Goal: Information Seeking & Learning: Find specific fact

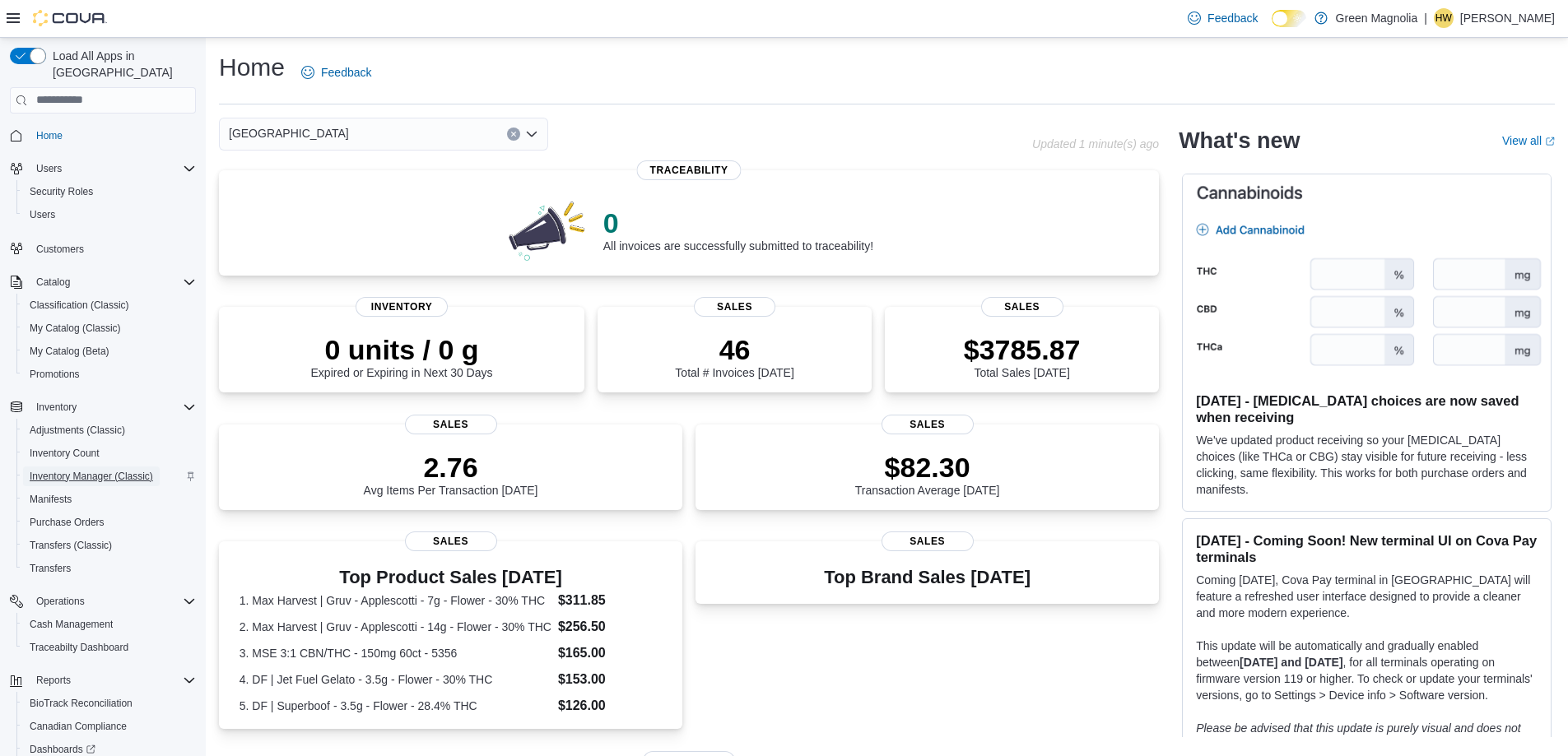
click at [63, 470] on span "Inventory Manager (Classic)" at bounding box center [91, 475] width 123 height 13
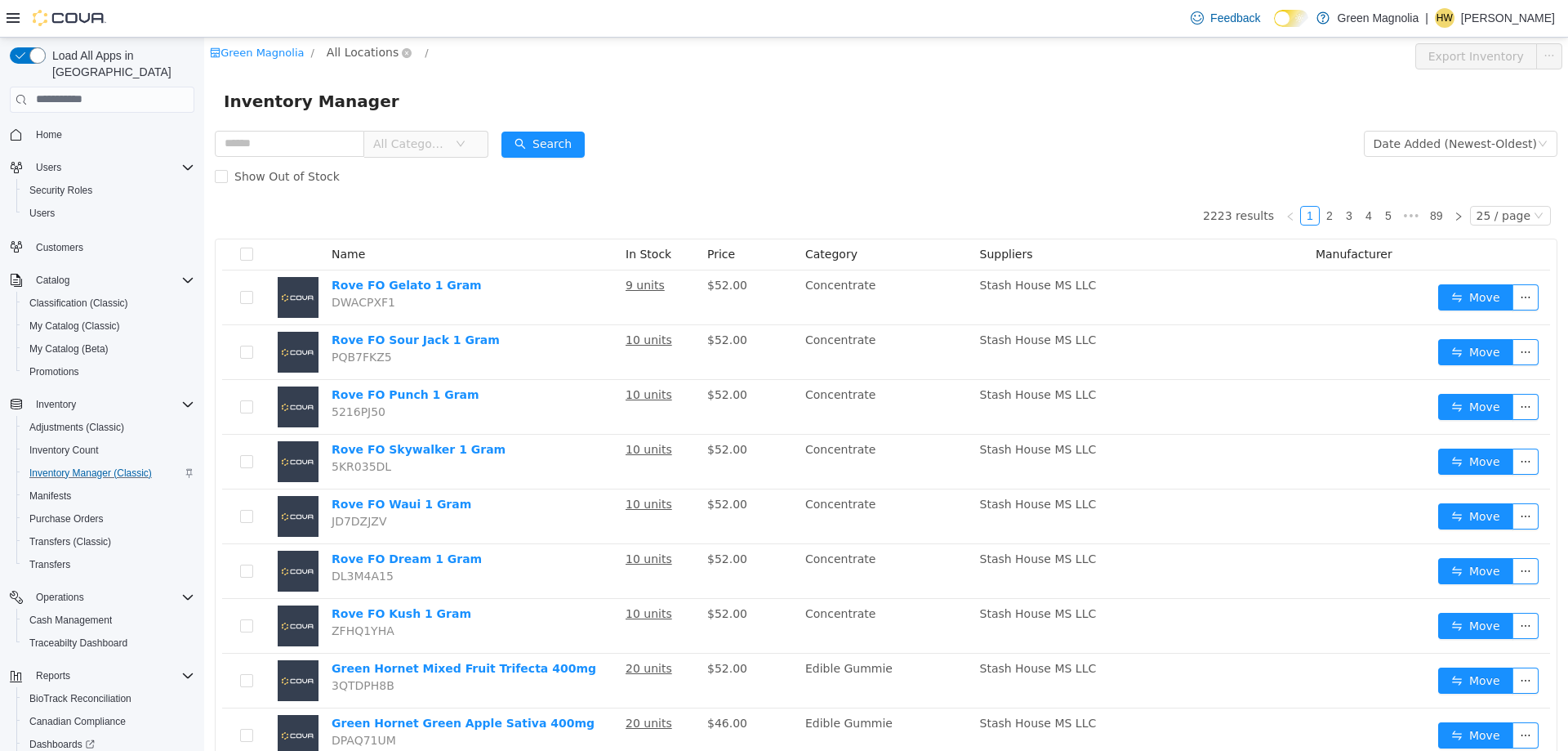
click at [339, 52] on span "All Locations" at bounding box center [363, 51] width 72 height 18
click at [371, 133] on span "[GEOGRAPHIC_DATA]" at bounding box center [417, 139] width 120 height 13
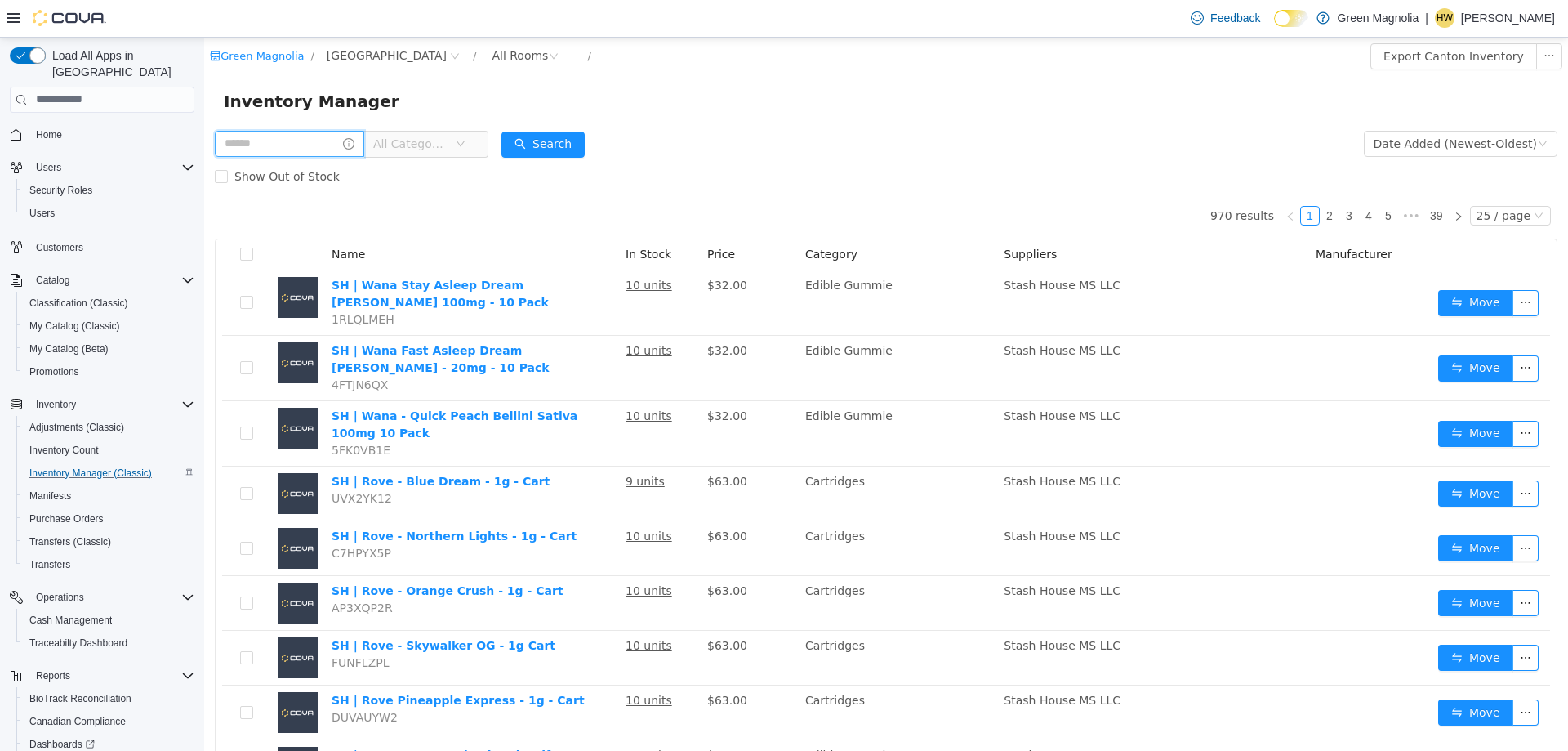
click at [285, 142] on input "text" at bounding box center [289, 143] width 150 height 26
type input "**********"
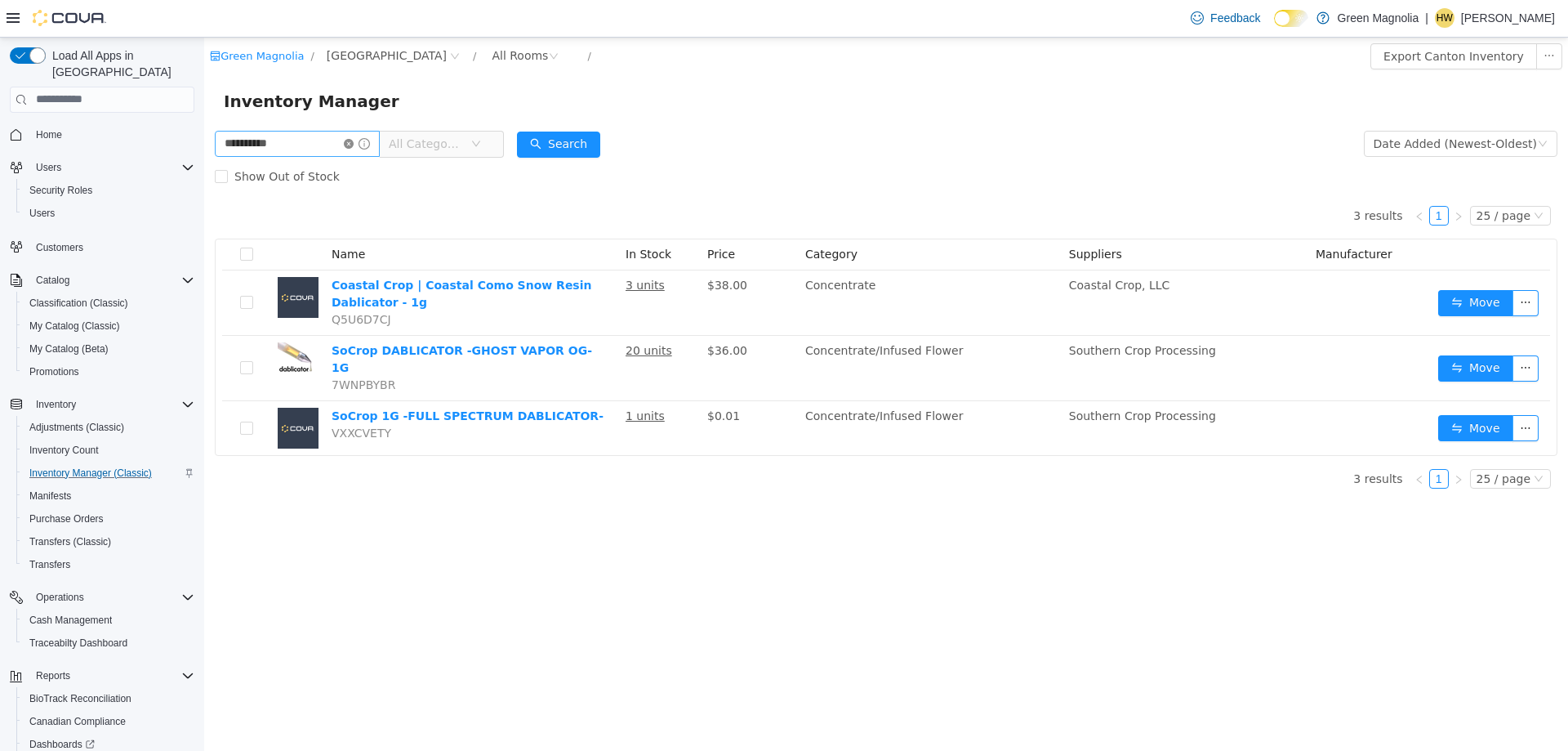
click at [354, 146] on icon "icon: close-circle" at bounding box center [349, 143] width 10 height 10
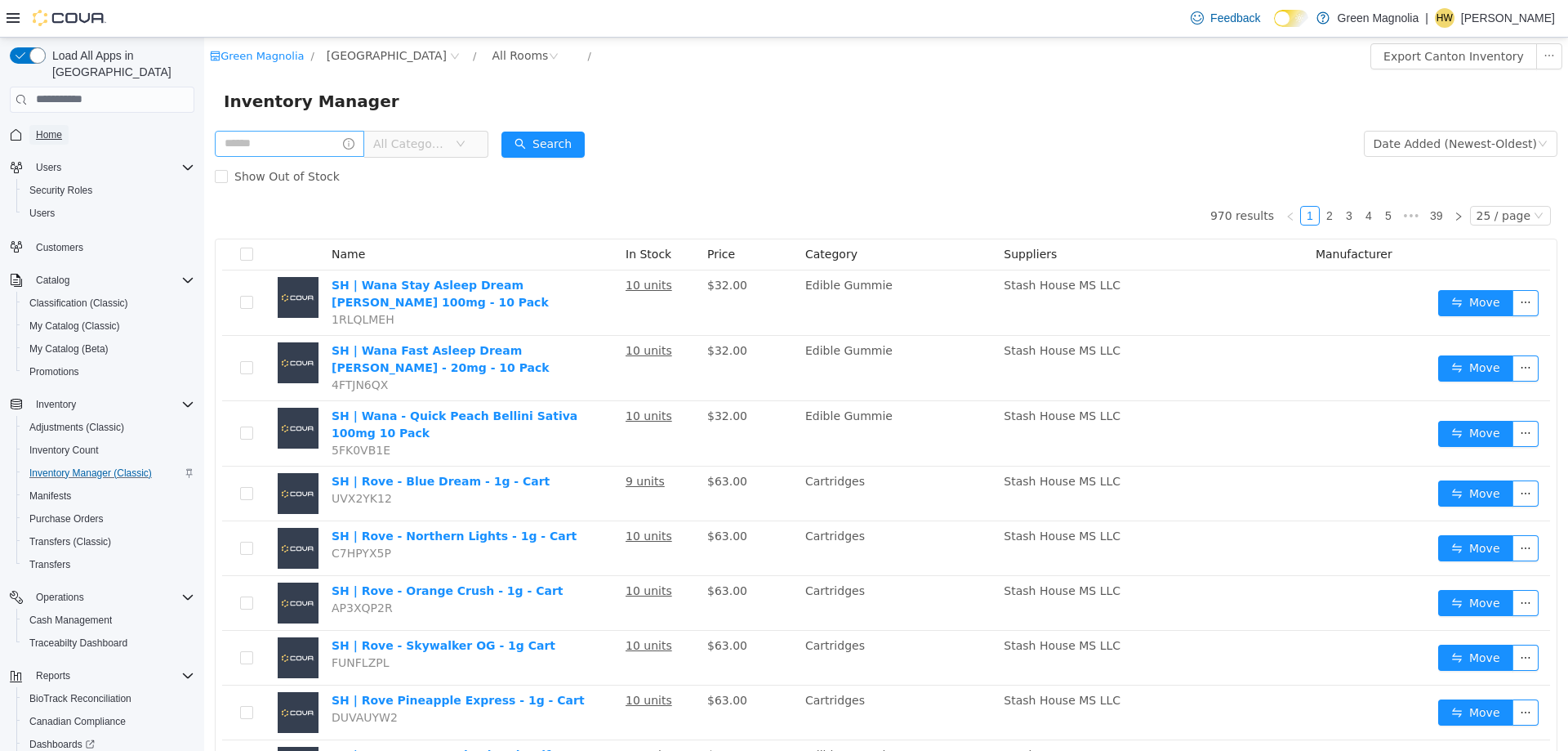
click at [53, 128] on span "Home" at bounding box center [49, 134] width 26 height 13
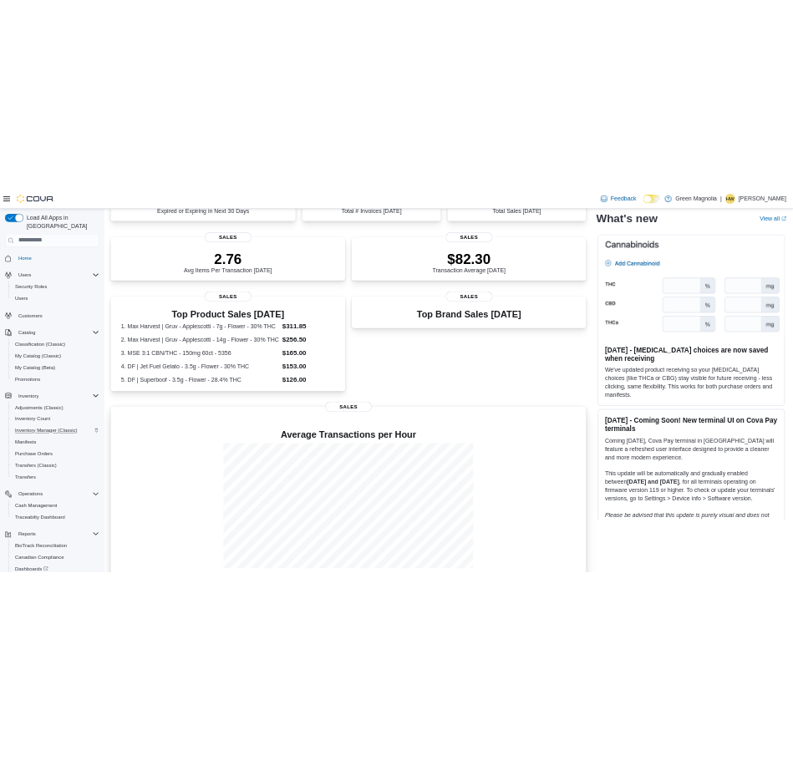
scroll to position [368, 0]
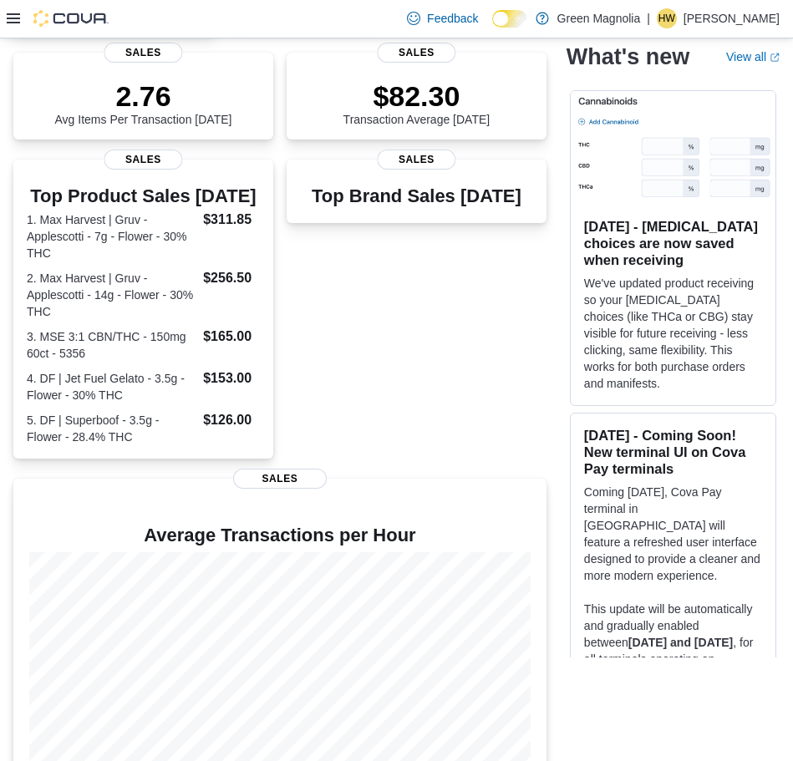
click at [10, 21] on icon at bounding box center [13, 18] width 13 height 13
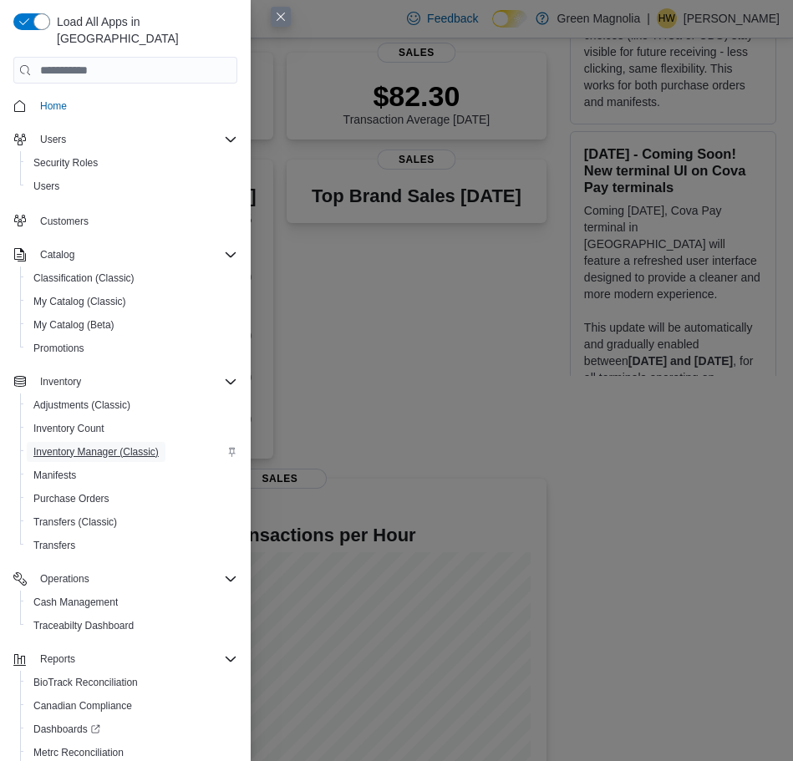
click at [102, 445] on span "Inventory Manager (Classic)" at bounding box center [95, 451] width 125 height 13
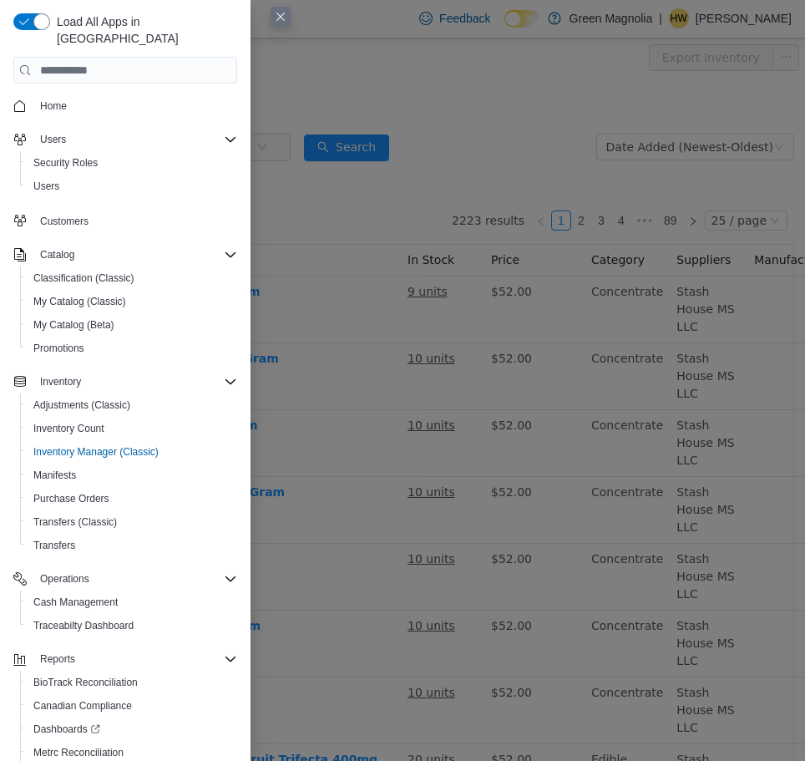
click at [277, 15] on button "Close this dialog" at bounding box center [281, 17] width 20 height 20
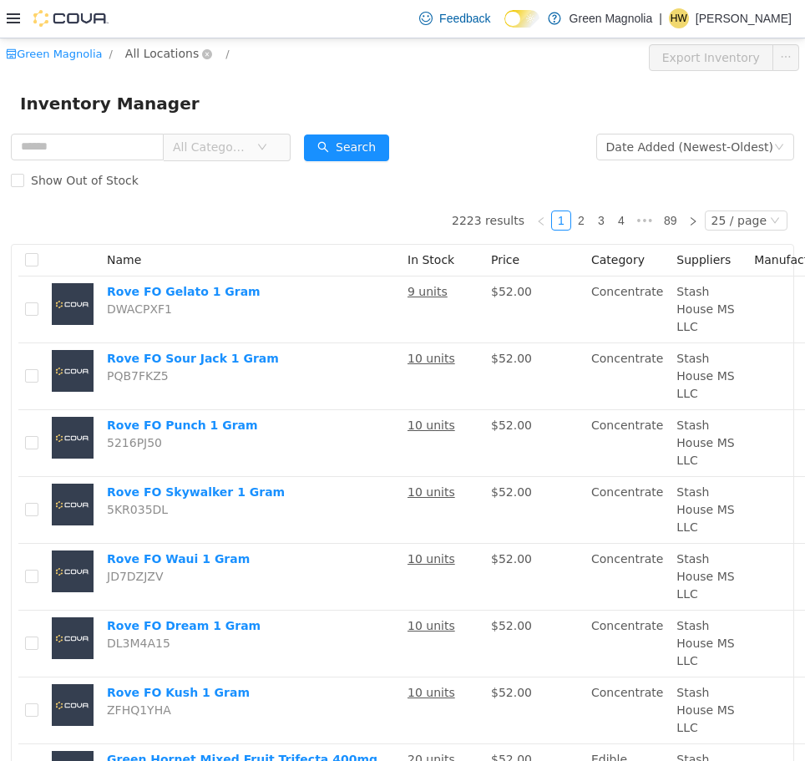
click at [150, 53] on span "All Locations" at bounding box center [162, 52] width 74 height 18
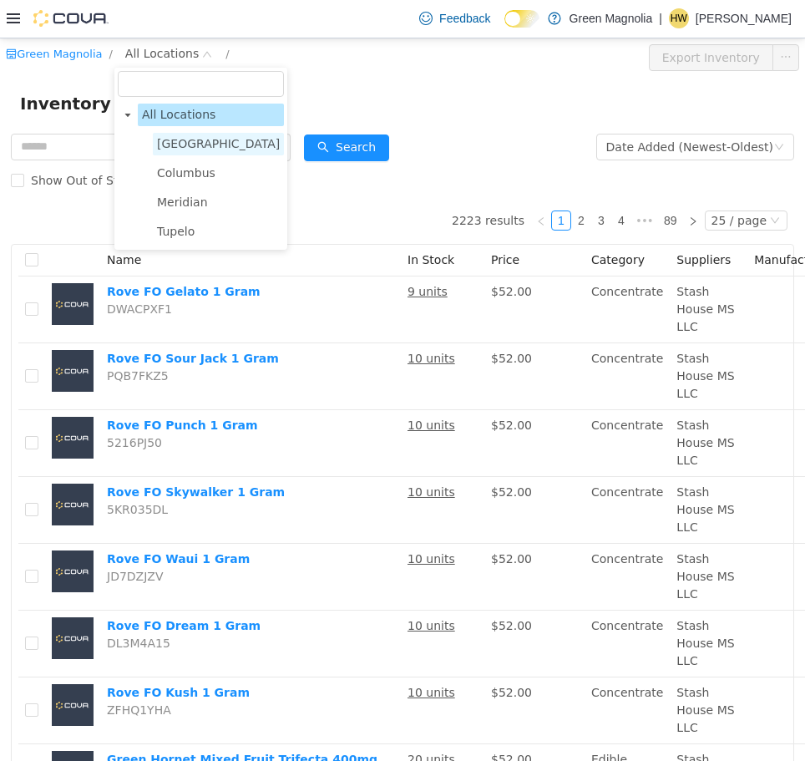
click at [169, 149] on span "Canton" at bounding box center [218, 142] width 123 height 13
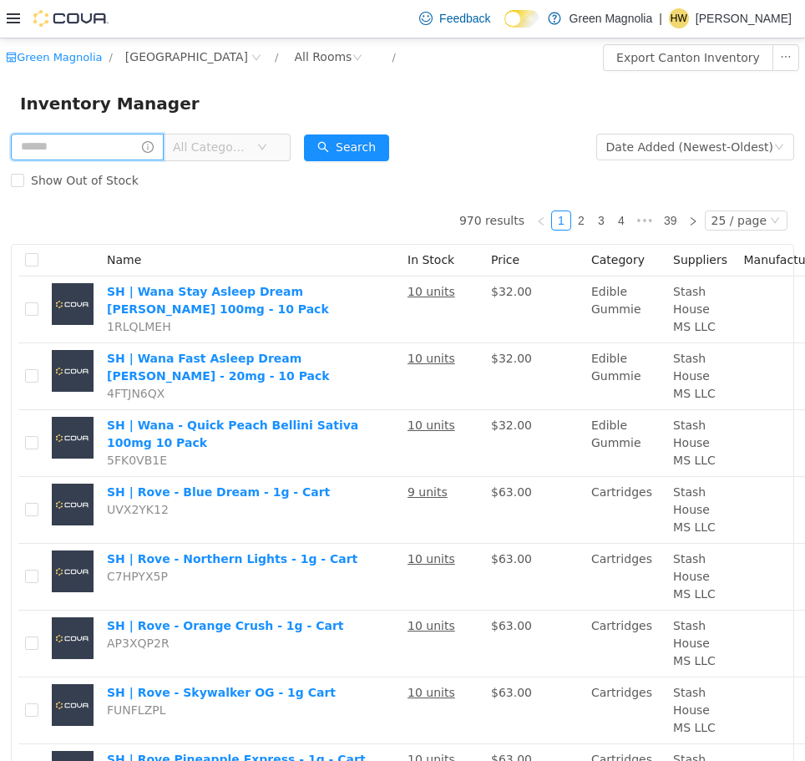
click at [84, 149] on input "text" at bounding box center [87, 146] width 153 height 27
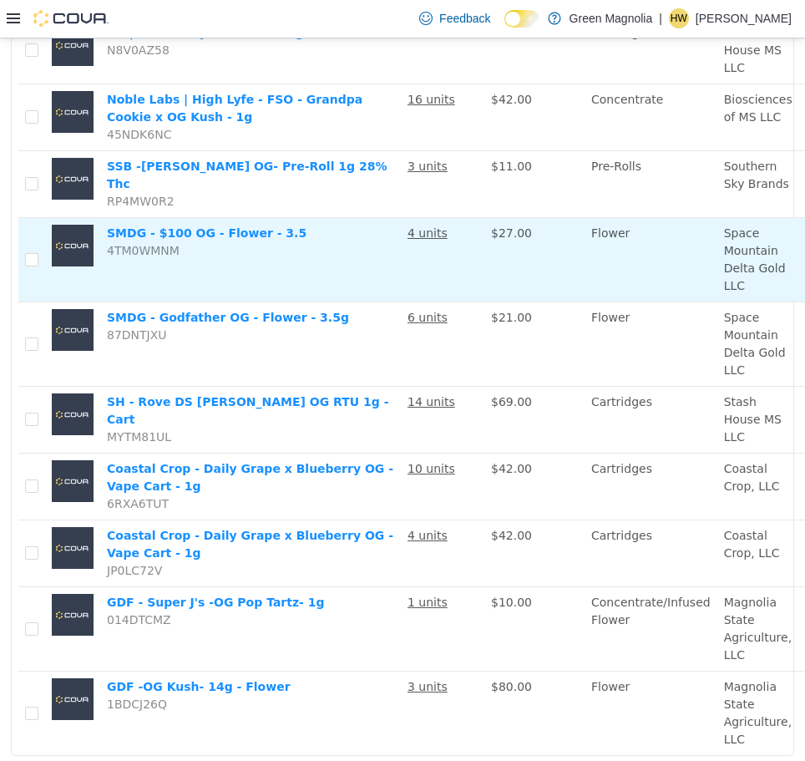
scroll to position [1333, 0]
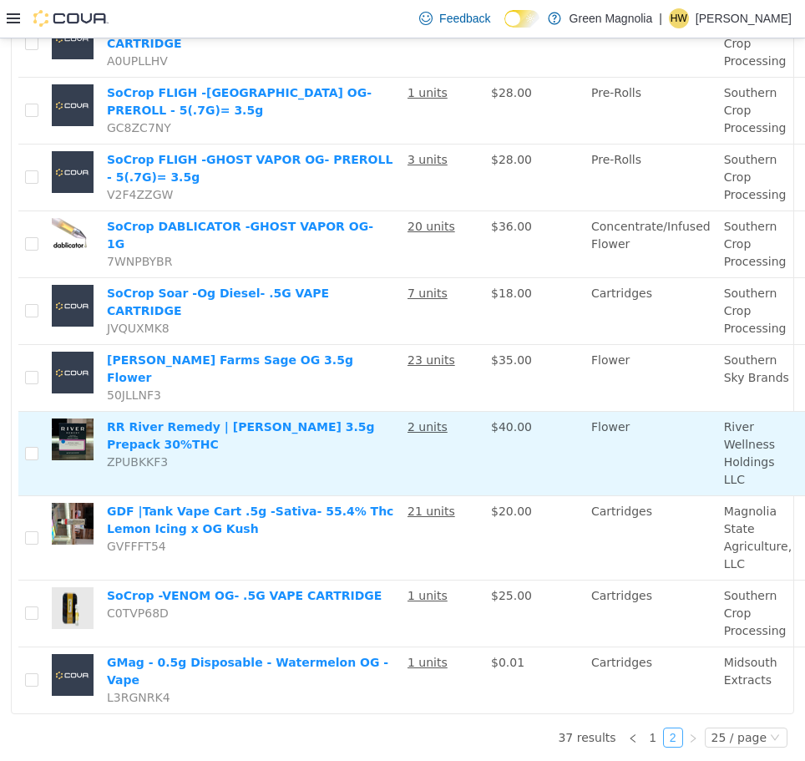
scroll to position [391, 0]
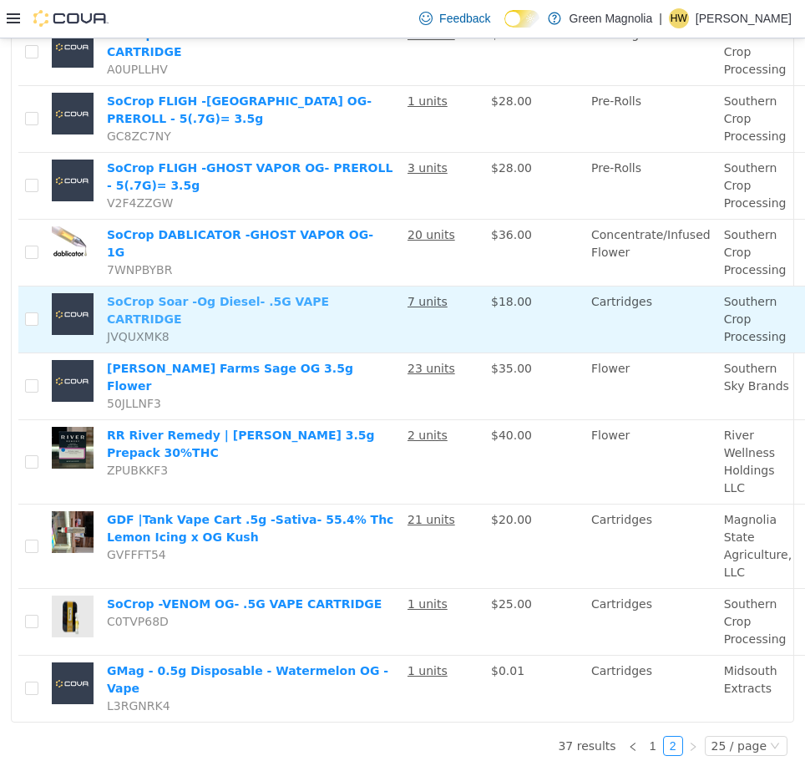
click at [308, 304] on link "SoCrop Soar -Og Diesel- .5G VAPE CARTRIDGE" at bounding box center [218, 309] width 222 height 31
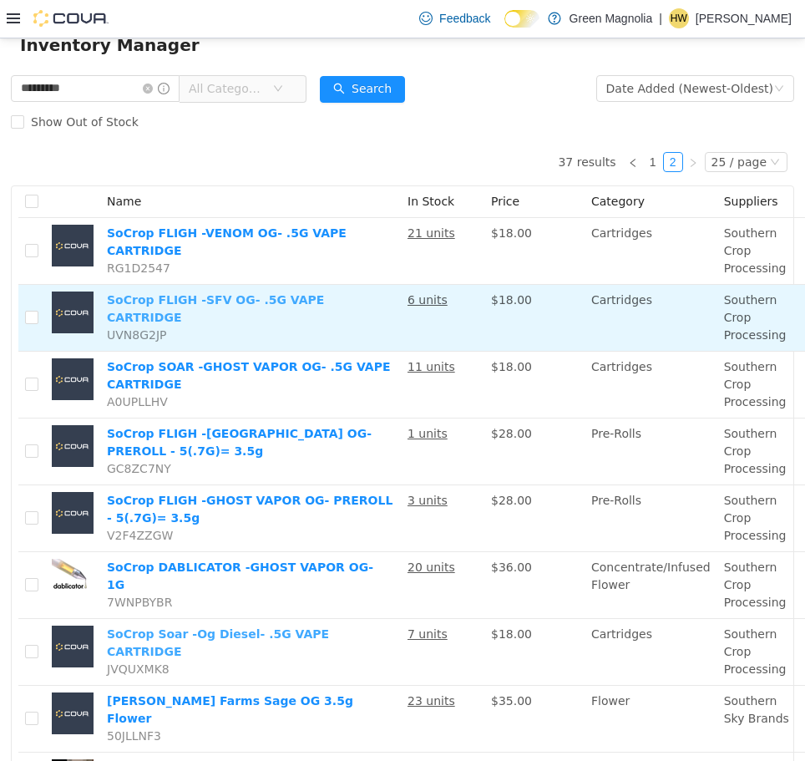
scroll to position [0, 0]
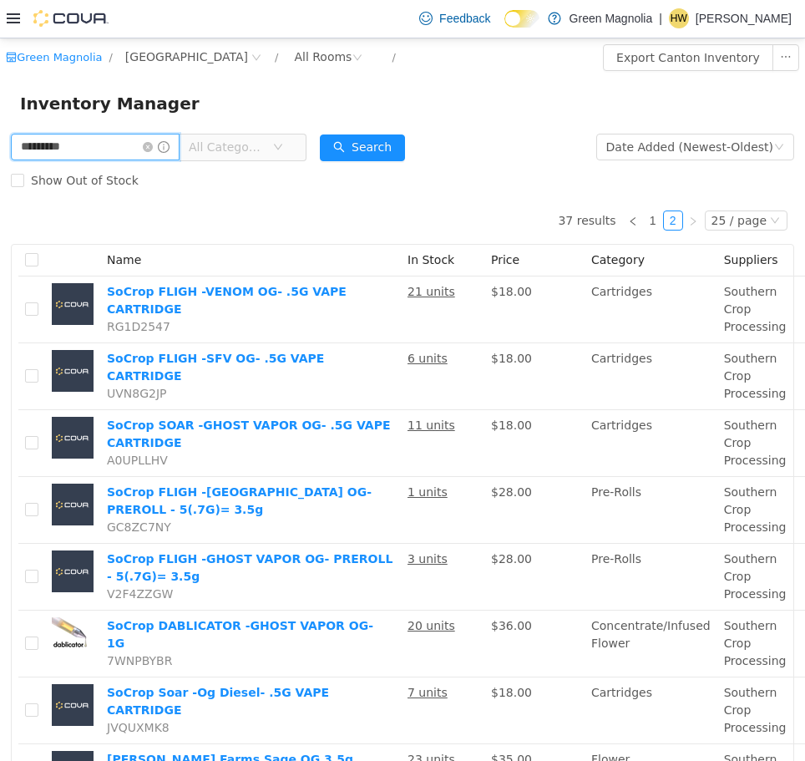
click at [86, 146] on input "*********" at bounding box center [95, 146] width 169 height 27
drag, startPoint x: 94, startPoint y: 152, endPoint x: -1, endPoint y: 140, distance: 96.1
click at [0, 140] on html "Green Magnolia / Canton / All Rooms / Export Canton Inventory Inventory Manager…" at bounding box center [402, 399] width 805 height 723
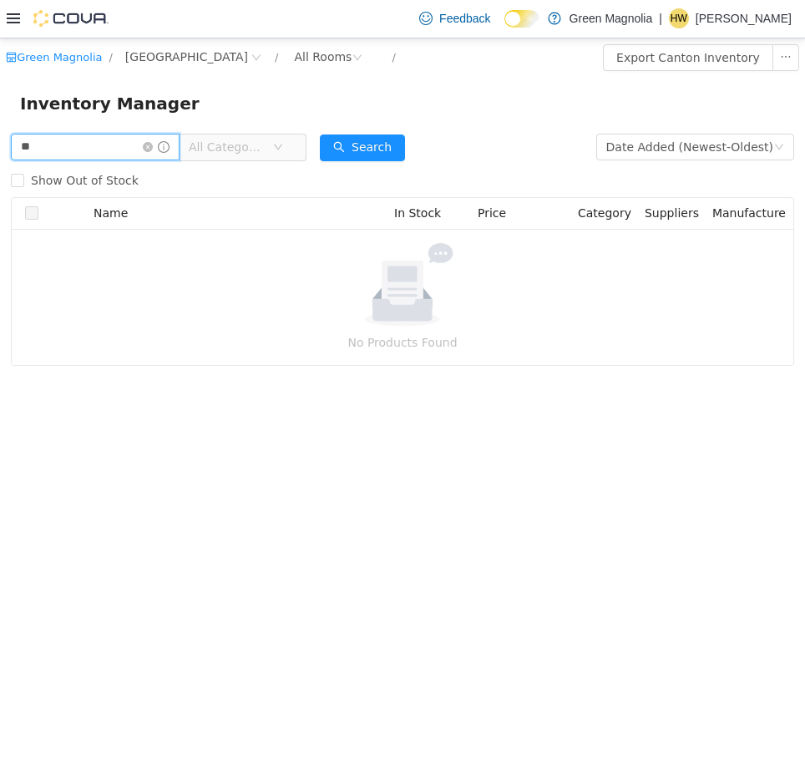
type input "*"
click at [353, 59] on icon "icon: close-circle" at bounding box center [358, 57] width 10 height 10
click at [251, 58] on icon "icon: close-circle" at bounding box center [256, 57] width 10 height 10
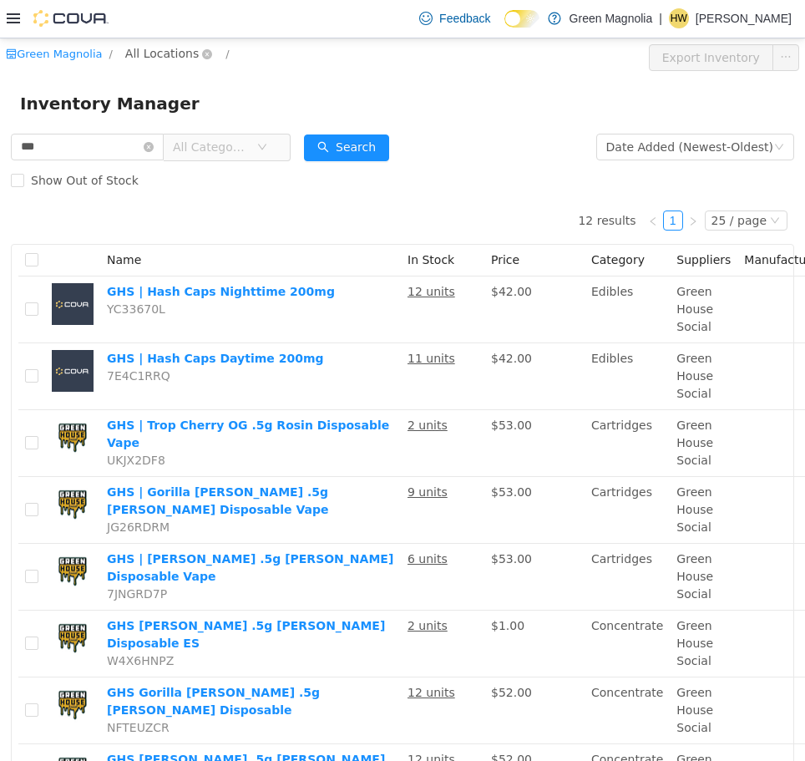
click at [159, 54] on span "All Locations" at bounding box center [162, 52] width 74 height 18
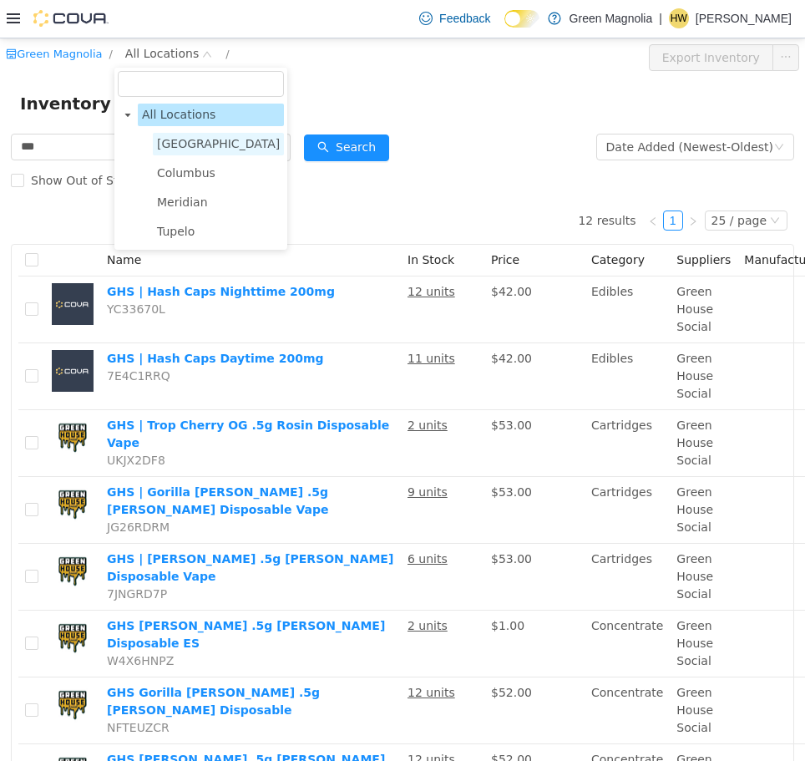
click at [186, 139] on span "Canton" at bounding box center [218, 142] width 123 height 13
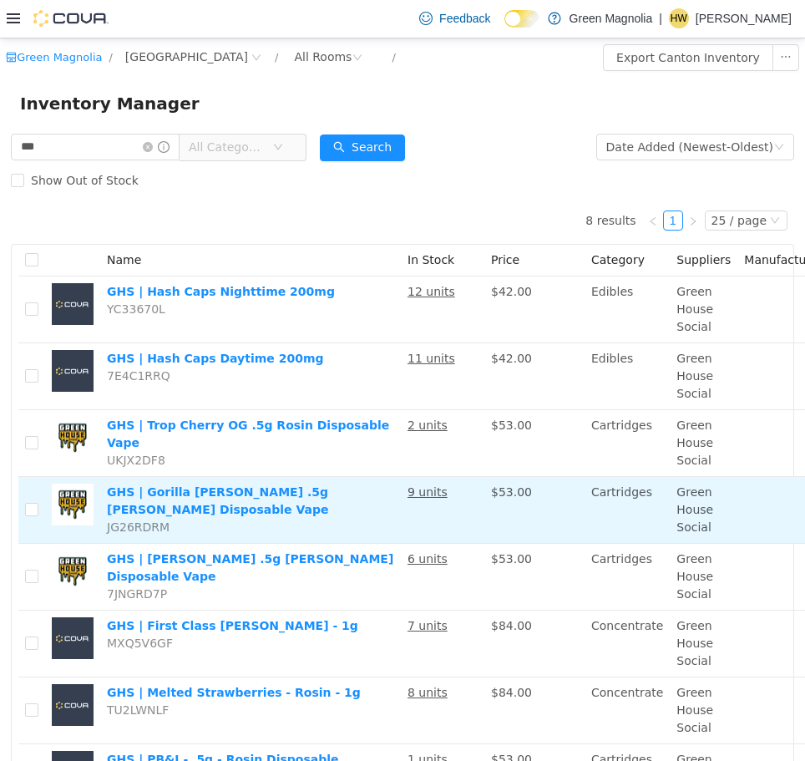
scroll to position [110, 0]
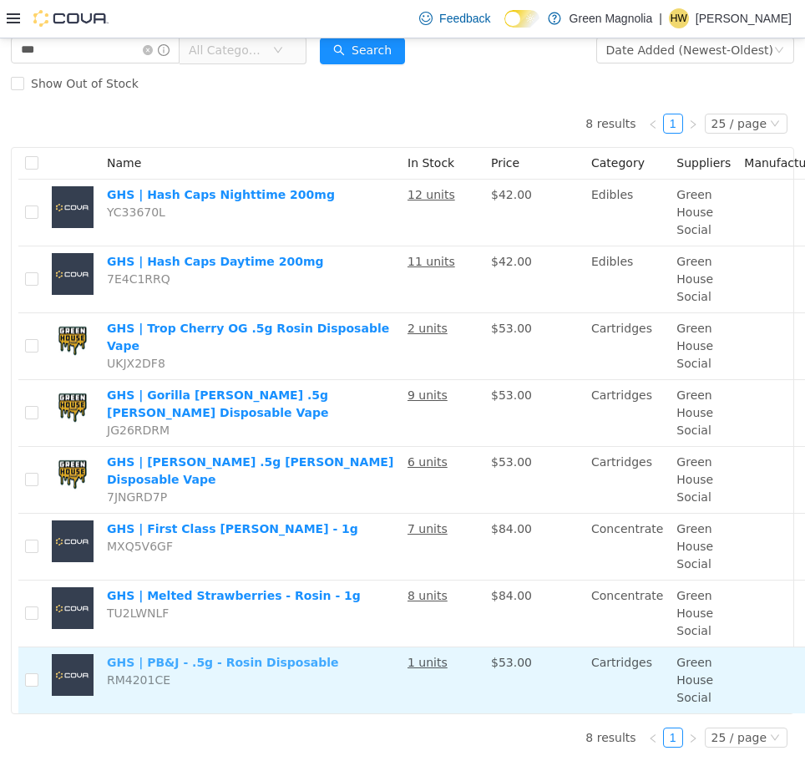
click at [262, 655] on link "GHS | PB&J - .5g - Rosin Disposable" at bounding box center [223, 661] width 232 height 13
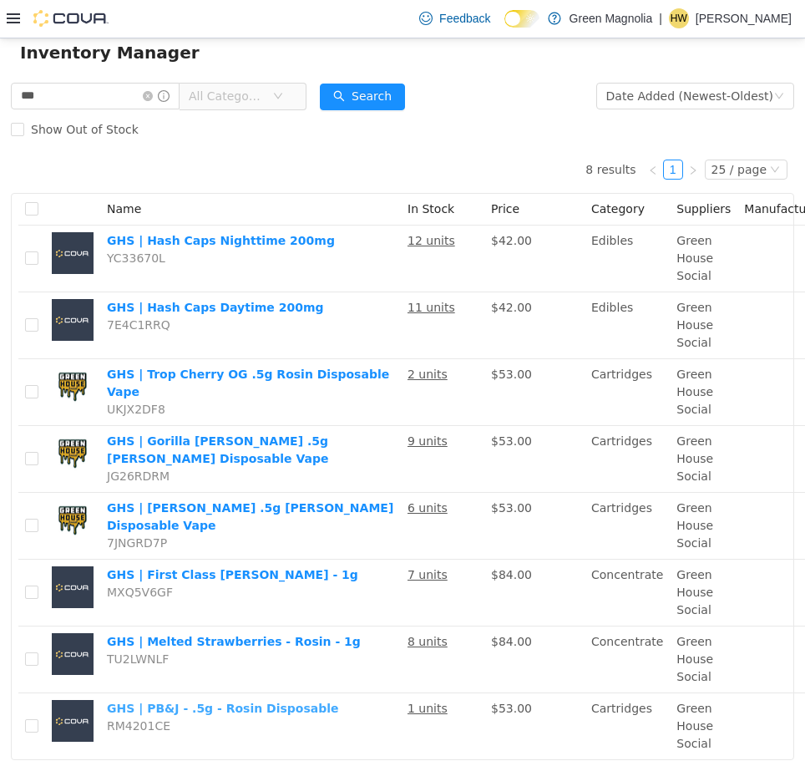
scroll to position [0, 0]
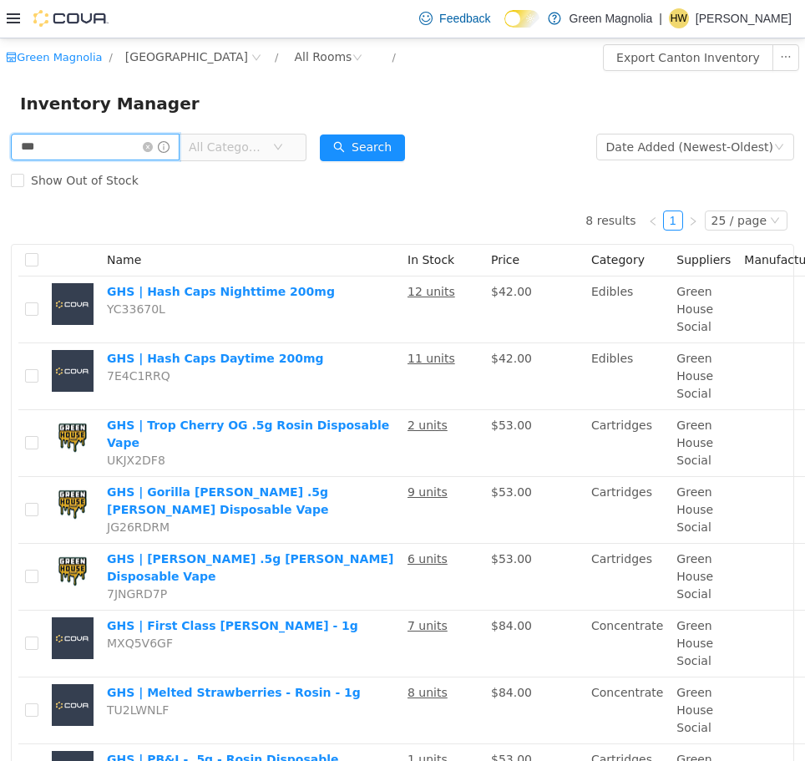
click at [75, 146] on input "***" at bounding box center [95, 146] width 169 height 27
drag, startPoint x: 82, startPoint y: 145, endPoint x: -1, endPoint y: 151, distance: 83.0
click at [0, 151] on html "Green Magnolia / Canton / All Rooms / Export Canton Inventory Inventory Manager…" at bounding box center [402, 399] width 805 height 723
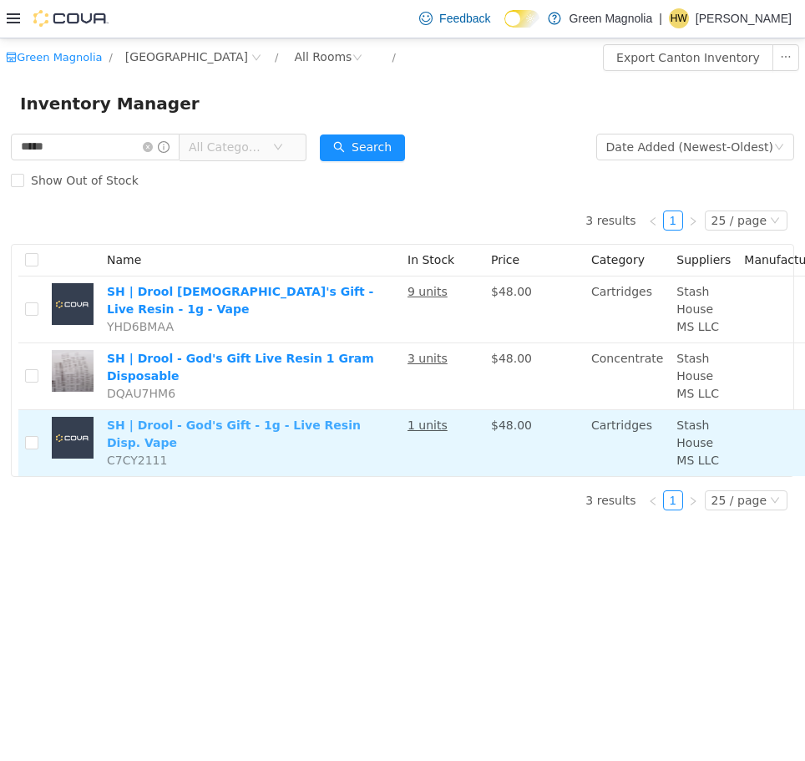
click at [334, 424] on link "SH | Drool - God's Gift - 1g - Live Resin Disp. Vape" at bounding box center [234, 433] width 254 height 31
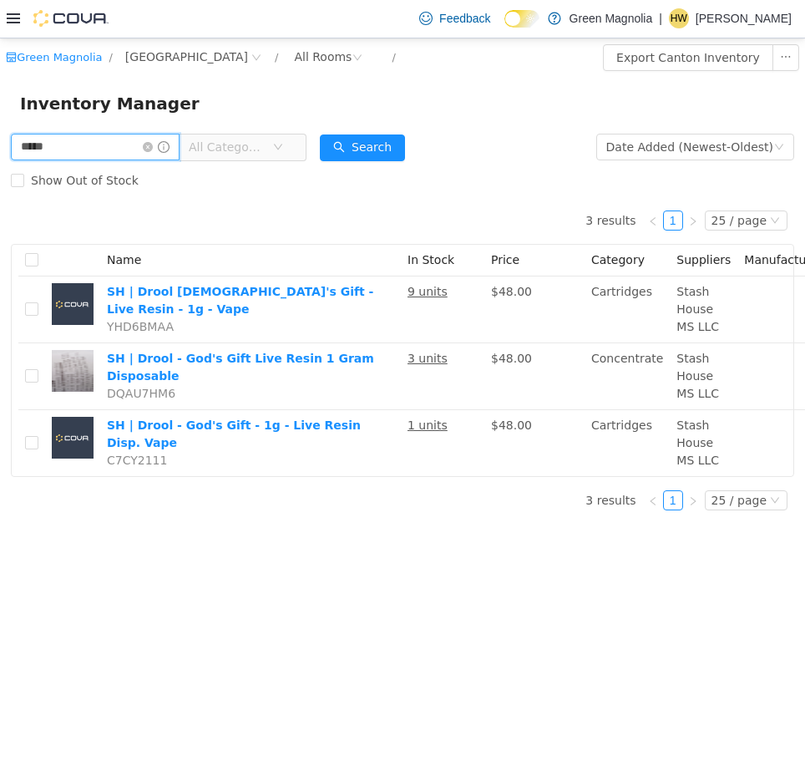
drag, startPoint x: 87, startPoint y: 148, endPoint x: -1, endPoint y: 144, distance: 87.8
click at [0, 144] on html "Green Magnolia / Canton / All Rooms / Export Canton Inventory Inventory Manager…" at bounding box center [402, 399] width 805 height 723
type input "*********"
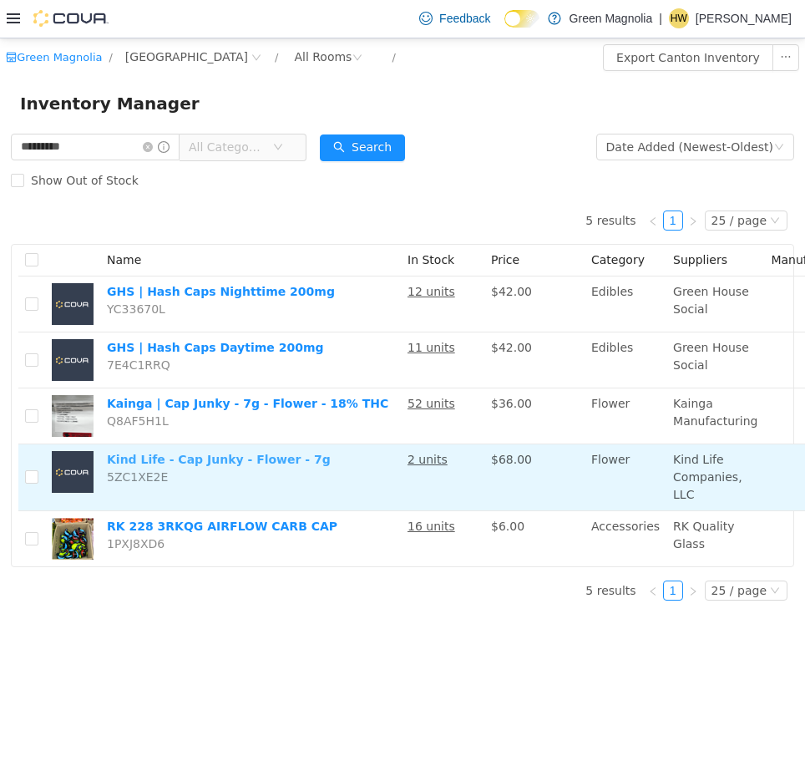
click at [255, 459] on link "Kind Life - Cap Junky - Flower - 7g" at bounding box center [219, 458] width 224 height 13
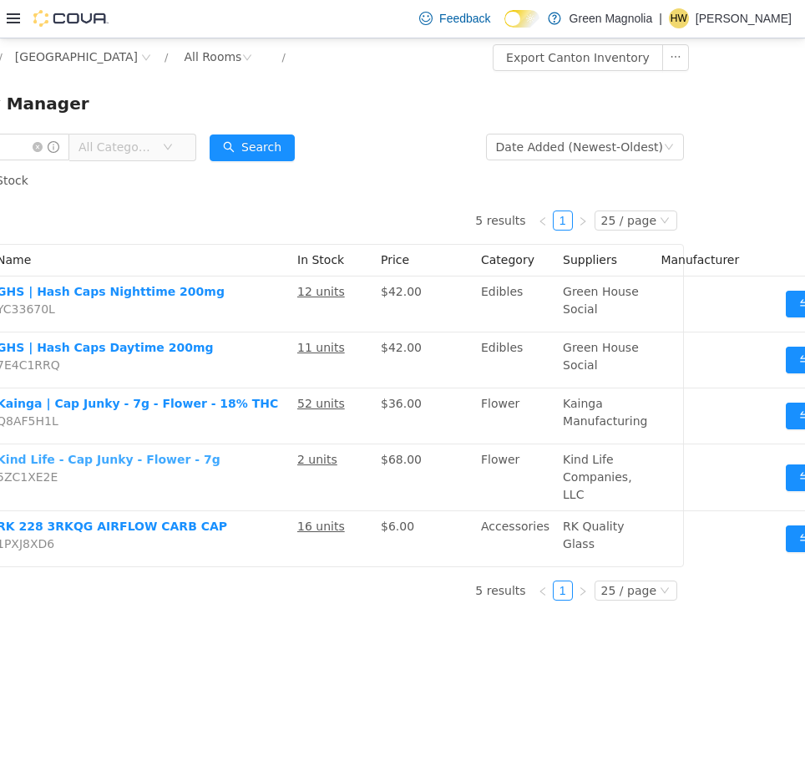
scroll to position [0, 129]
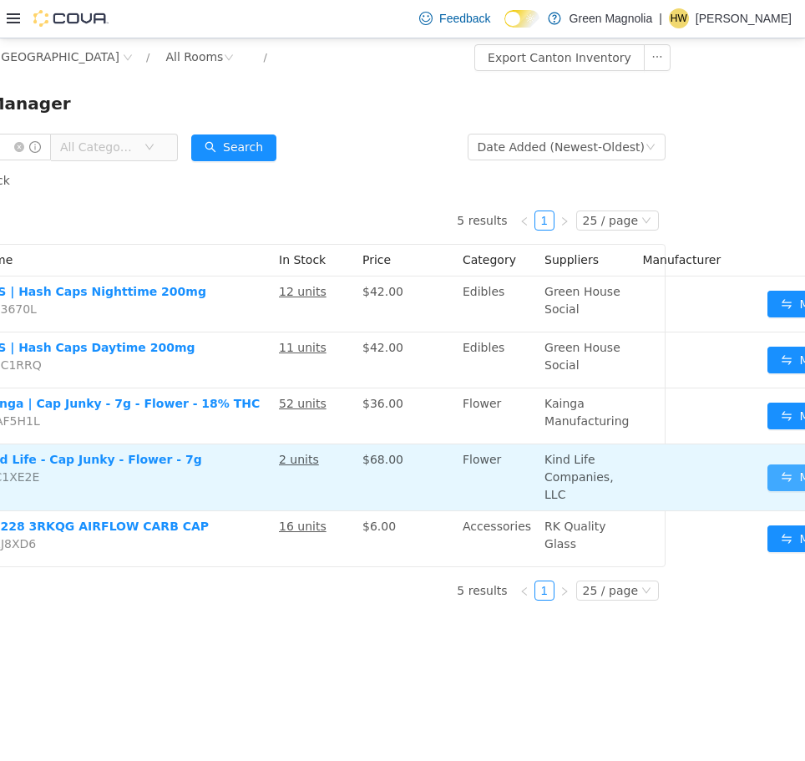
click at [769, 477] on button "Move" at bounding box center [806, 477] width 77 height 27
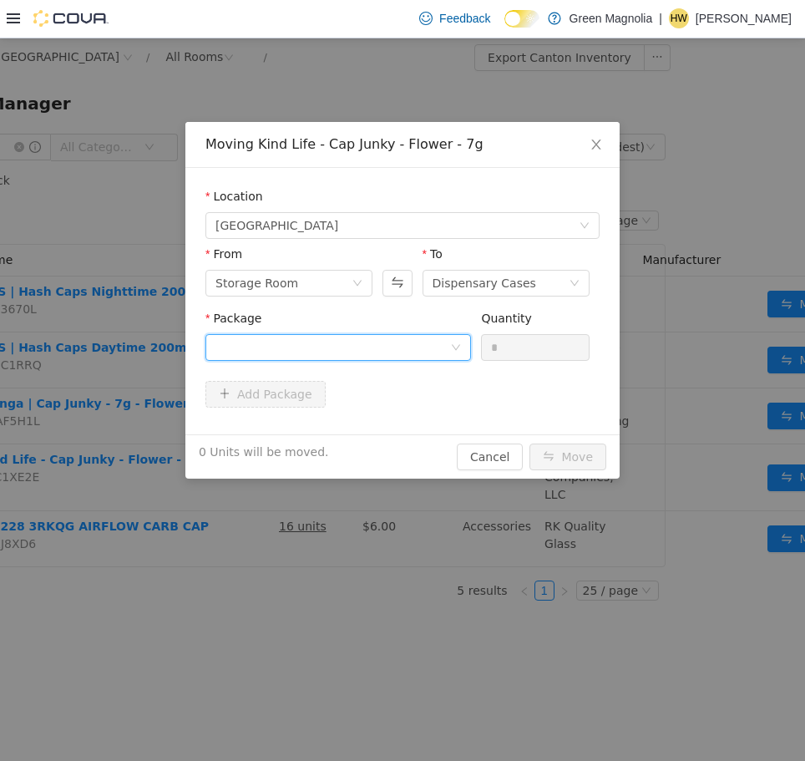
click at [352, 353] on div at bounding box center [333, 346] width 235 height 25
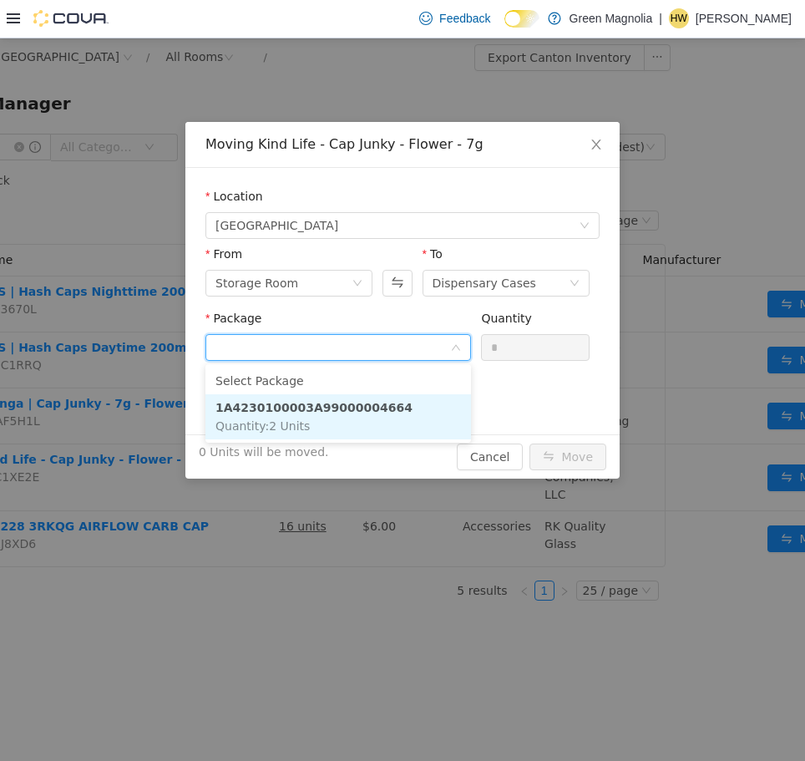
click at [333, 422] on li "1A4230100003A99000004664 Quantity : 2 Units" at bounding box center [339, 416] width 266 height 45
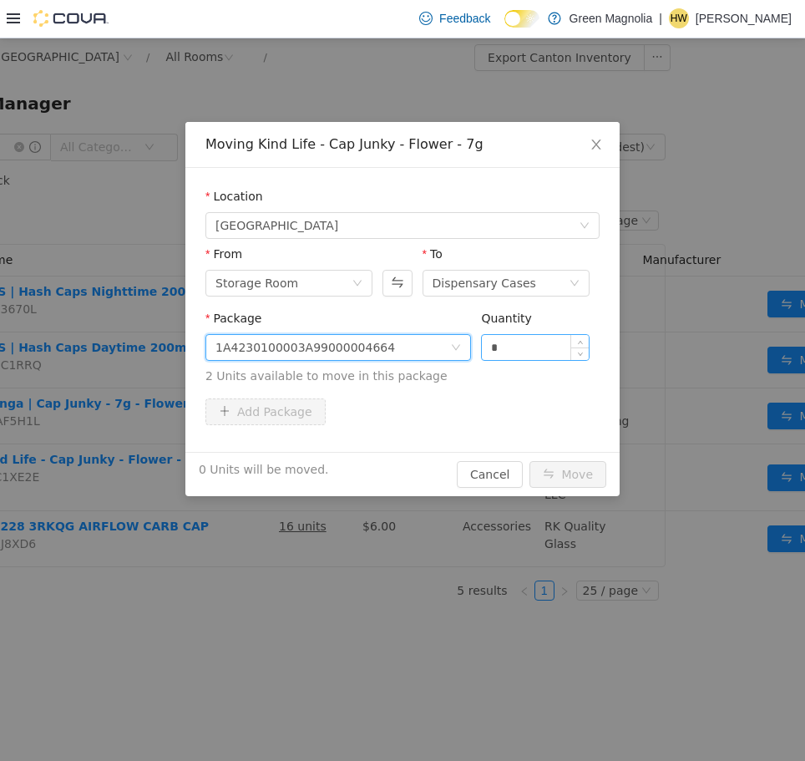
click at [522, 338] on input "*" at bounding box center [535, 346] width 107 height 25
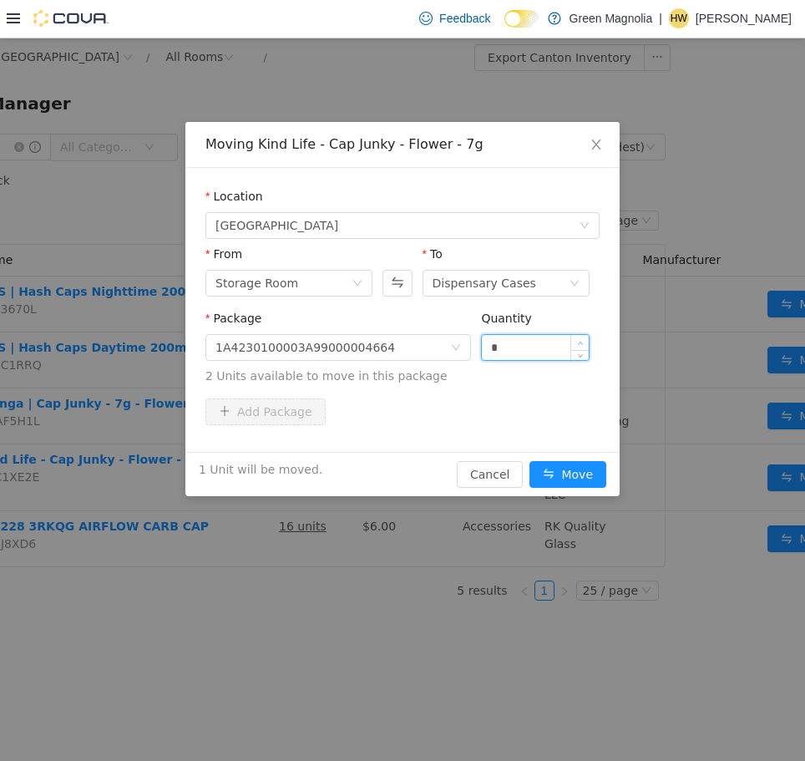
click at [579, 341] on icon "icon: up" at bounding box center [580, 343] width 6 height 6
type input "*"
click at [579, 342] on icon "icon: up" at bounding box center [580, 343] width 6 height 6
click at [566, 473] on button "Move" at bounding box center [568, 473] width 77 height 27
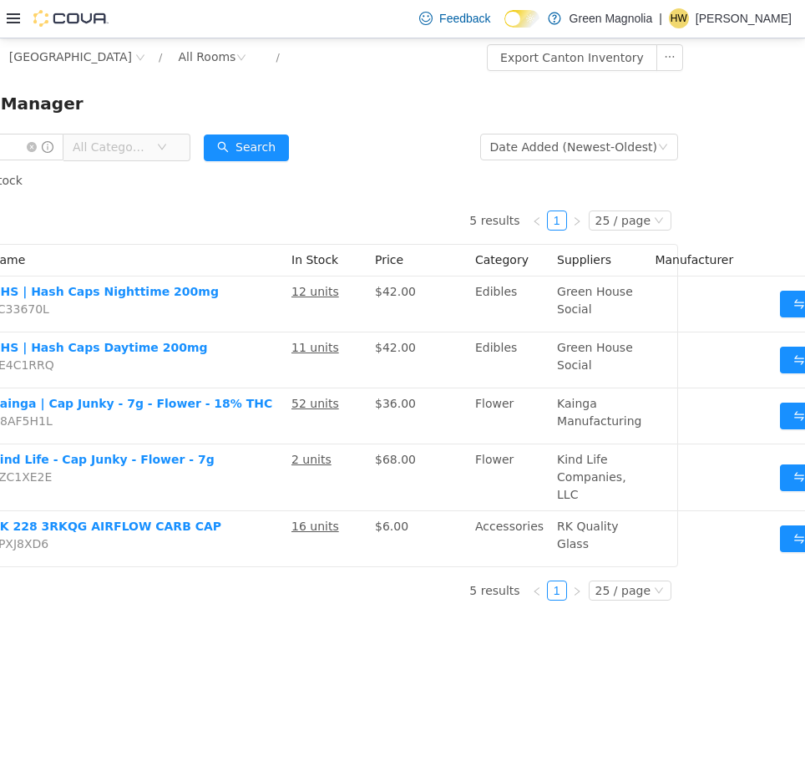
scroll to position [0, 136]
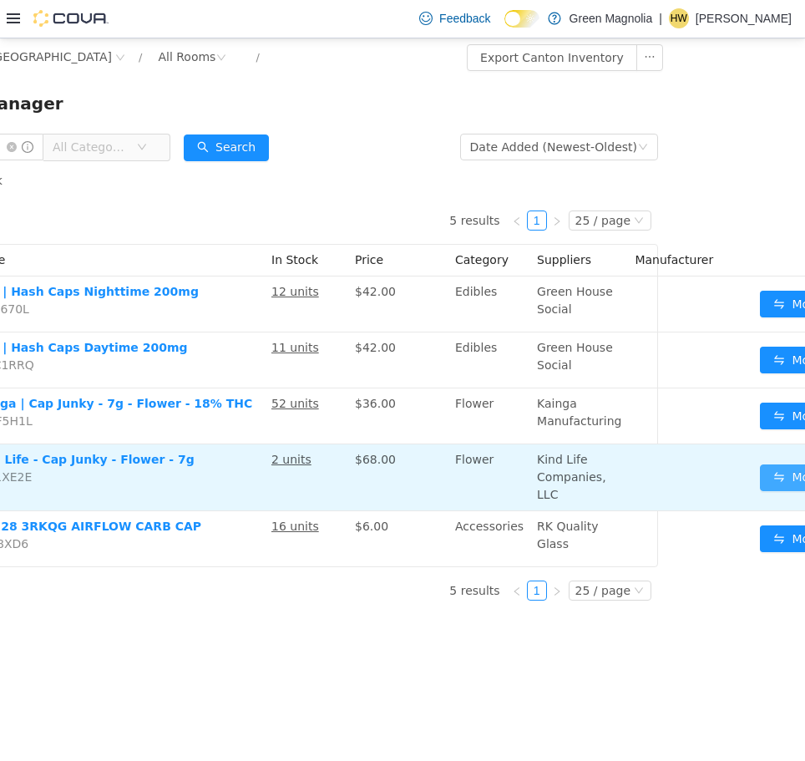
click at [767, 480] on button "Move" at bounding box center [798, 477] width 77 height 27
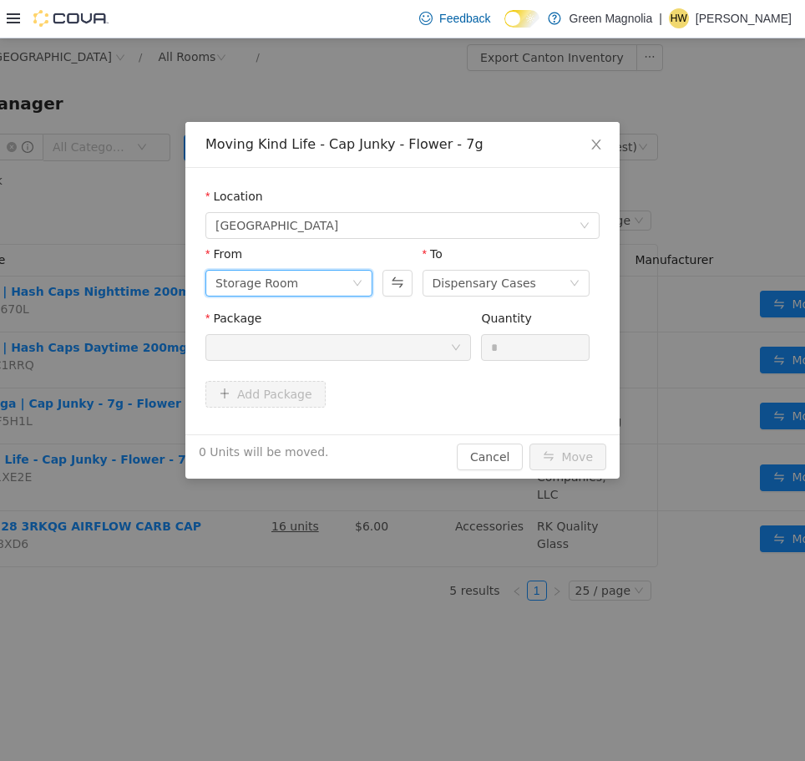
click at [312, 284] on div "Storage Room" at bounding box center [284, 282] width 136 height 25
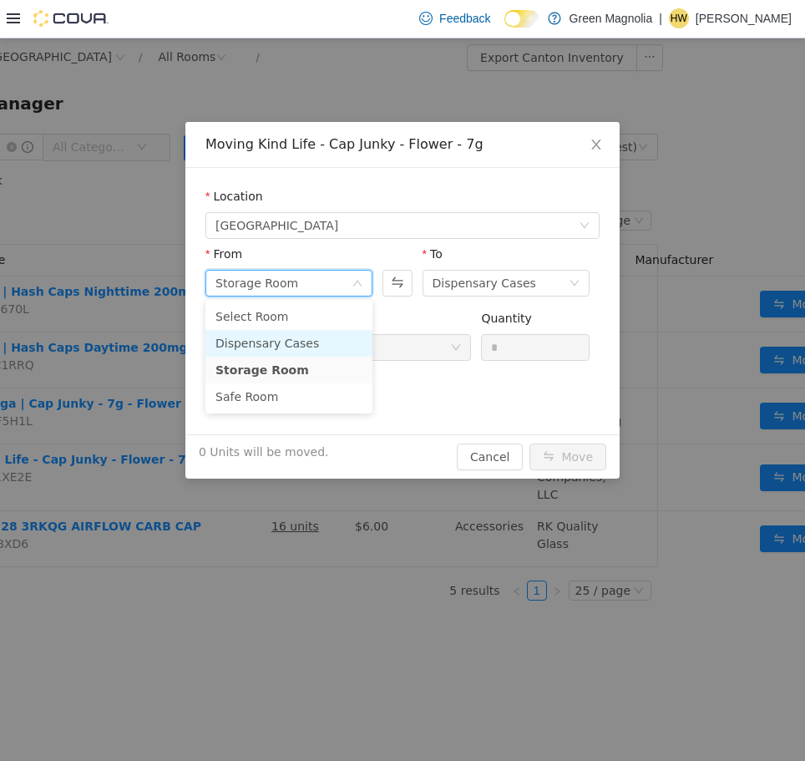
click at [292, 345] on li "Dispensary Cases" at bounding box center [289, 342] width 167 height 27
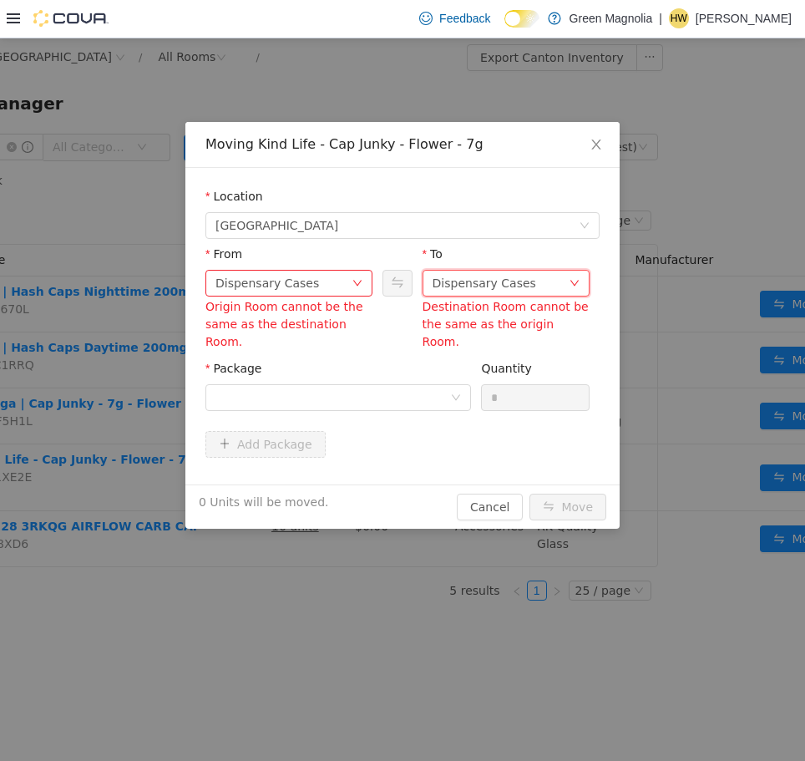
click at [461, 287] on div "Dispensary Cases" at bounding box center [485, 282] width 104 height 25
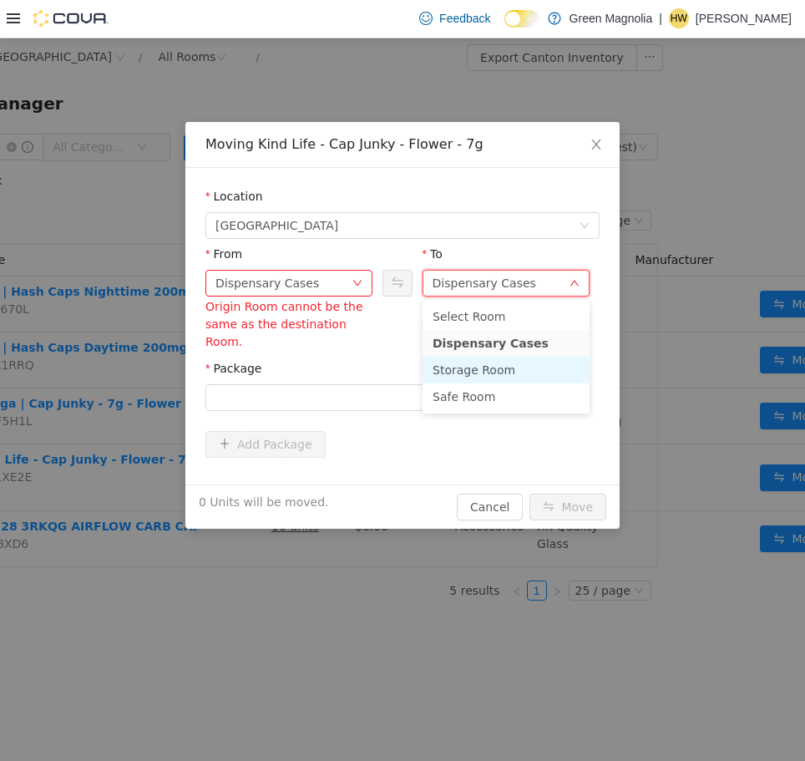
click at [484, 360] on li "Storage Room" at bounding box center [506, 369] width 167 height 27
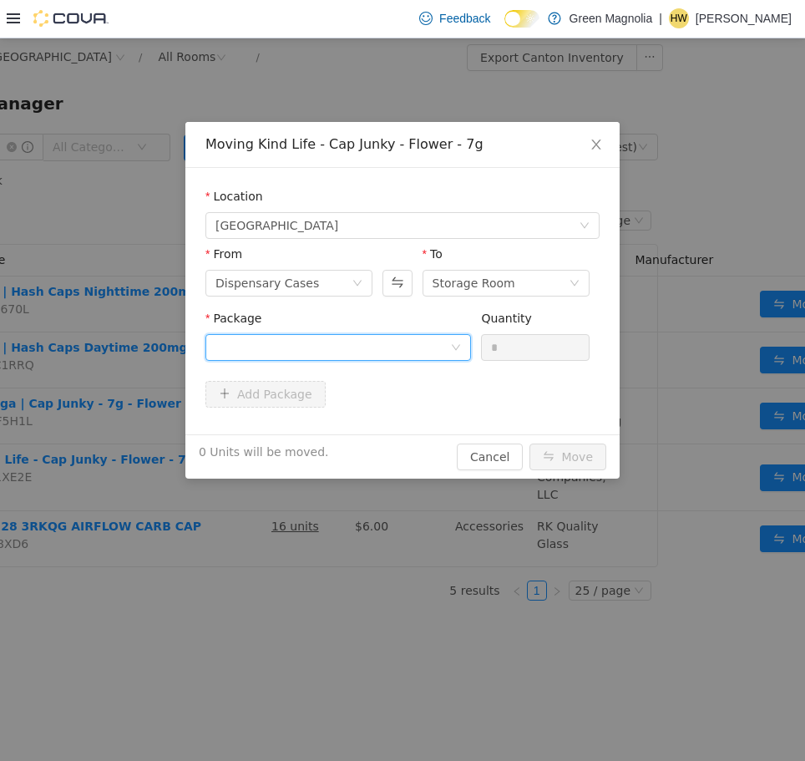
click at [393, 350] on div at bounding box center [333, 346] width 235 height 25
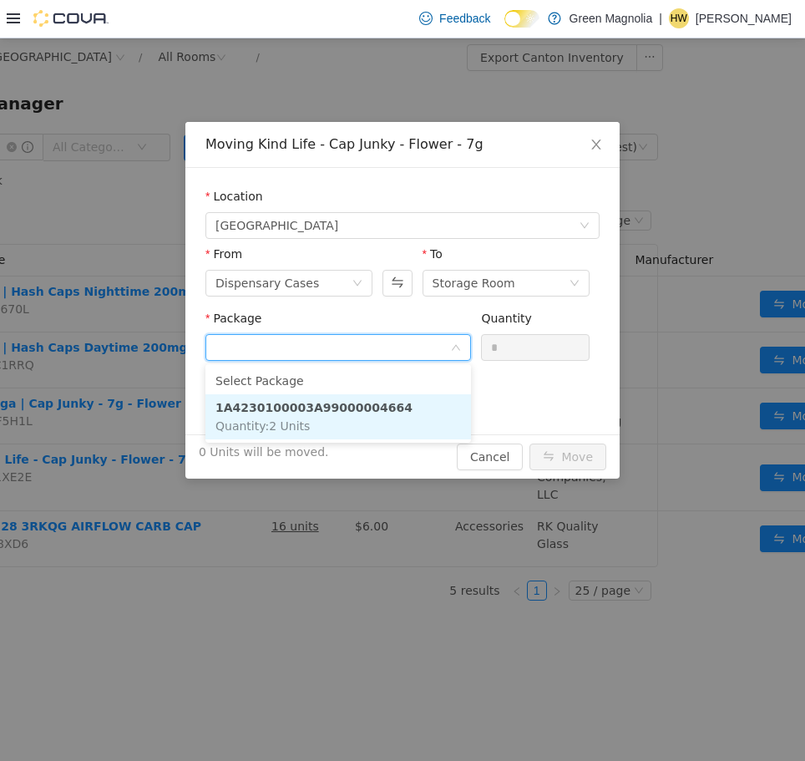
click at [383, 417] on li "1A4230100003A99000004664 Quantity : 2 Units" at bounding box center [339, 416] width 266 height 45
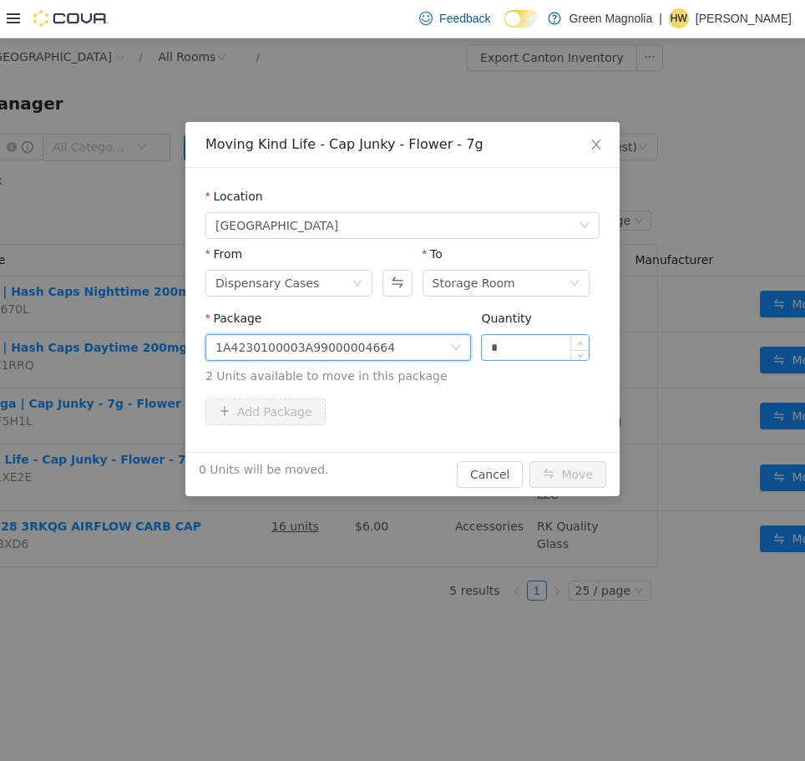
type input "*"
click at [579, 338] on span "Increase Value" at bounding box center [580, 341] width 18 height 15
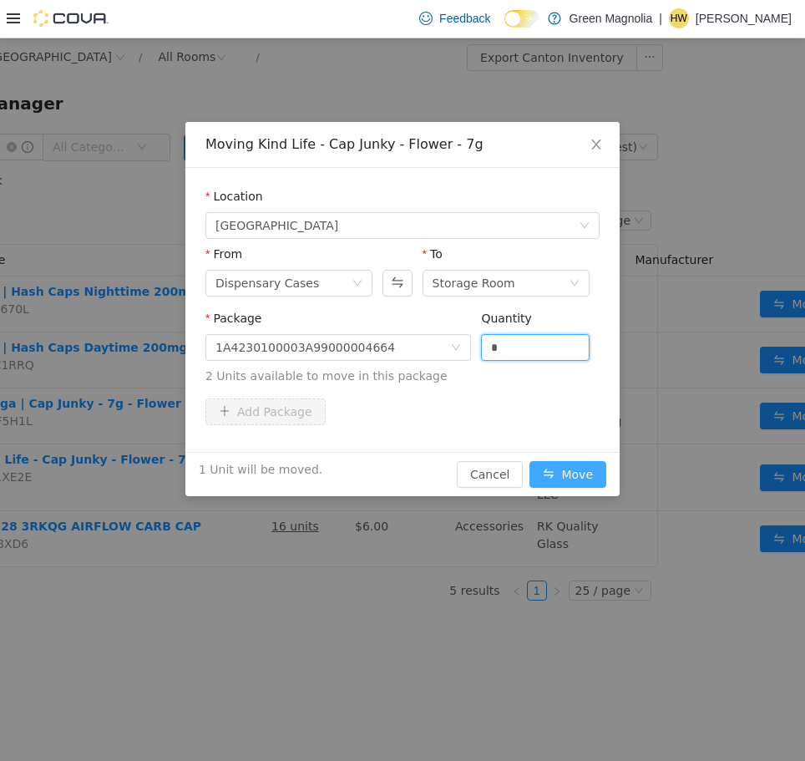
click at [574, 465] on button "Move" at bounding box center [568, 473] width 77 height 27
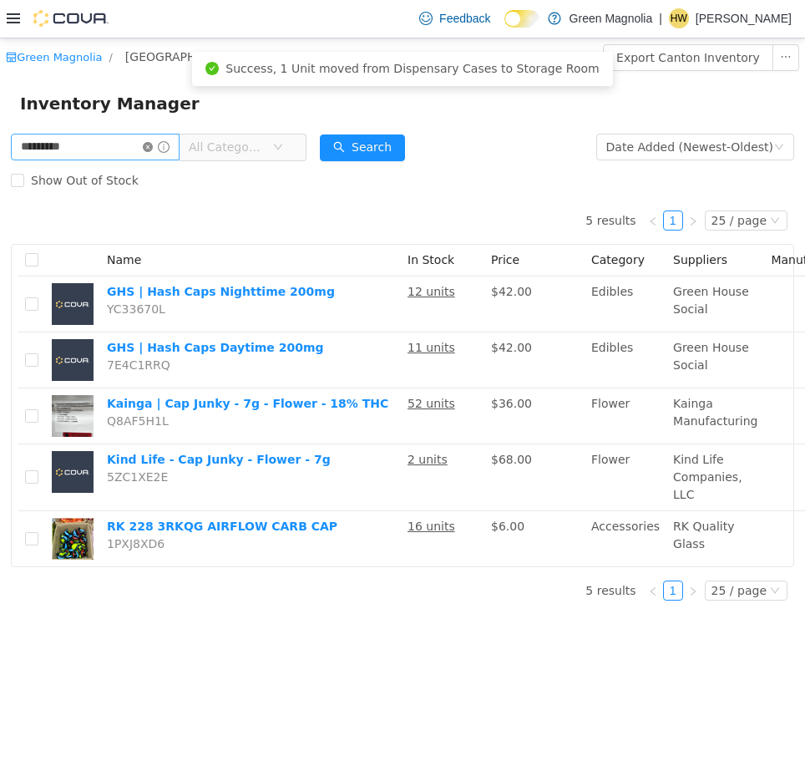
click at [153, 145] on icon "icon: close-circle" at bounding box center [148, 146] width 10 height 10
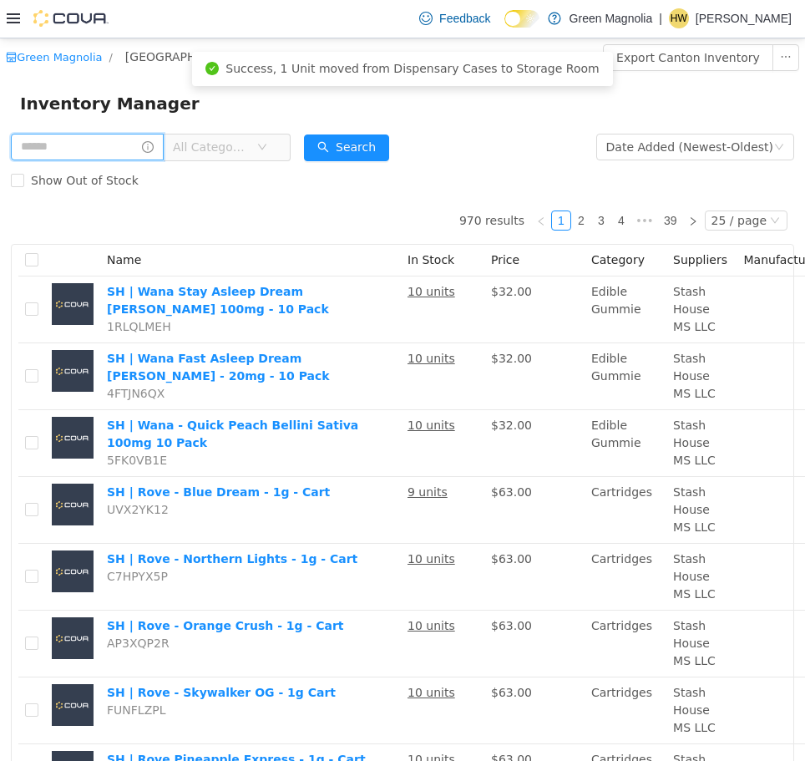
click at [90, 146] on input "text" at bounding box center [87, 146] width 153 height 27
type input "*********"
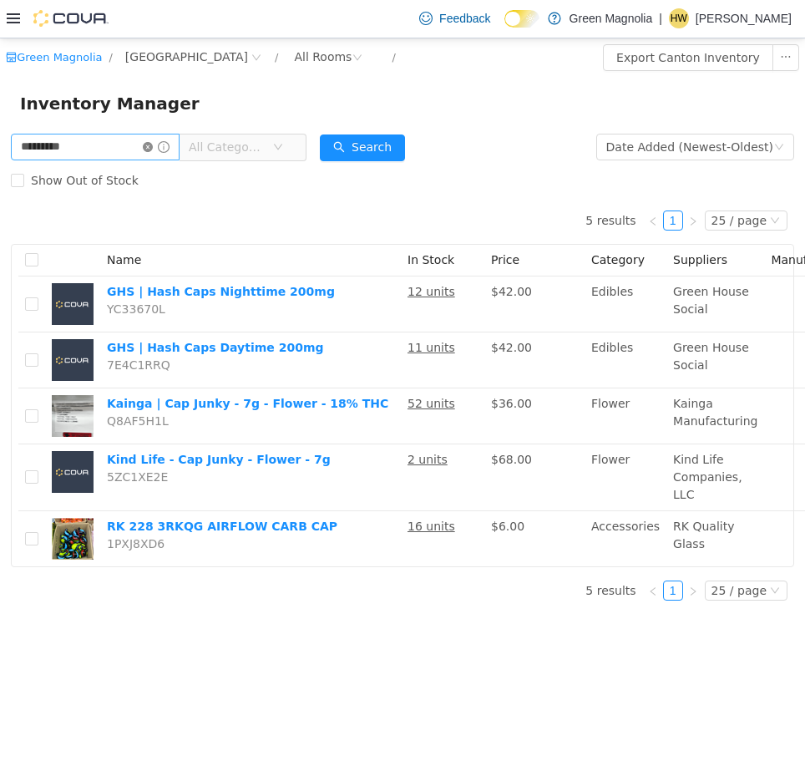
click at [153, 145] on icon "icon: close-circle" at bounding box center [148, 146] width 10 height 10
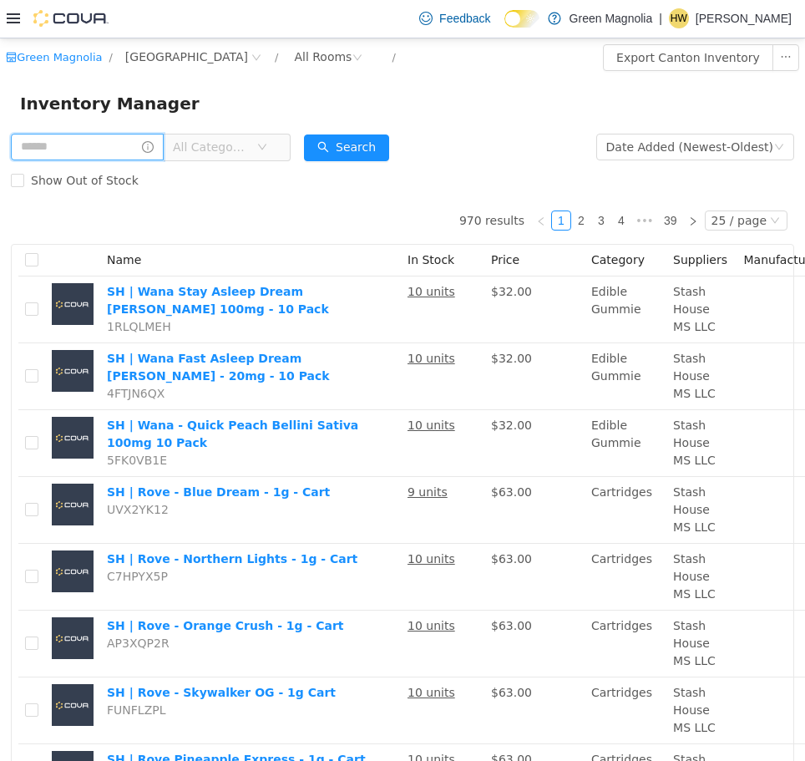
click at [99, 148] on input "text" at bounding box center [87, 146] width 153 height 27
type input "*******"
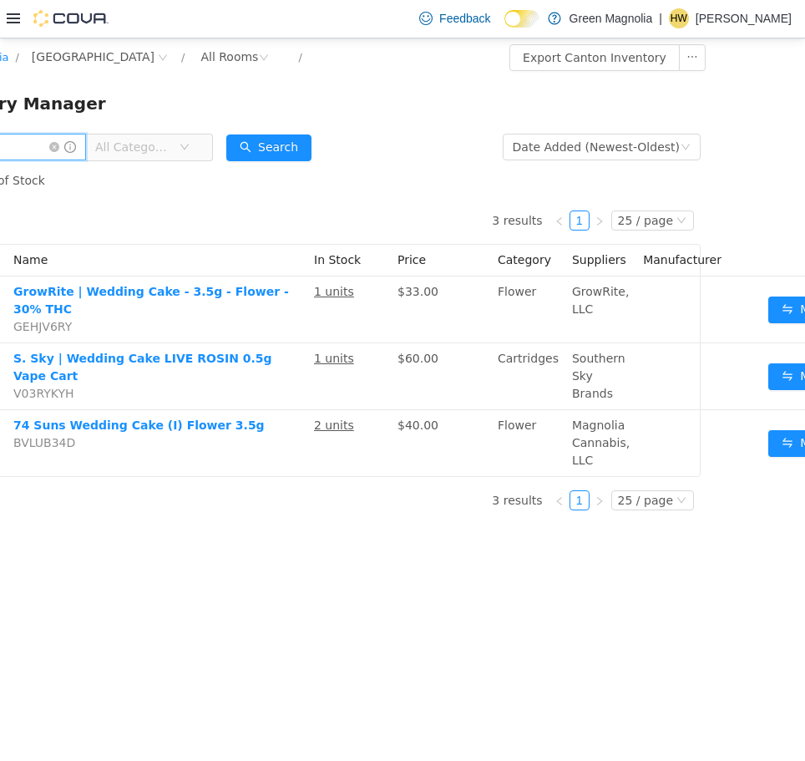
scroll to position [0, 102]
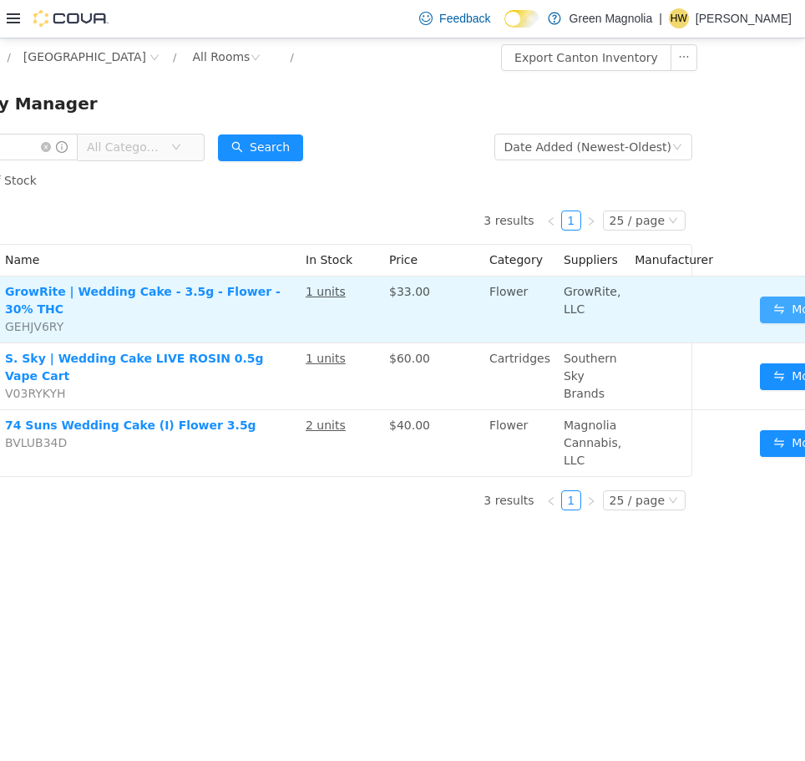
click at [760, 298] on button "Move" at bounding box center [798, 309] width 77 height 27
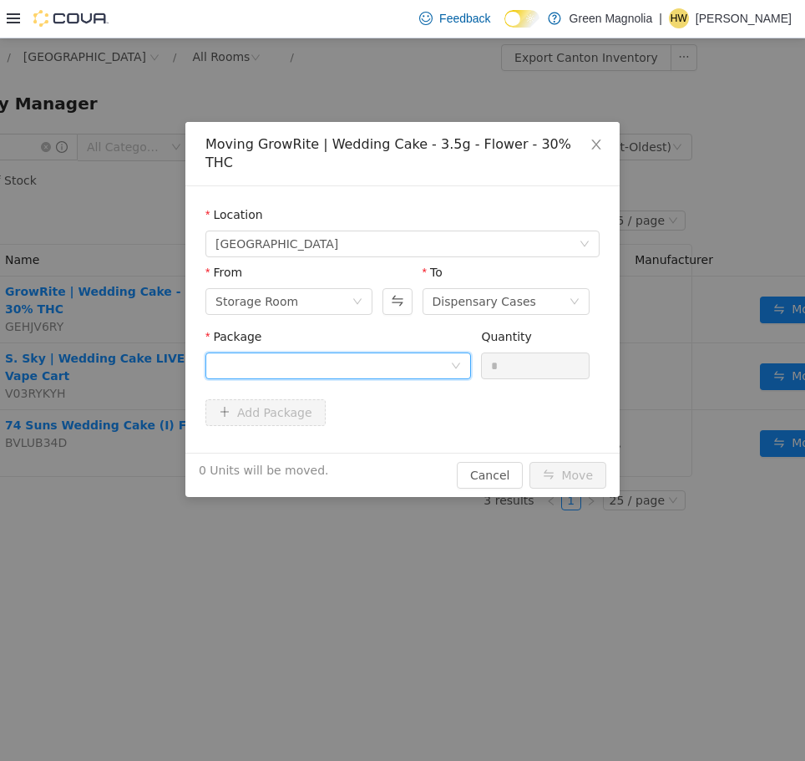
click at [357, 353] on div at bounding box center [333, 365] width 235 height 25
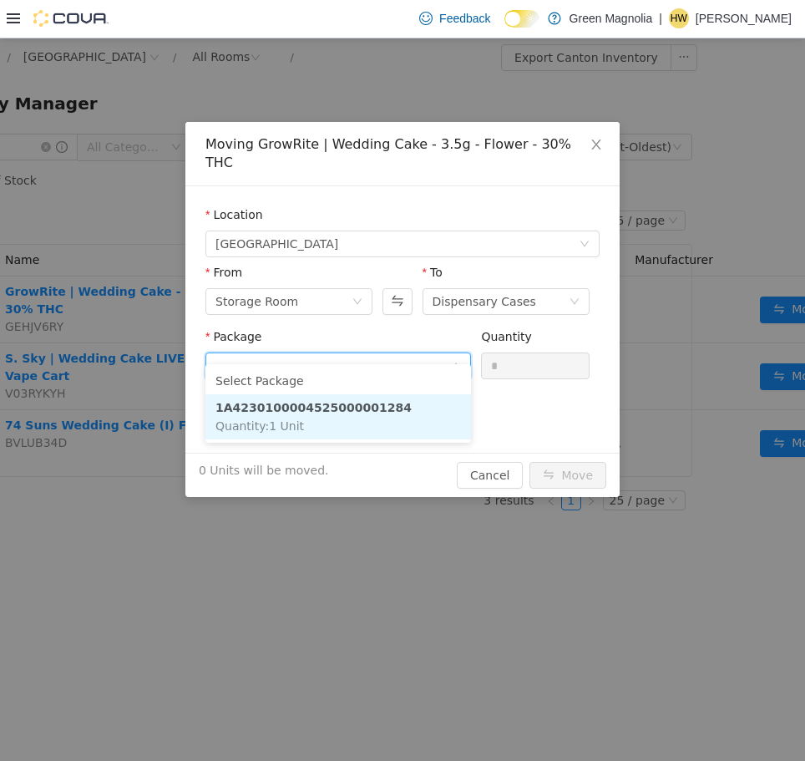
click at [331, 408] on strong "1A4230100004525000001284" at bounding box center [314, 406] width 196 height 13
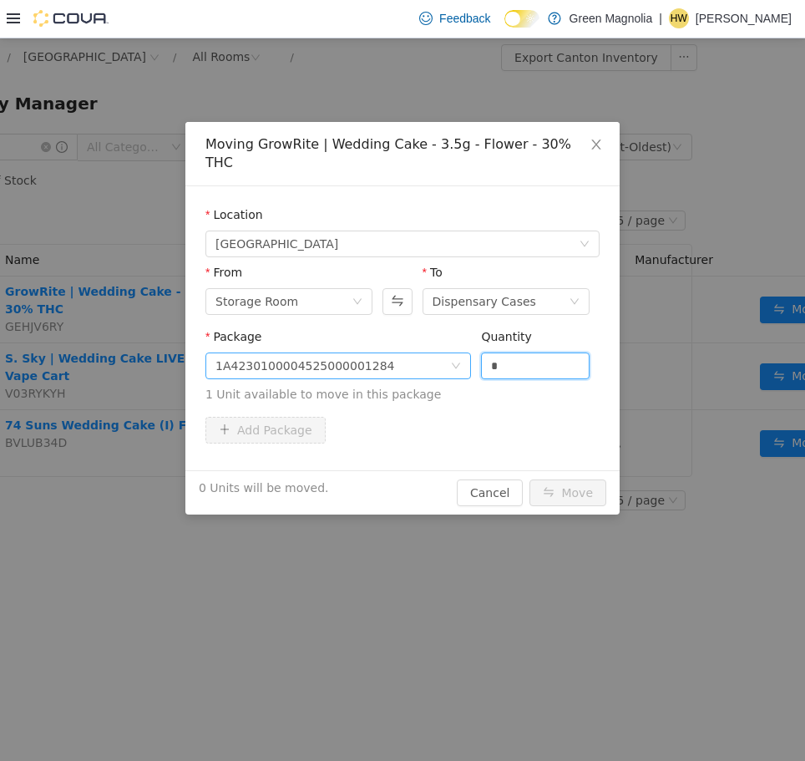
drag, startPoint x: 528, startPoint y: 340, endPoint x: 451, endPoint y: 336, distance: 77.0
click at [454, 336] on span "Package 1A4230100004525000001284 Quantity * 1 Unit available to move in this pa…" at bounding box center [403, 366] width 394 height 74
type input "*"
click at [530, 479] on button "Move" at bounding box center [568, 492] width 77 height 27
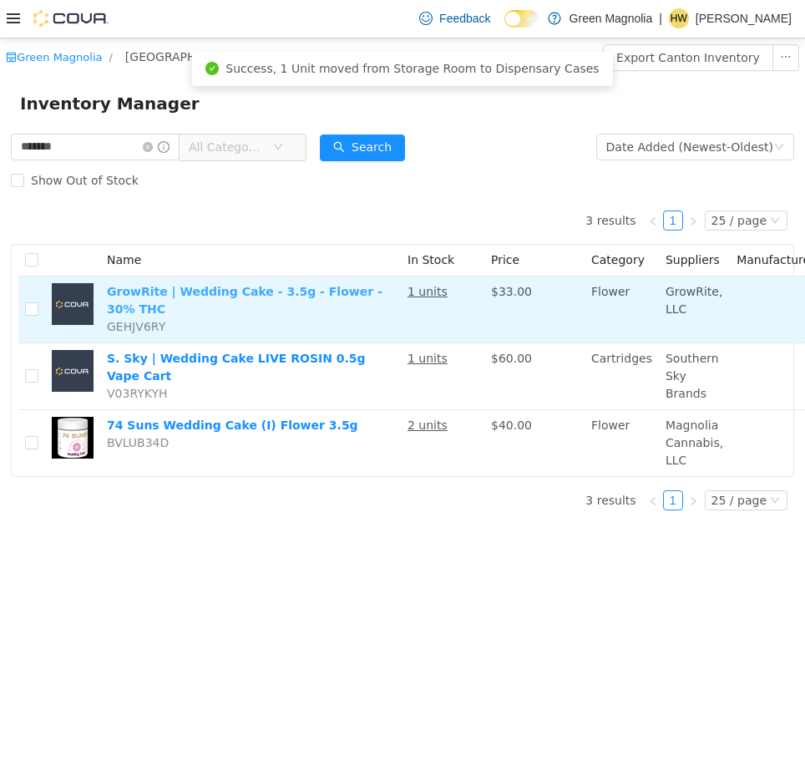
click at [250, 292] on link "GrowRite | Wedding Cake - 3.5g - Flower - 30% THC" at bounding box center [245, 299] width 276 height 31
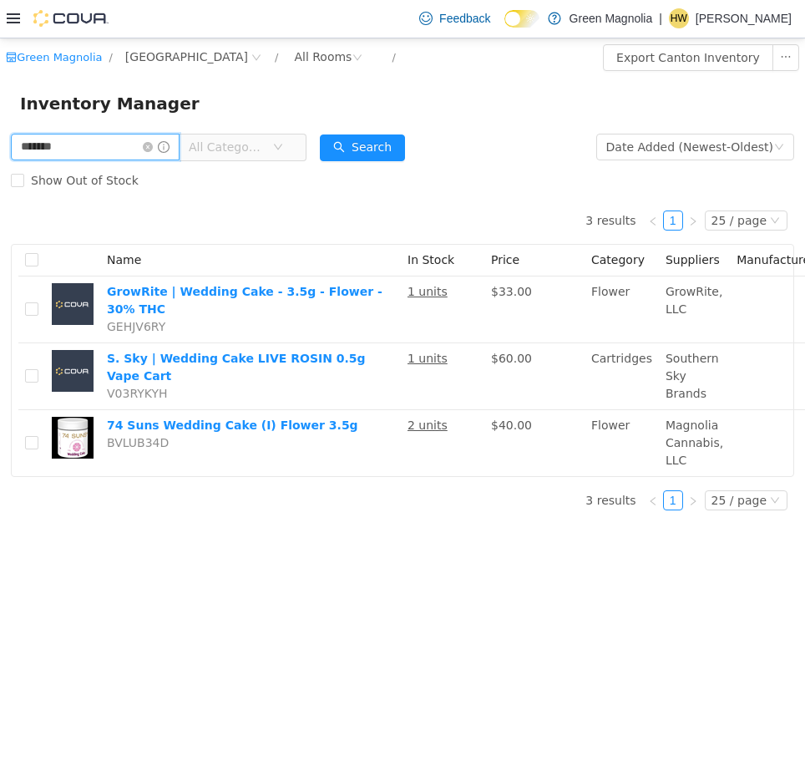
drag, startPoint x: 120, startPoint y: 160, endPoint x: 85, endPoint y: 151, distance: 36.1
click at [85, 151] on span "******* All Categories" at bounding box center [159, 147] width 296 height 28
drag, startPoint x: 12, startPoint y: 148, endPoint x: -1, endPoint y: 145, distance: 13.0
click at [0, 145] on html "Green Magnolia / Canton / All Rooms / Export Canton Inventory Inventory Manager…" at bounding box center [402, 399] width 805 height 723
type input "*******"
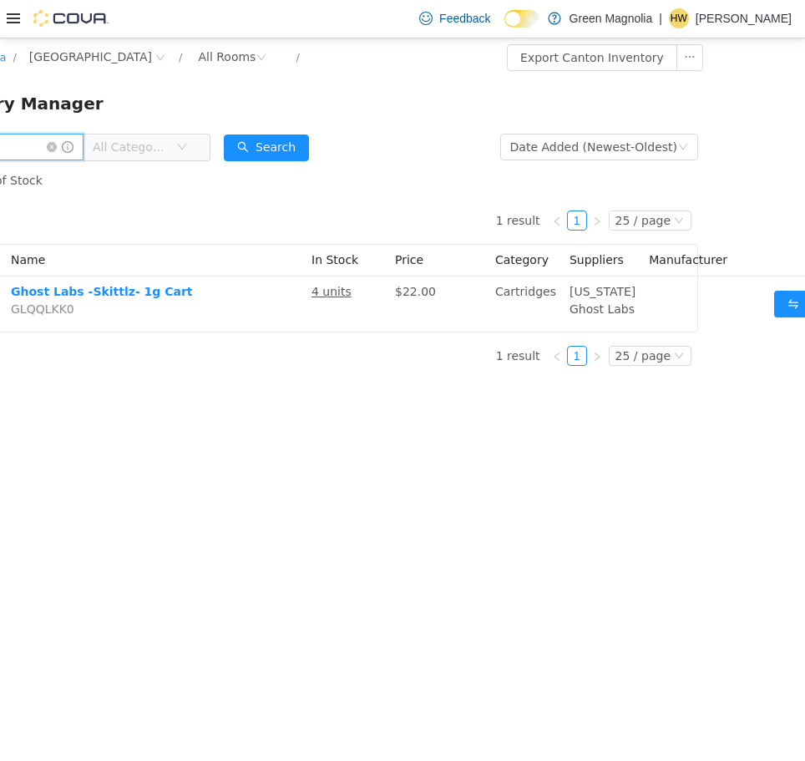
scroll to position [0, 97]
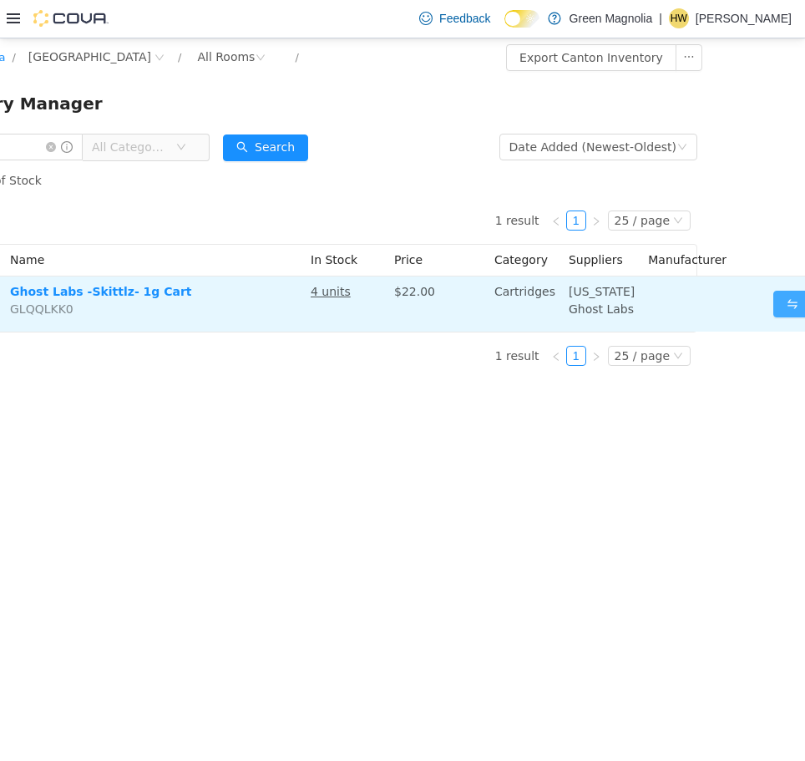
click at [774, 311] on button "Move" at bounding box center [812, 303] width 77 height 27
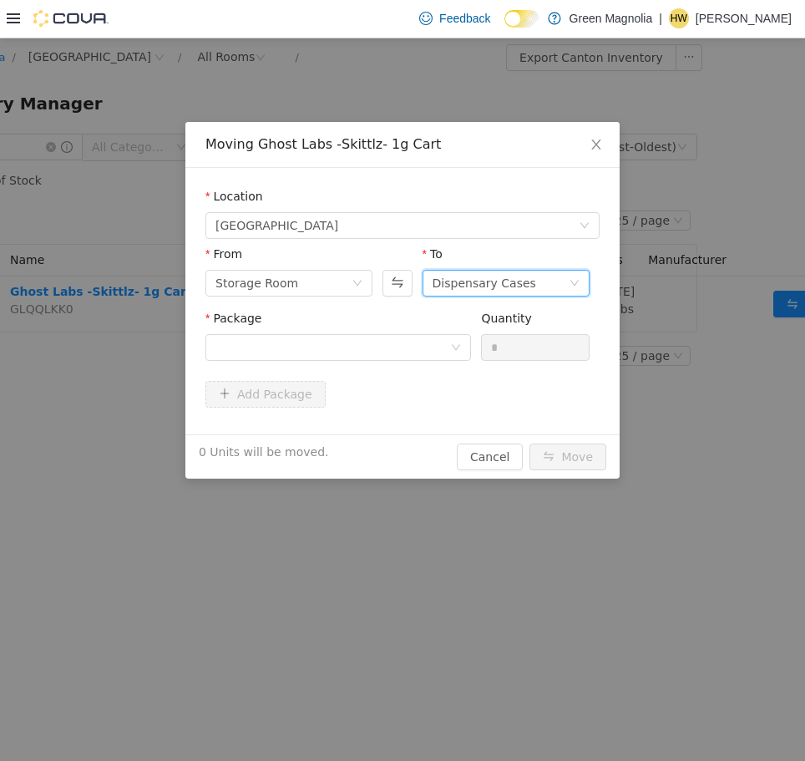
click at [483, 279] on div "Dispensary Cases" at bounding box center [485, 282] width 104 height 25
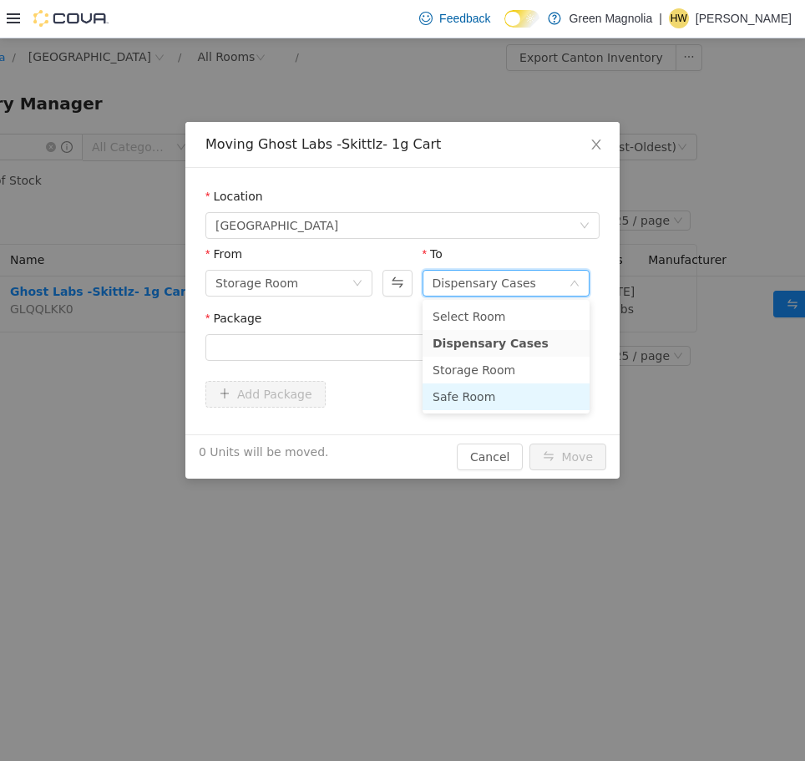
click at [473, 399] on li "Safe Room" at bounding box center [506, 396] width 167 height 27
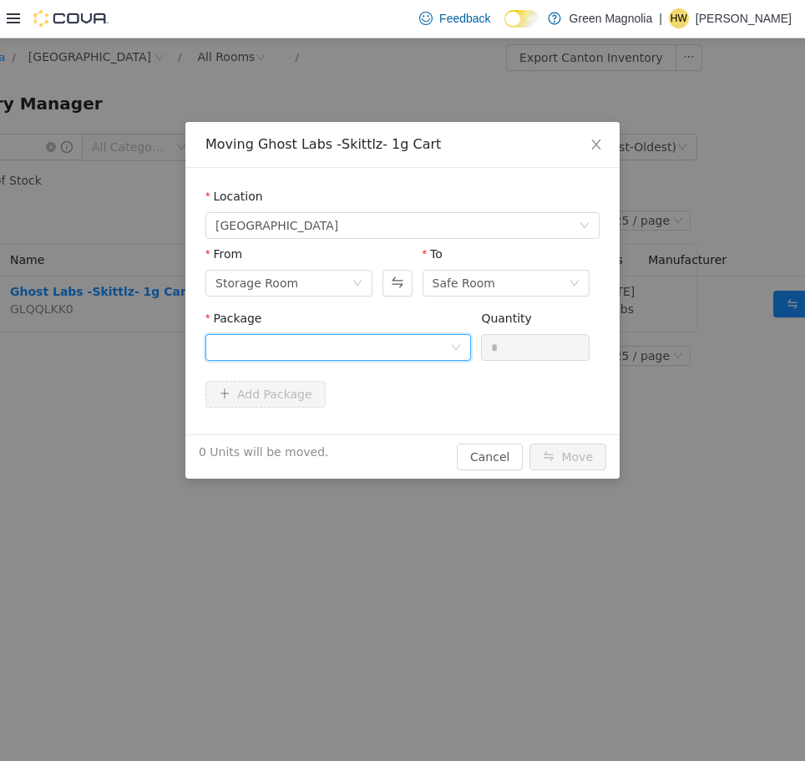
click at [364, 341] on div at bounding box center [333, 346] width 235 height 25
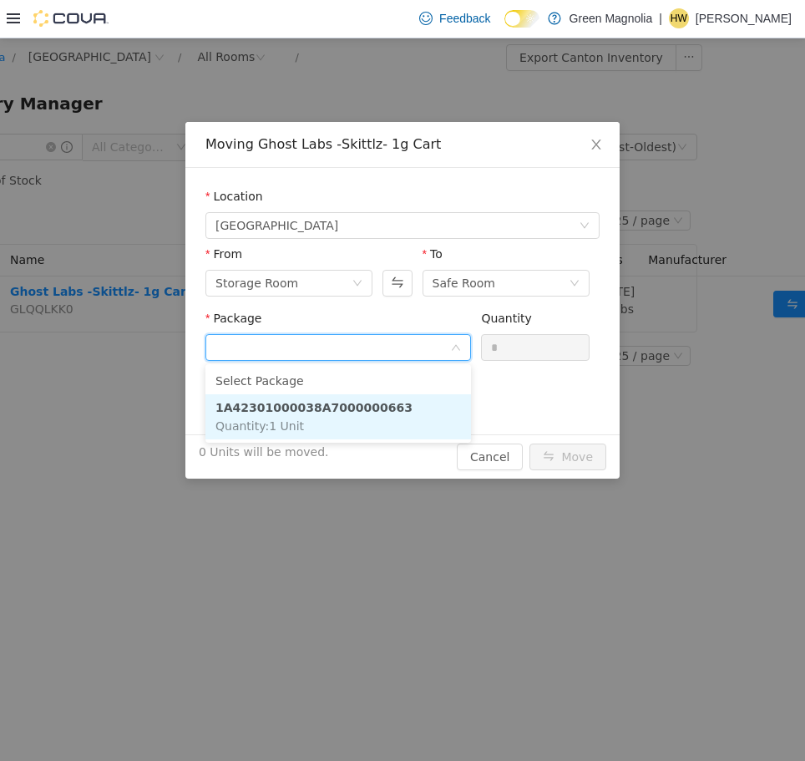
click at [338, 424] on li "1A42301000038A7000000663 Quantity : 1 Unit" at bounding box center [339, 416] width 266 height 45
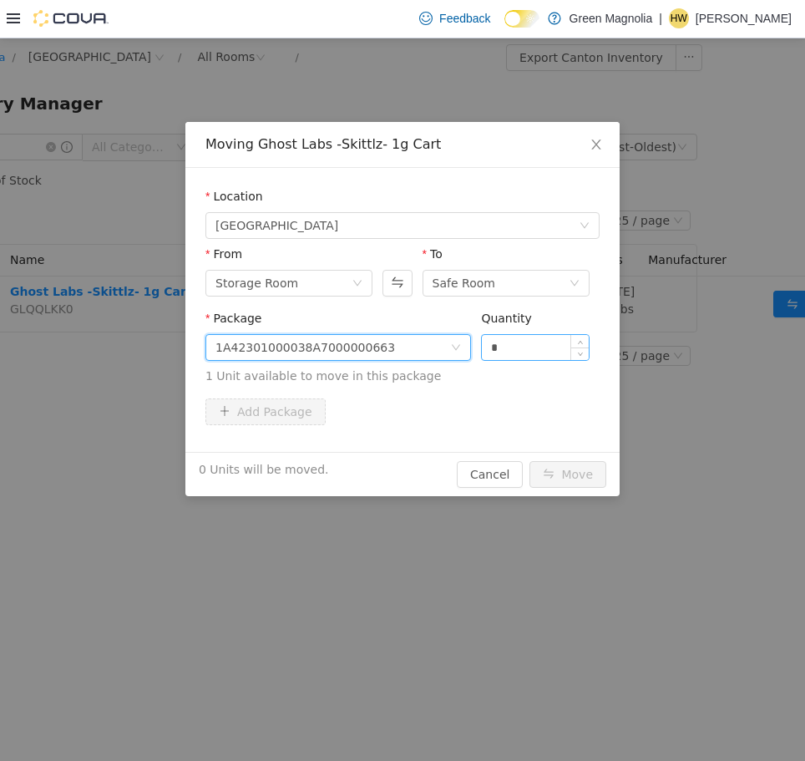
click at [530, 337] on input "*" at bounding box center [535, 346] width 107 height 25
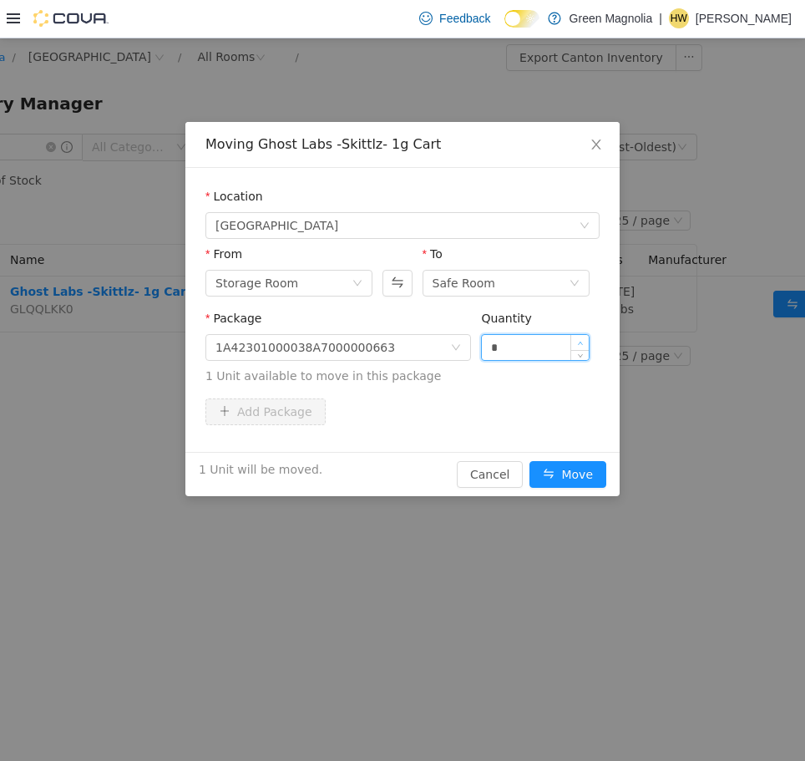
type input "*"
click at [576, 342] on span "Increase Value" at bounding box center [580, 341] width 18 height 15
drag, startPoint x: 554, startPoint y: 460, endPoint x: 556, endPoint y: 469, distance: 8.5
click at [555, 462] on button "Move" at bounding box center [568, 473] width 77 height 27
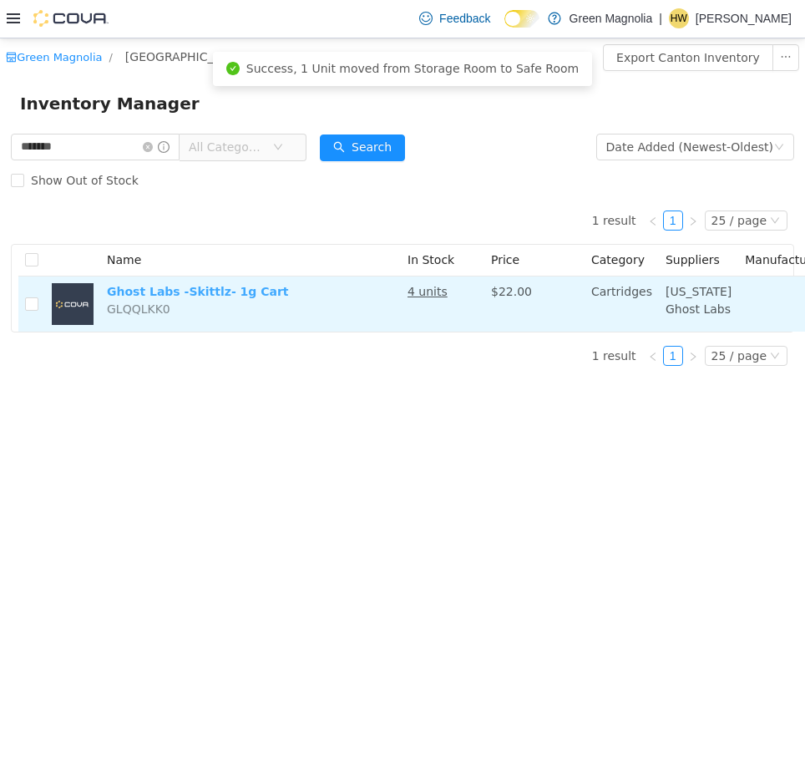
click at [210, 288] on link "Ghost Labs -Skittlz- 1g Cart" at bounding box center [198, 290] width 182 height 13
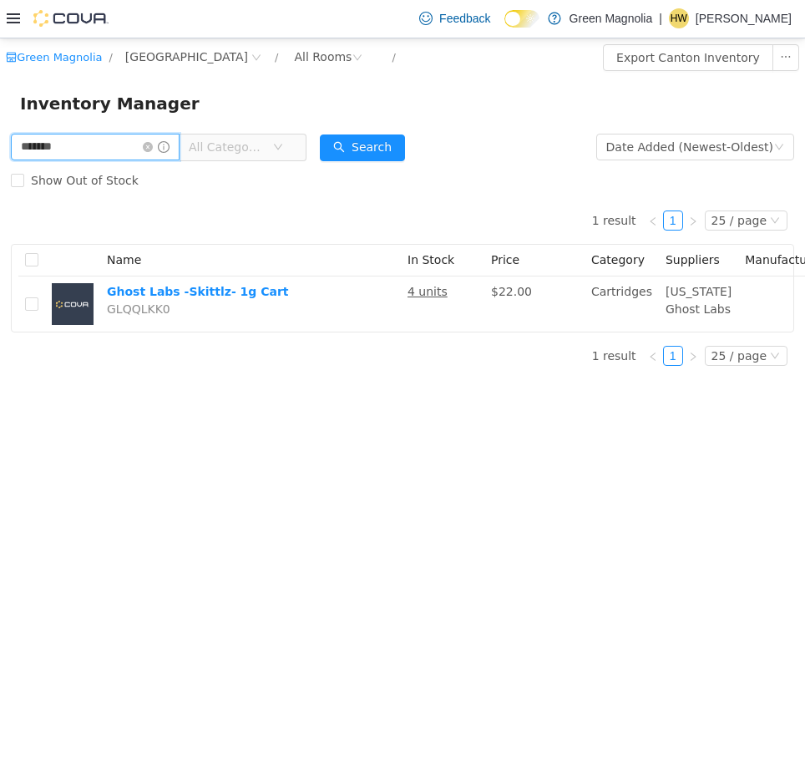
drag, startPoint x: 100, startPoint y: 150, endPoint x: -1, endPoint y: 152, distance: 101.1
click at [0, 152] on html "Green Magnolia / Canton / All Rooms / Export Canton Inventory Inventory Manager…" at bounding box center [402, 399] width 805 height 723
type input "*"
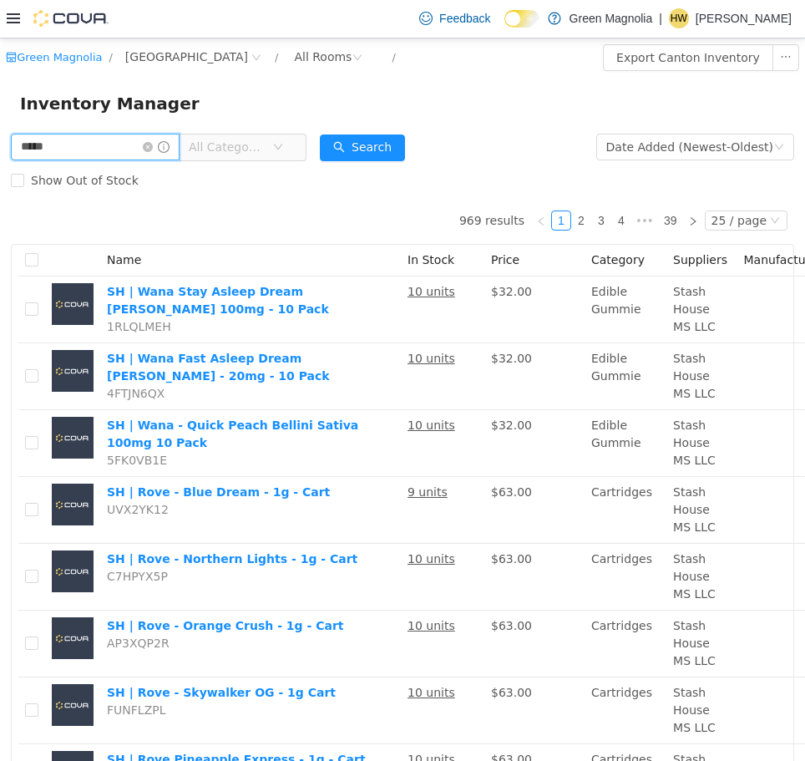
type input "*****"
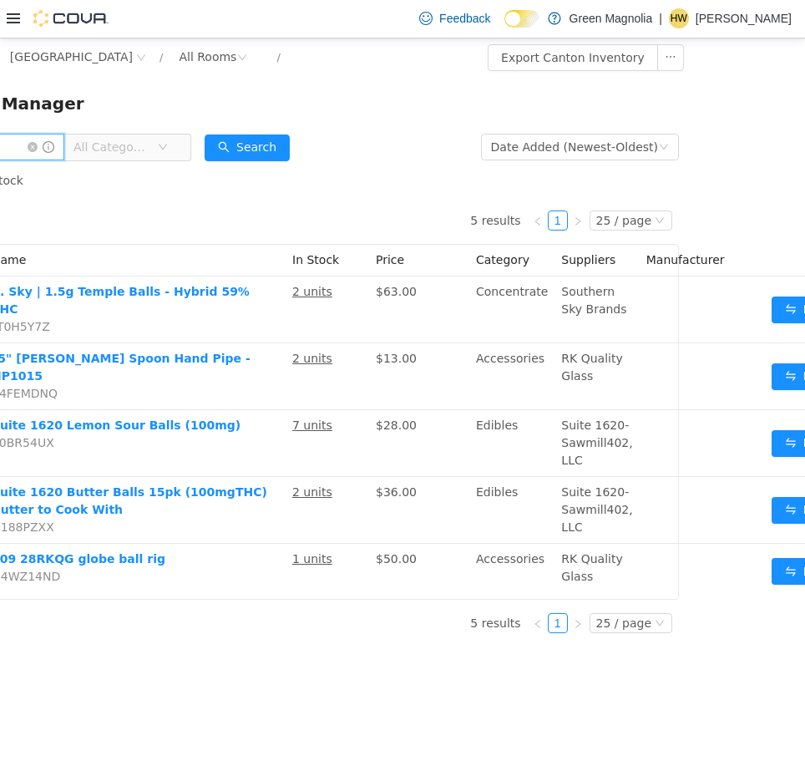
scroll to position [0, 117]
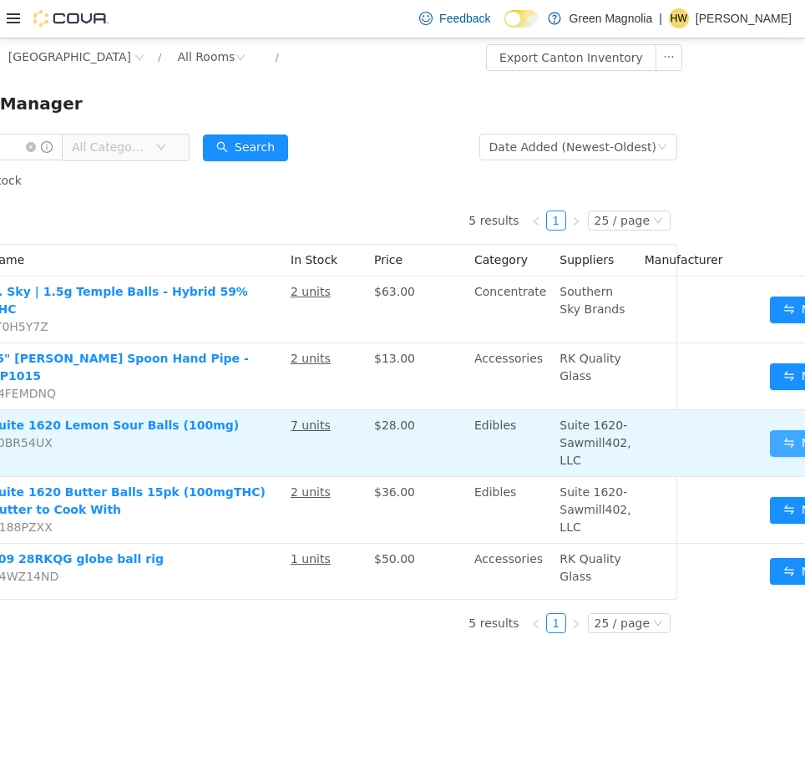
click at [770, 429] on button "Move" at bounding box center [808, 442] width 77 height 27
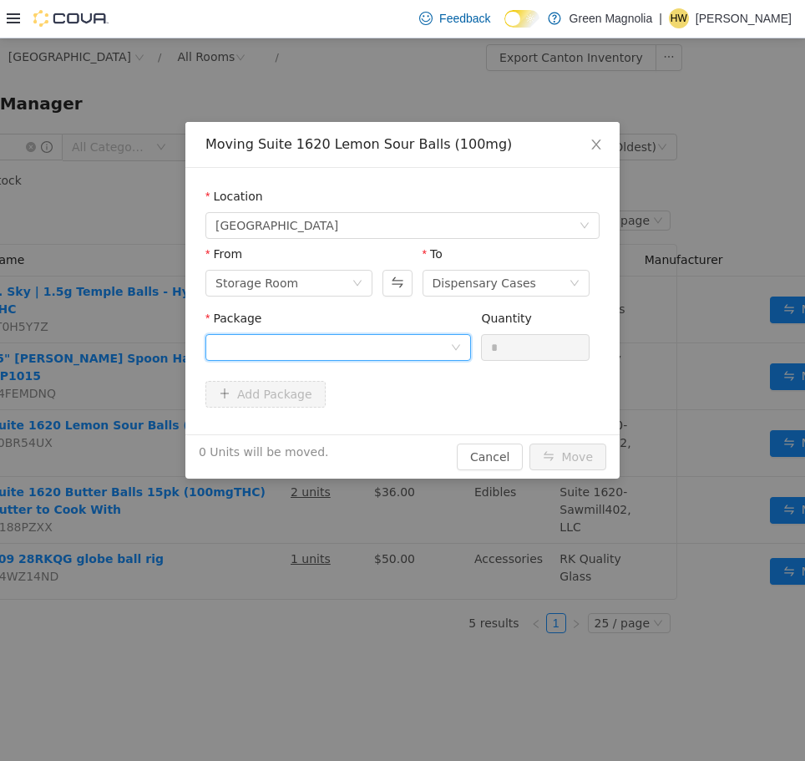
click at [341, 348] on div at bounding box center [333, 346] width 235 height 25
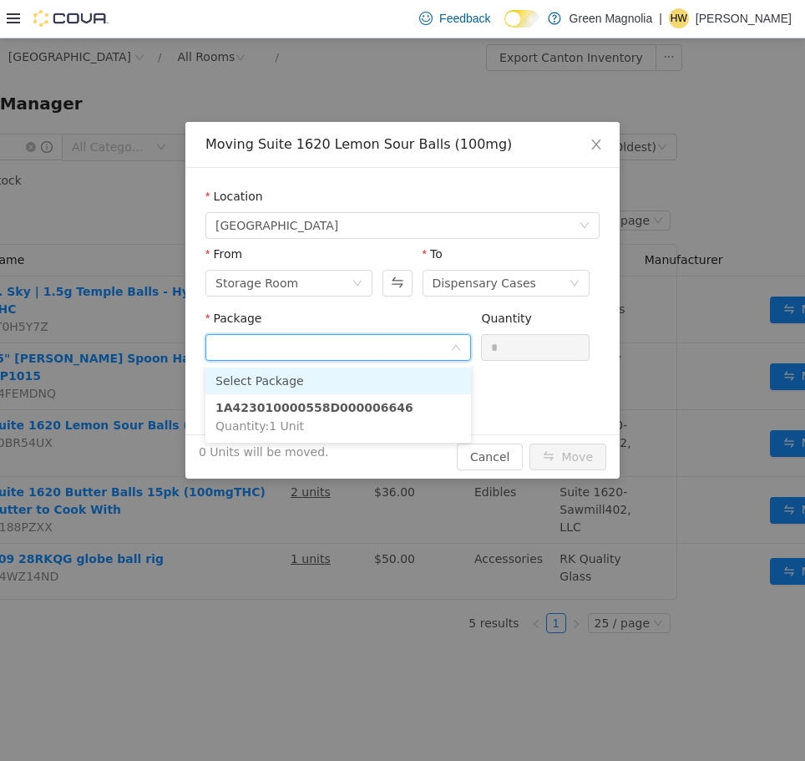
click at [341, 345] on input "Package" at bounding box center [333, 348] width 235 height 25
click at [333, 283] on div "Storage Room" at bounding box center [284, 282] width 136 height 25
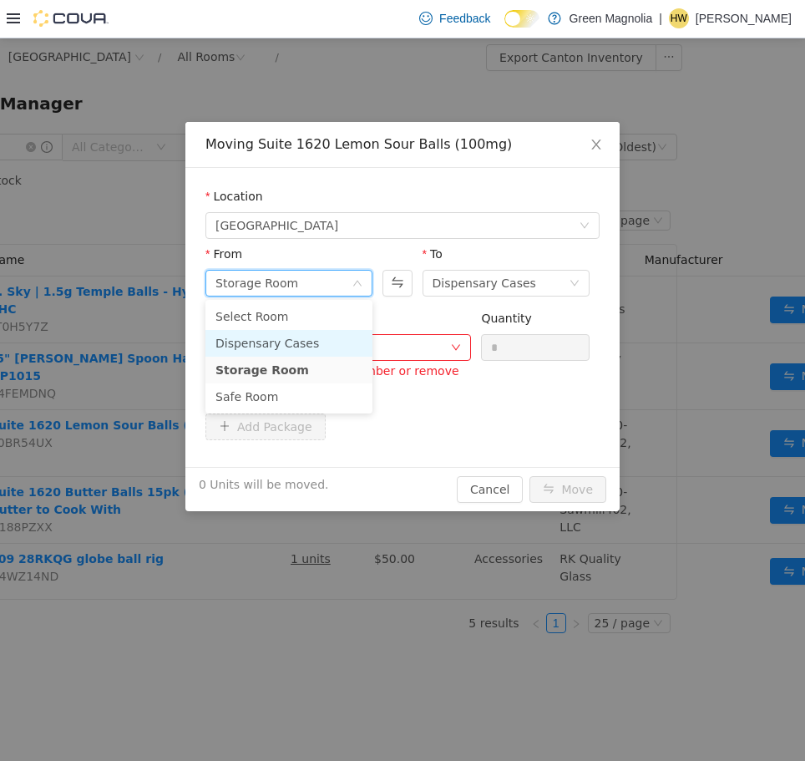
click at [303, 345] on li "Dispensary Cases" at bounding box center [289, 342] width 167 height 27
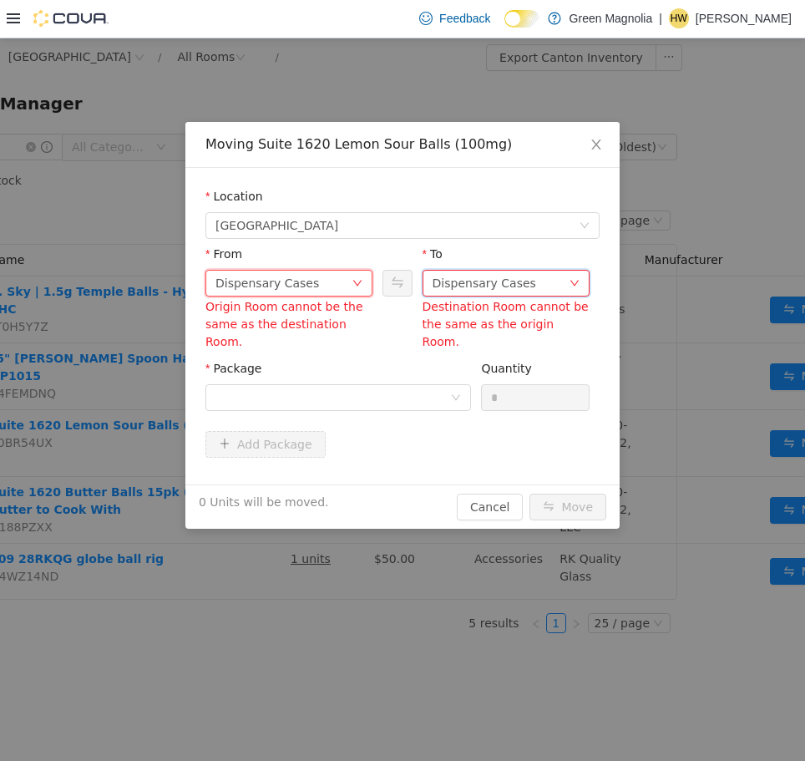
click at [492, 289] on div "Dispensary Cases" at bounding box center [485, 282] width 104 height 25
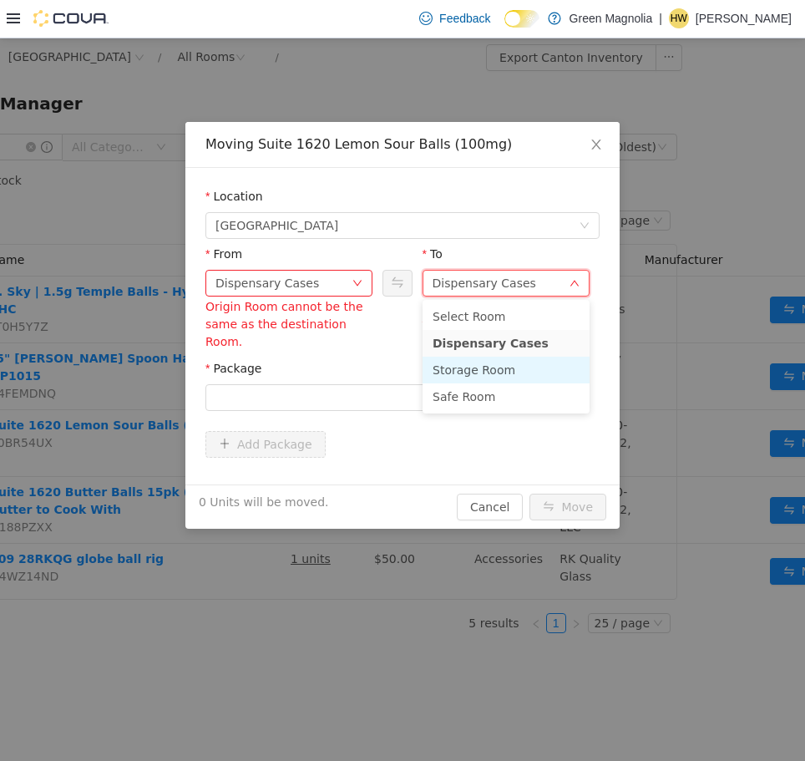
click at [489, 365] on li "Storage Room" at bounding box center [506, 369] width 167 height 27
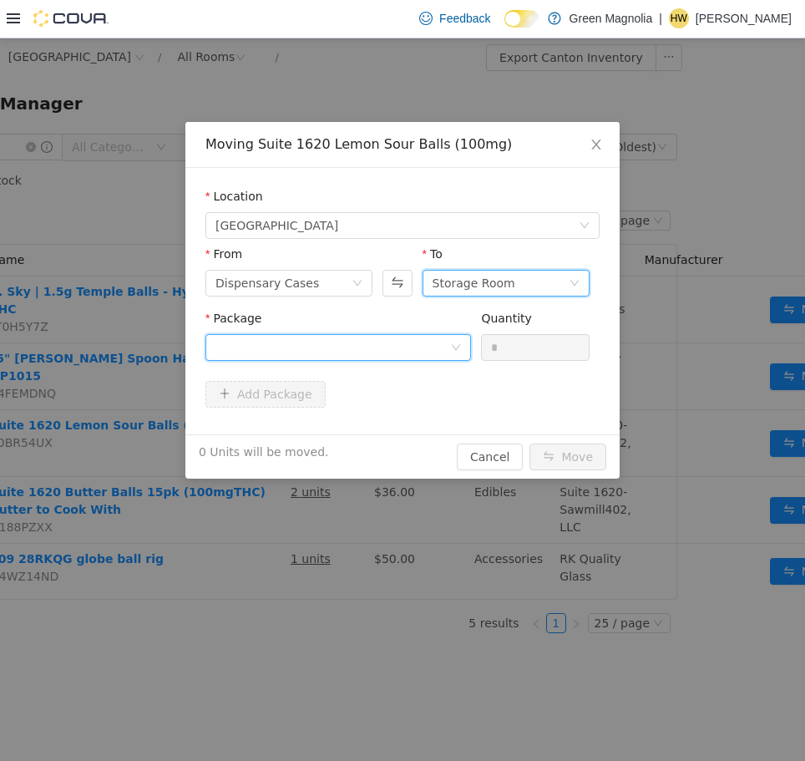
click at [348, 352] on div at bounding box center [333, 346] width 235 height 25
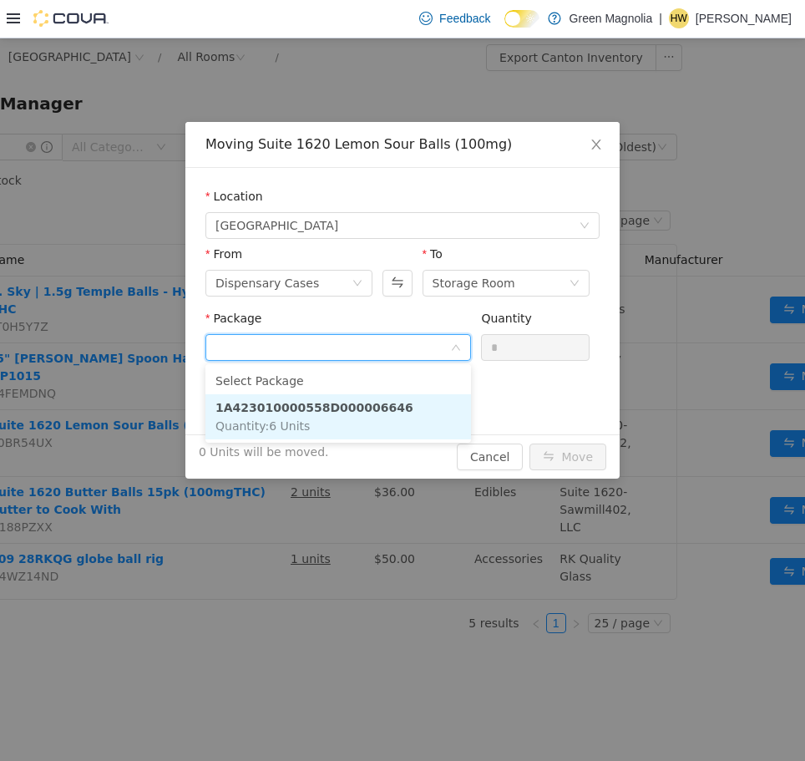
click at [322, 412] on strong "1A423010000558D000006646" at bounding box center [315, 406] width 198 height 13
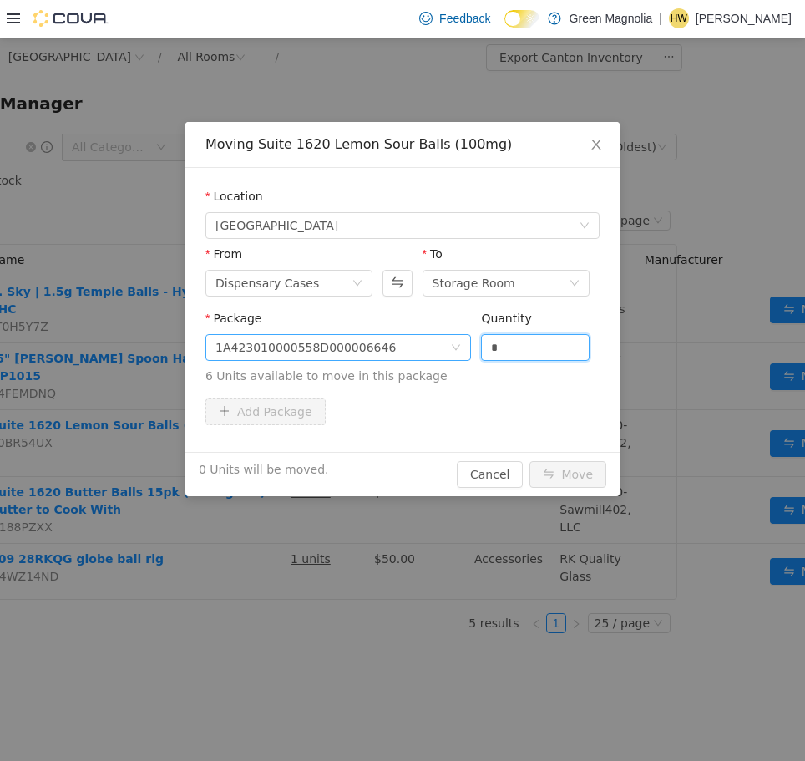
drag, startPoint x: 510, startPoint y: 348, endPoint x: 412, endPoint y: 342, distance: 97.9
click at [428, 349] on span "Package 1A423010000558D000006646 Quantity * 6 Units available to move in this p…" at bounding box center [403, 348] width 394 height 74
type input "*"
click at [530, 460] on button "Move" at bounding box center [568, 473] width 77 height 27
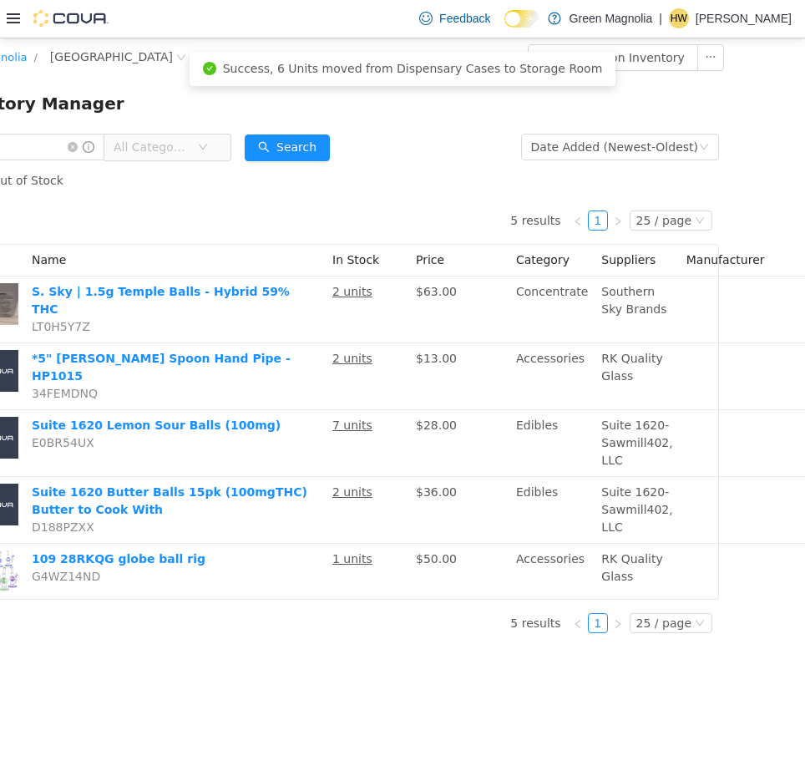
scroll to position [0, 87]
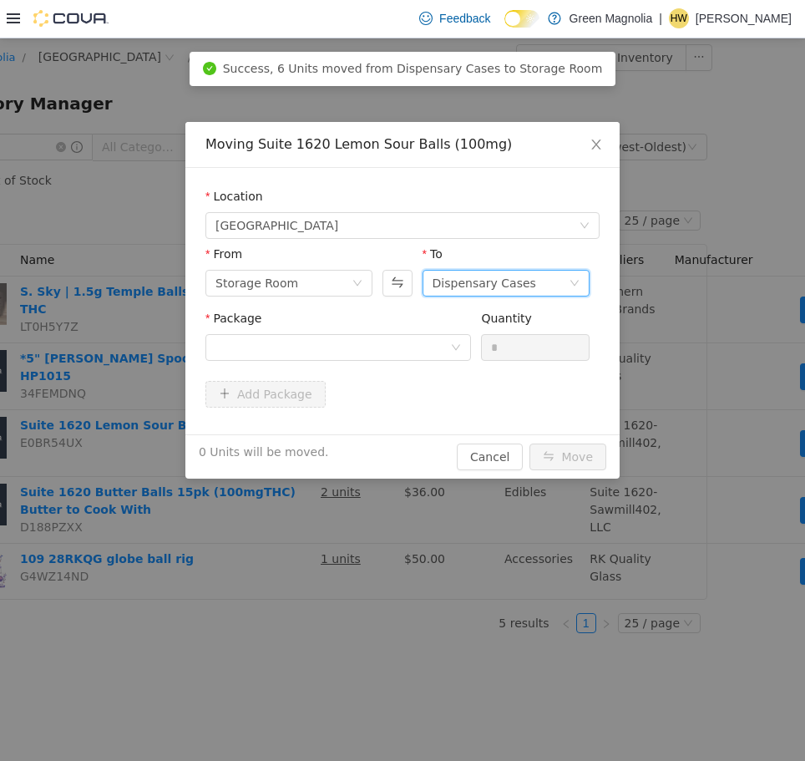
click at [480, 278] on div "Dispensary Cases" at bounding box center [485, 282] width 104 height 25
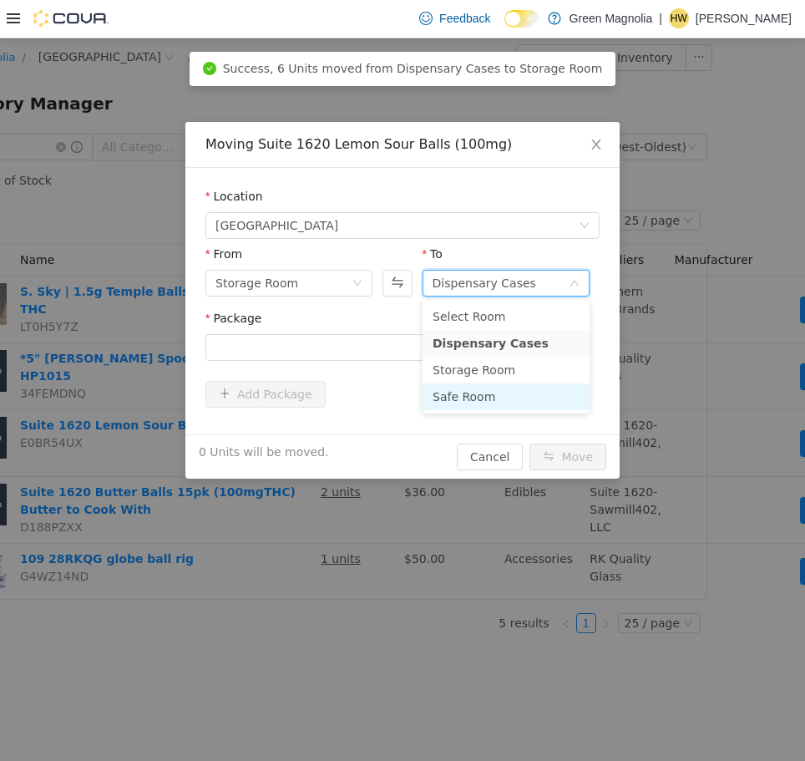
click at [474, 407] on li "Safe Room" at bounding box center [506, 396] width 167 height 27
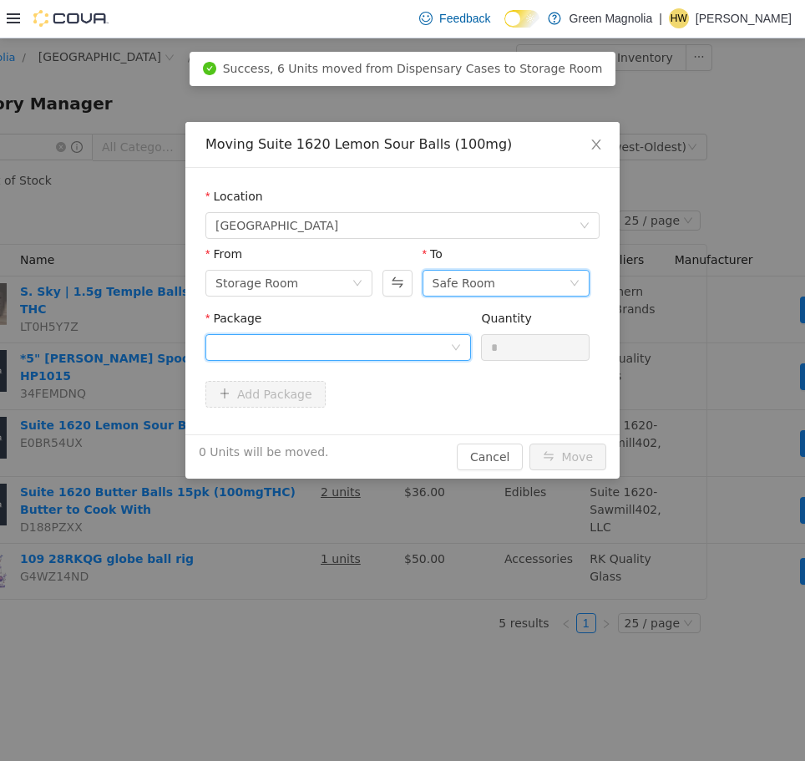
click at [341, 343] on div at bounding box center [333, 346] width 235 height 25
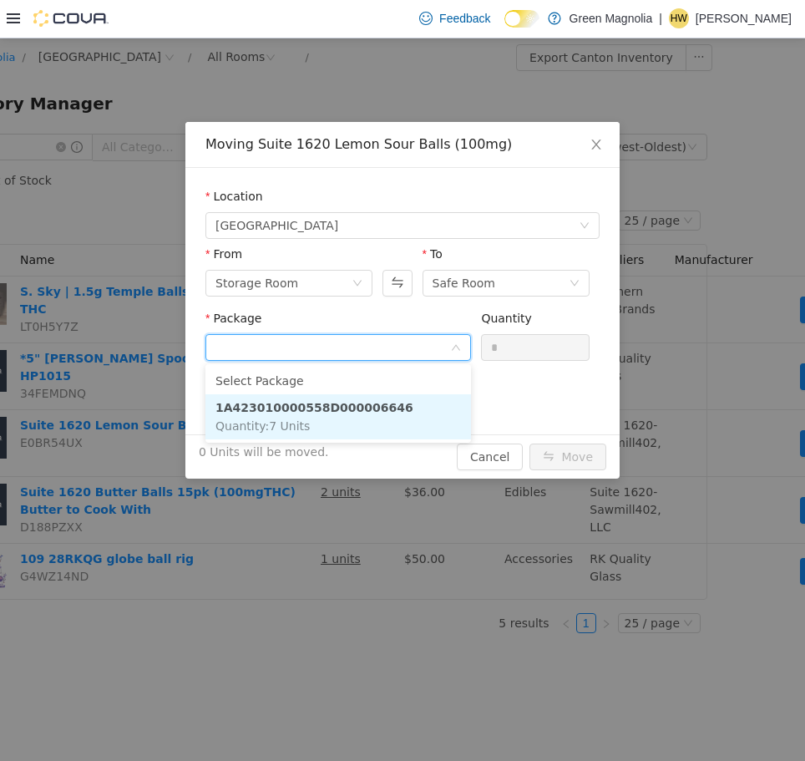
click at [327, 407] on strong "1A423010000558D000006646" at bounding box center [315, 406] width 198 height 13
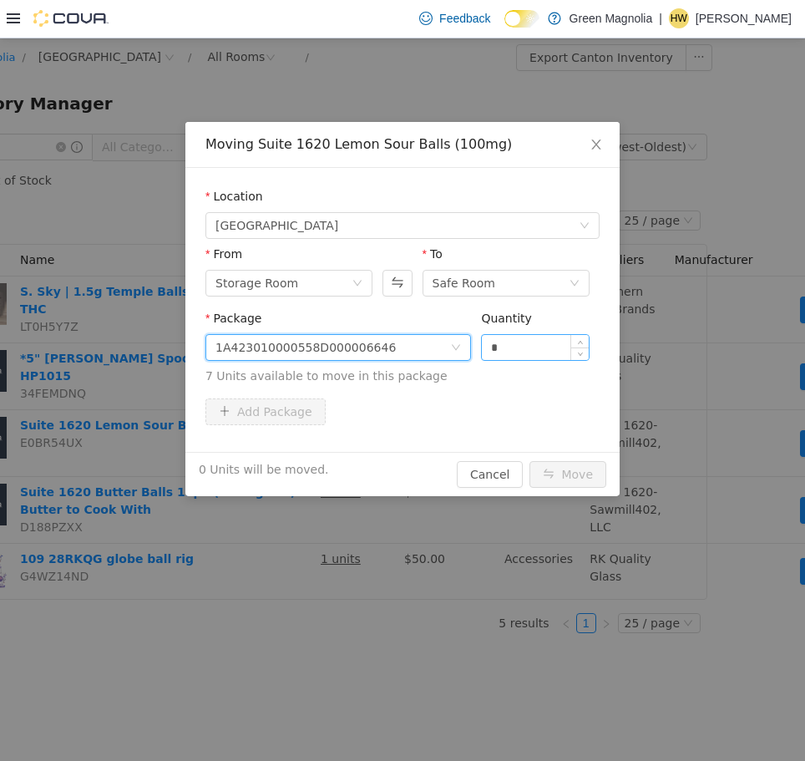
click at [513, 352] on input "*" at bounding box center [535, 346] width 107 height 25
type input "*"
click at [581, 338] on span "Increase Value" at bounding box center [580, 341] width 18 height 15
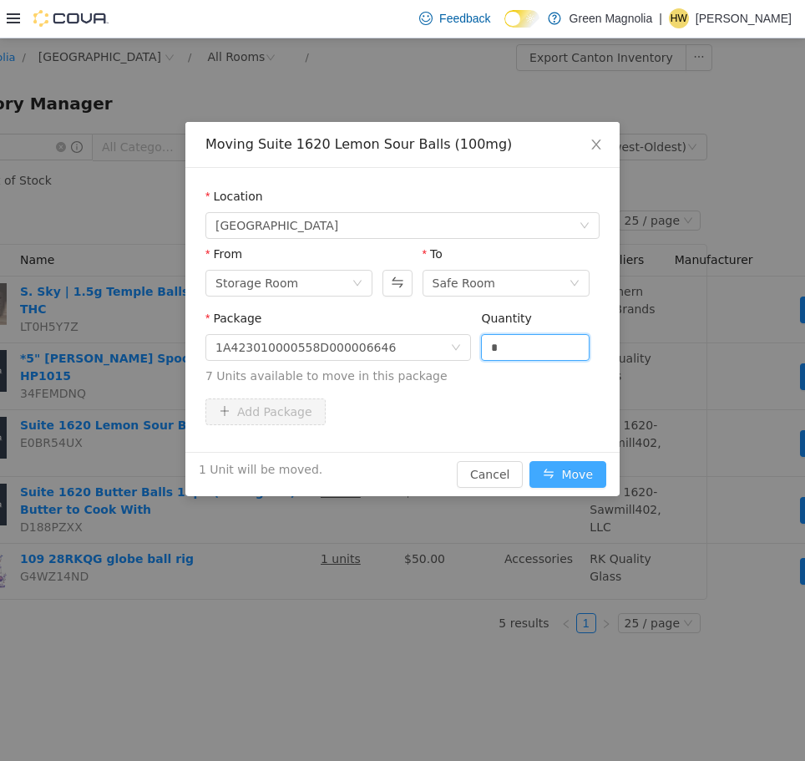
click at [561, 468] on button "Move" at bounding box center [568, 473] width 77 height 27
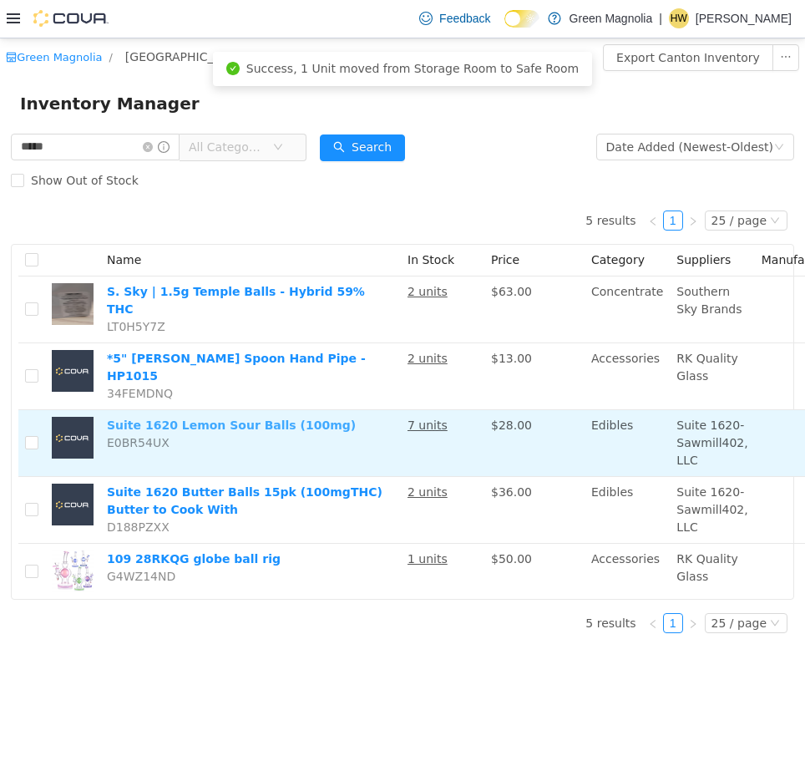
click at [289, 418] on link "Suite 1620 Lemon Sour Balls (100mg)" at bounding box center [231, 424] width 249 height 13
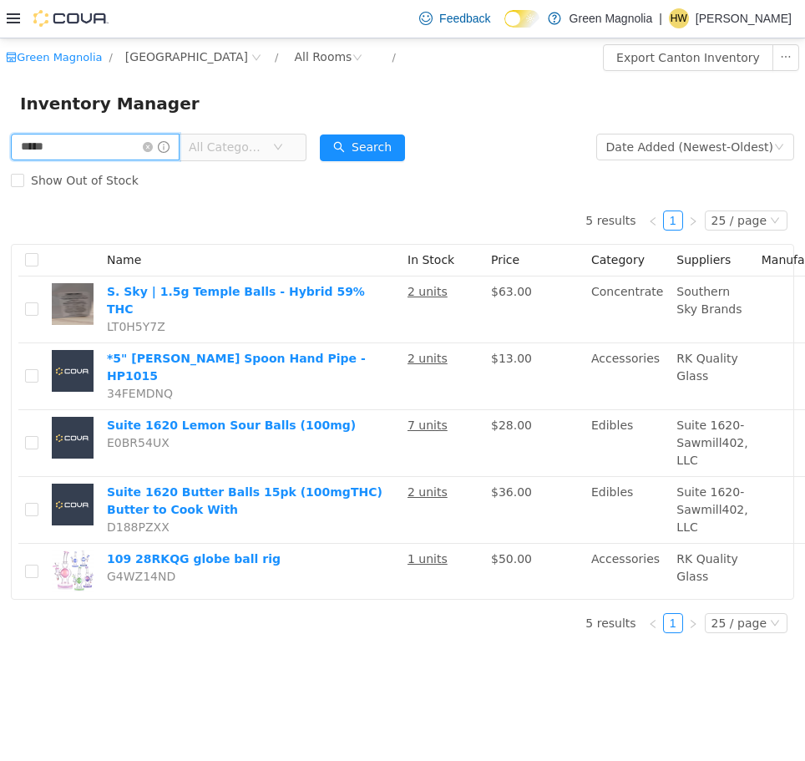
drag, startPoint x: 79, startPoint y: 153, endPoint x: -1, endPoint y: 145, distance: 80.6
click at [0, 145] on html "Green Magnolia / Canton / All Rooms / Export Canton Inventory Inventory Manager…" at bounding box center [402, 399] width 805 height 723
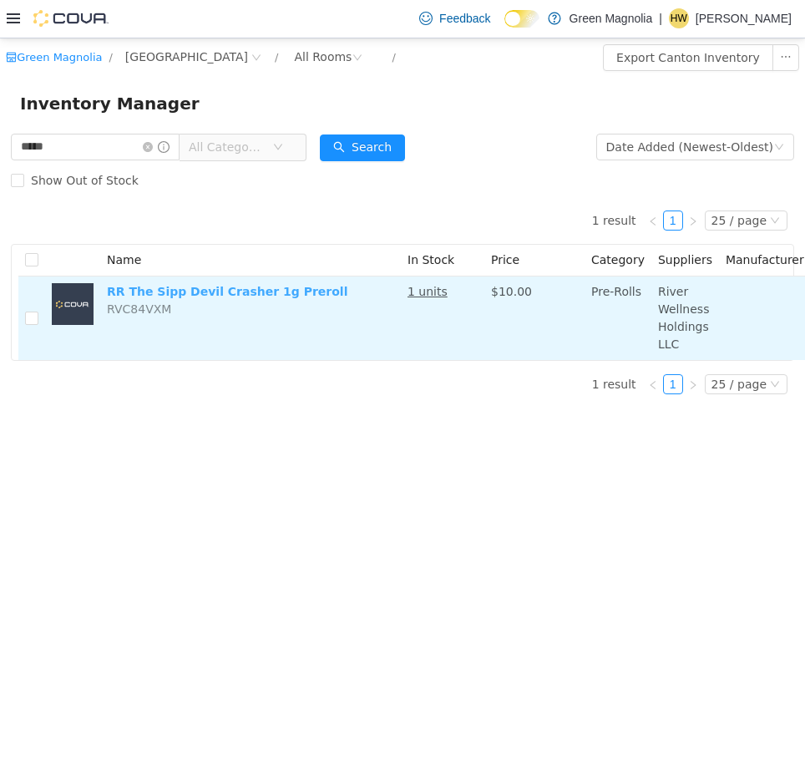
click at [260, 289] on link "RR The Sipp Devil Crasher 1g Preroll" at bounding box center [227, 290] width 241 height 13
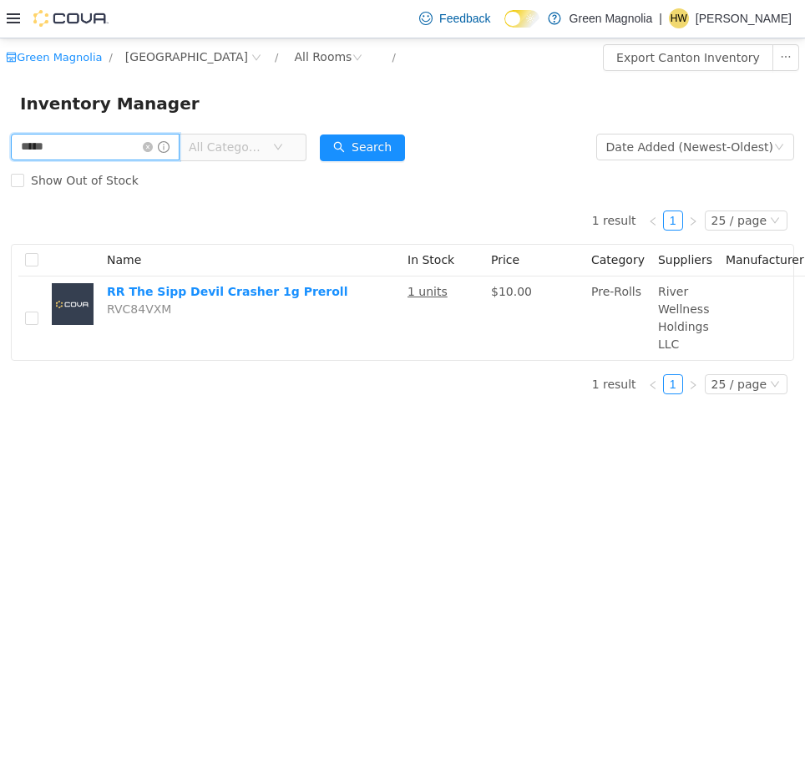
drag, startPoint x: 92, startPoint y: 145, endPoint x: -1, endPoint y: 148, distance: 92.8
click at [0, 148] on html "Green Magnolia / Canton / All Rooms / Export Canton Inventory Inventory Manager…" at bounding box center [402, 399] width 805 height 723
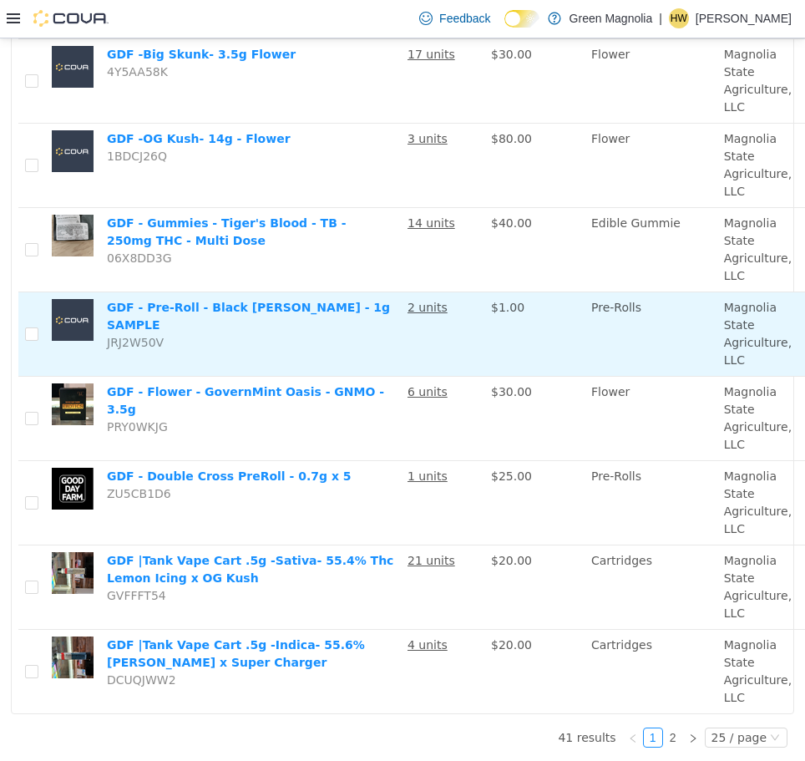
scroll to position [1685, 0]
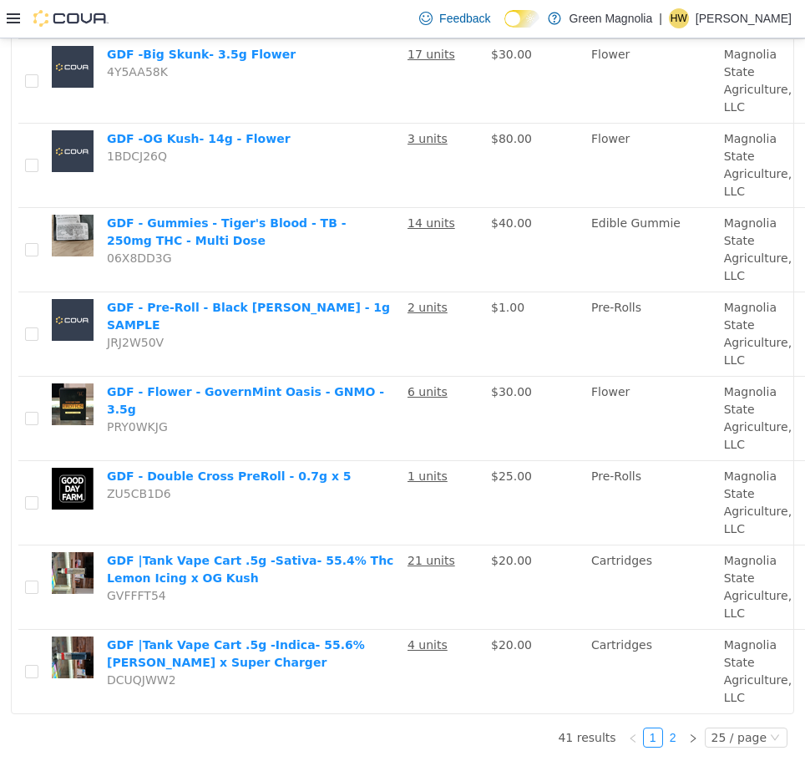
click at [669, 728] on link "2" at bounding box center [673, 737] width 18 height 18
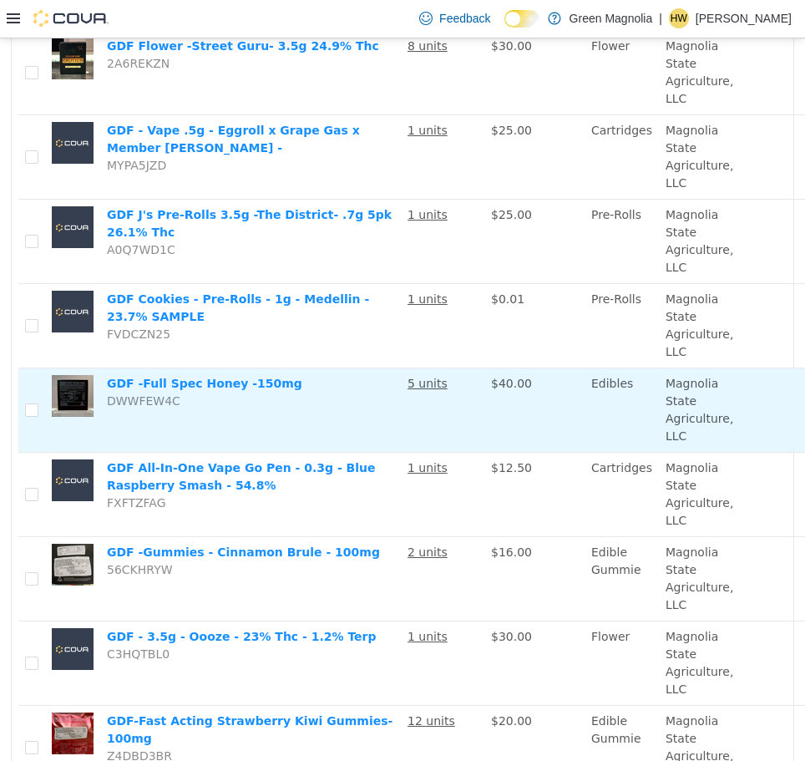
scroll to position [926, 0]
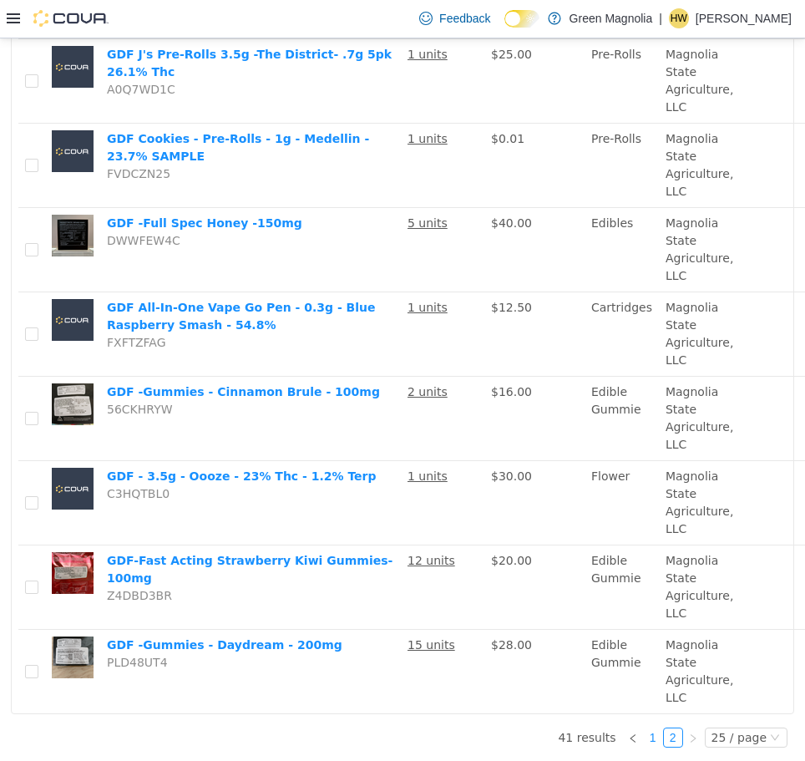
click at [645, 728] on link "1" at bounding box center [653, 737] width 18 height 18
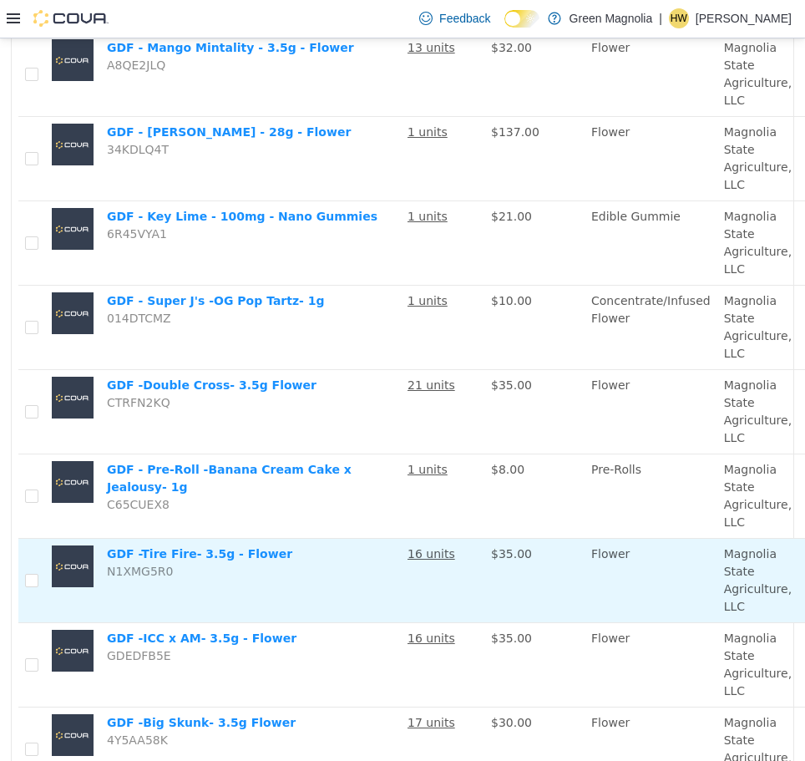
scroll to position [1009, 0]
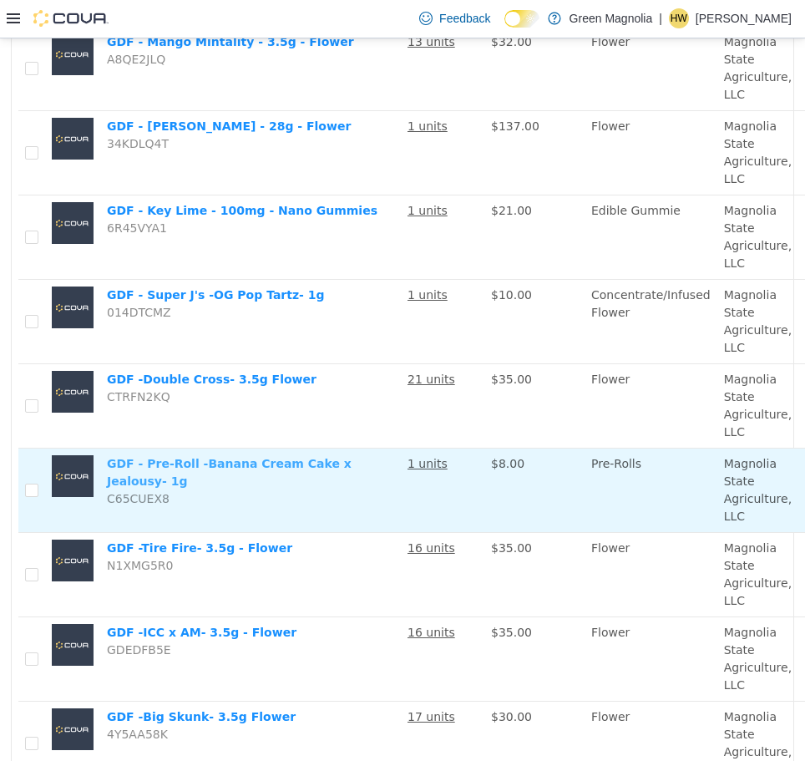
click at [352, 469] on link "GDF - Pre-Roll -Banana Cream Cake x Jealousy- 1g" at bounding box center [229, 471] width 245 height 31
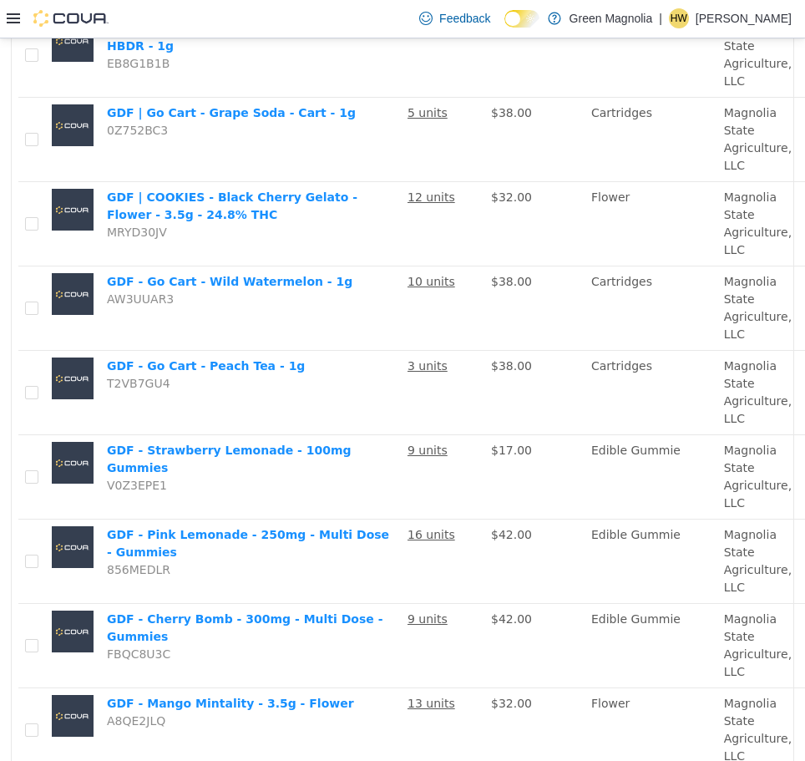
scroll to position [0, 0]
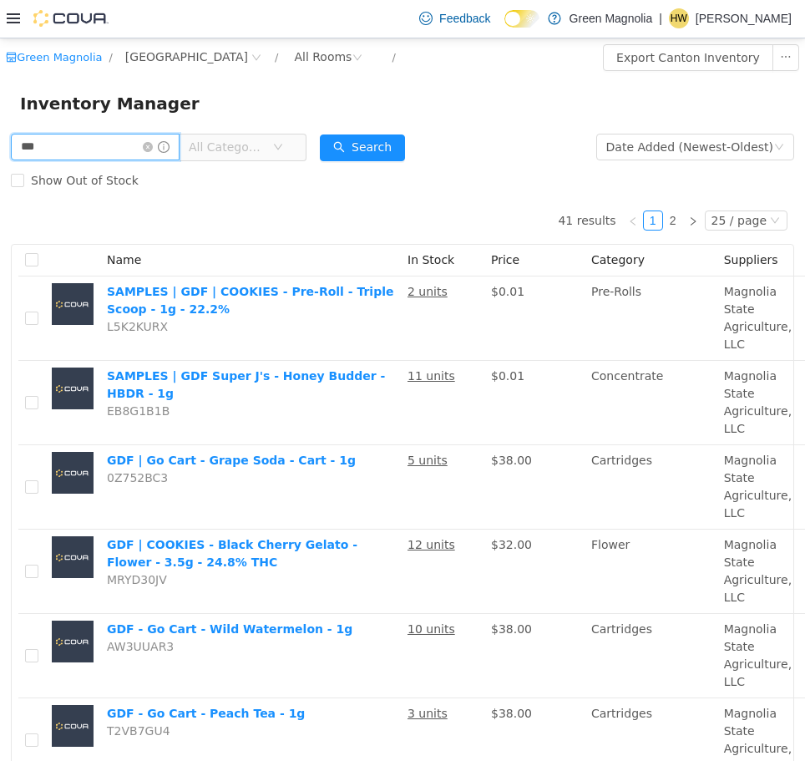
drag, startPoint x: 82, startPoint y: 145, endPoint x: -1, endPoint y: 141, distance: 82.8
click at [0, 141] on html "Green Magnolia / Canton / All Rooms / Export Canton Inventory Inventory Manager…" at bounding box center [402, 399] width 805 height 723
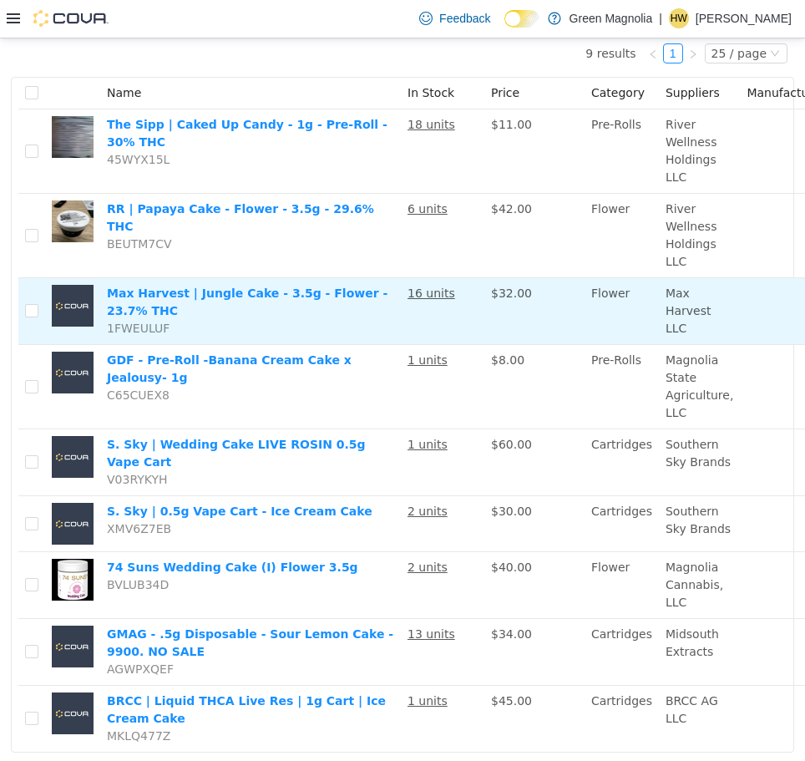
scroll to position [208, 0]
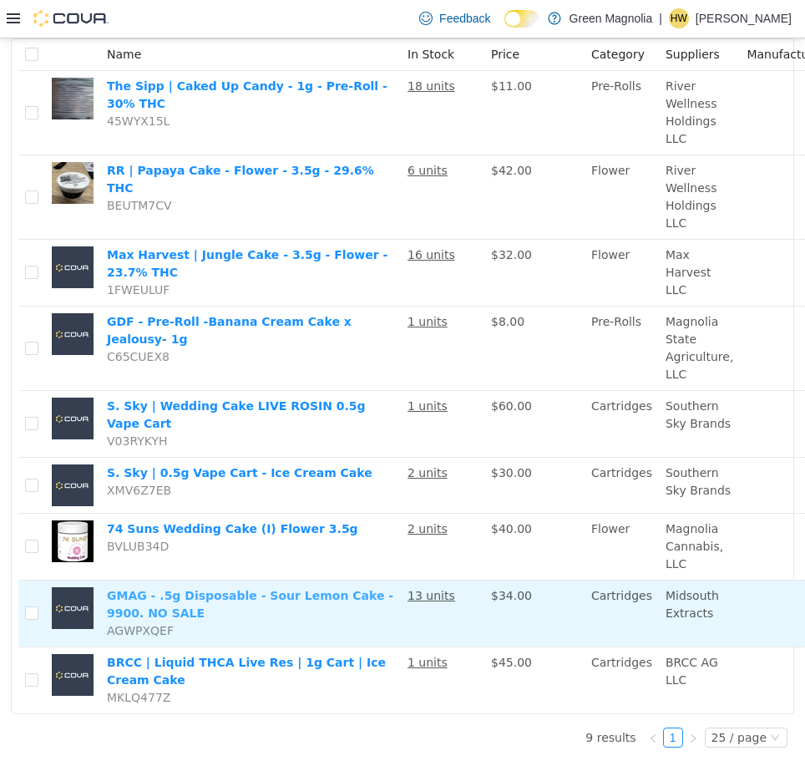
click at [252, 588] on link "GMAG - .5g Disposable - Sour Lemon Cake - 9900. NO SALE" at bounding box center [250, 603] width 287 height 31
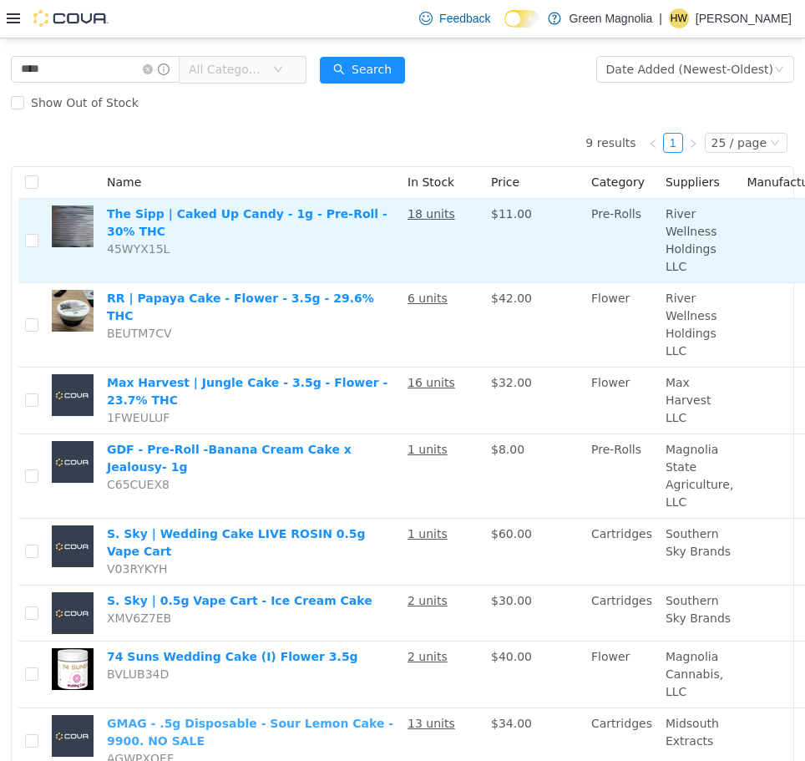
scroll to position [0, 0]
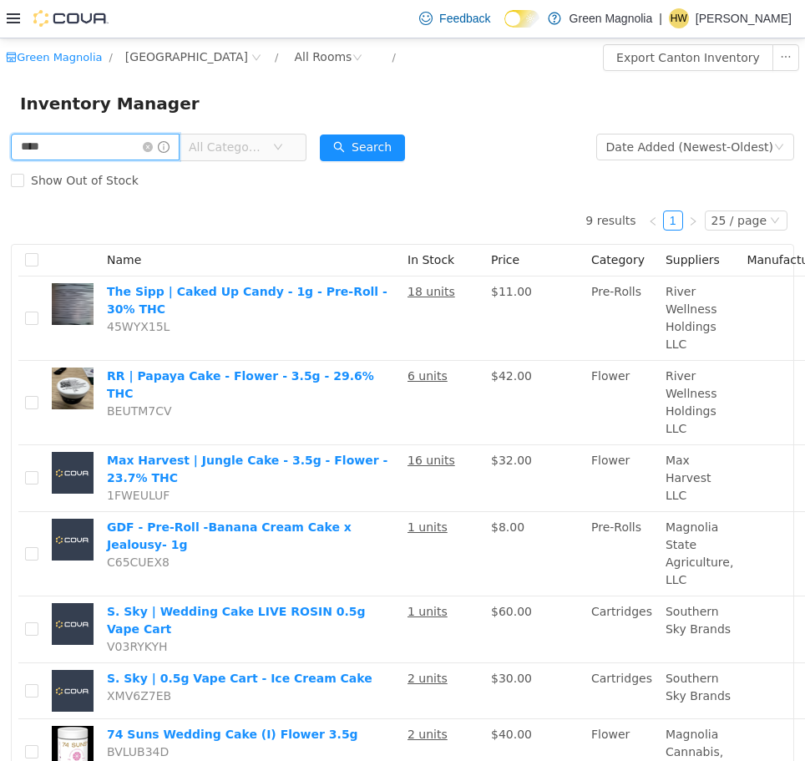
drag, startPoint x: 110, startPoint y: 156, endPoint x: -1, endPoint y: 155, distance: 111.1
click at [0, 155] on html "Green Magnolia / Canton / All Rooms / Export Canton Inventory Inventory Manager…" at bounding box center [402, 399] width 805 height 723
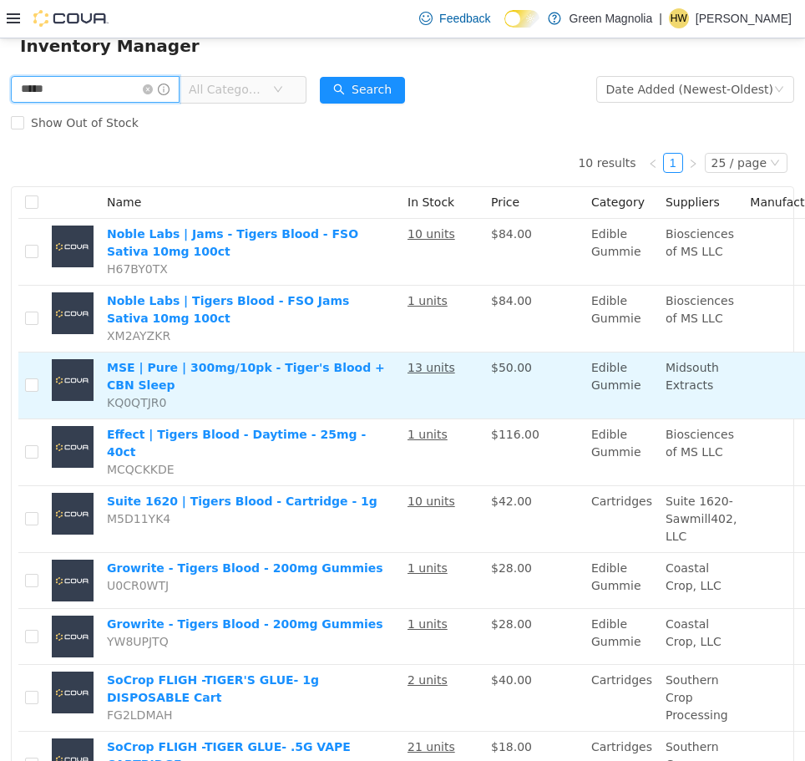
scroll to position [84, 0]
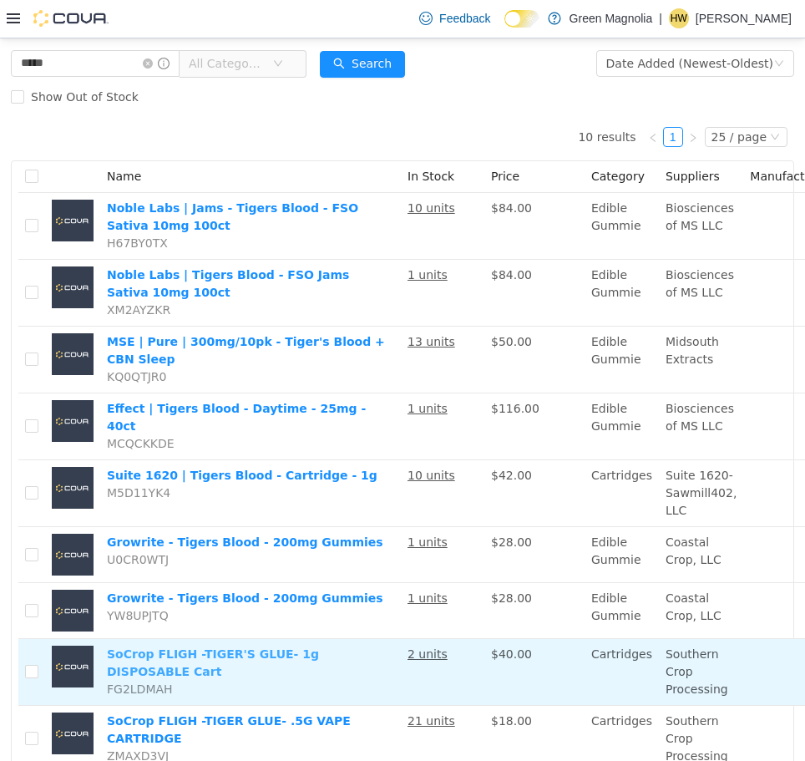
click at [319, 647] on link "SoCrop FLIGH -TIGER'S GLUE- 1g DISPOSABLE Cart" at bounding box center [213, 662] width 212 height 31
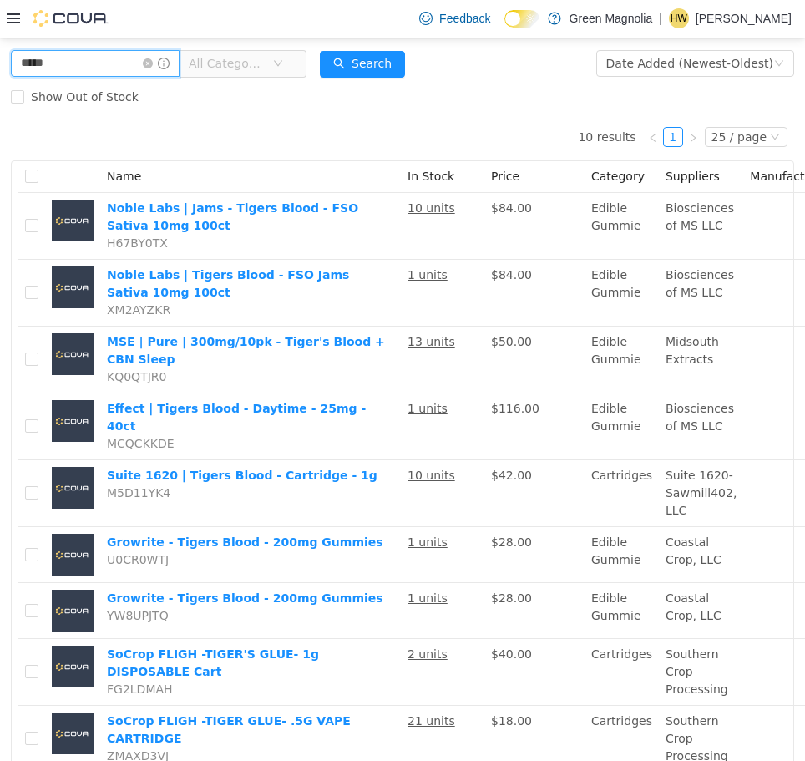
drag, startPoint x: 43, startPoint y: 63, endPoint x: -1, endPoint y: 58, distance: 44.7
click at [0, 58] on html "Green Magnolia / Canton / All Rooms / Export Canton Inventory Inventory Manager…" at bounding box center [402, 315] width 805 height 723
type input "*****"
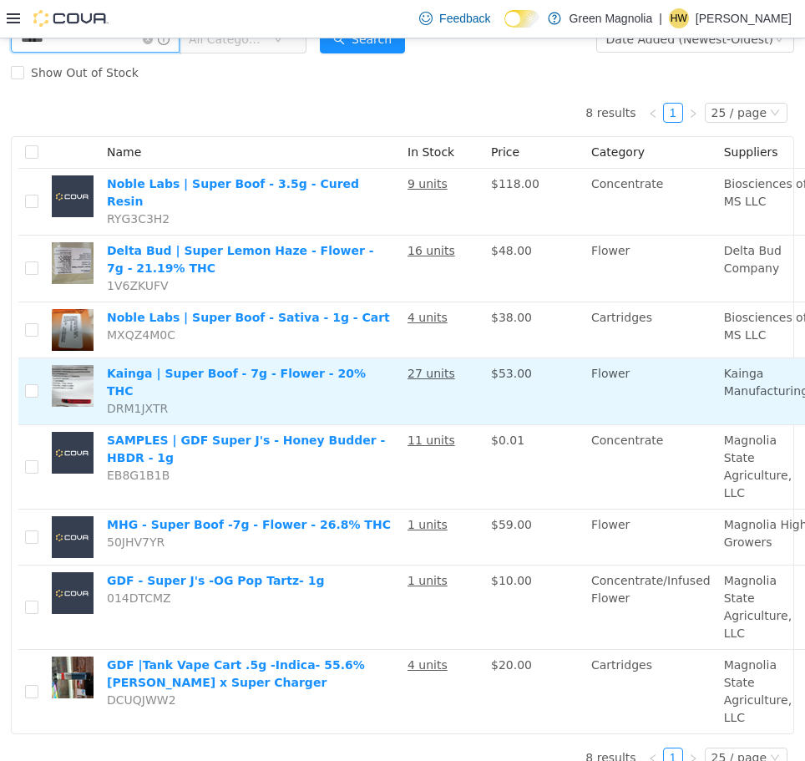
scroll to position [119, 0]
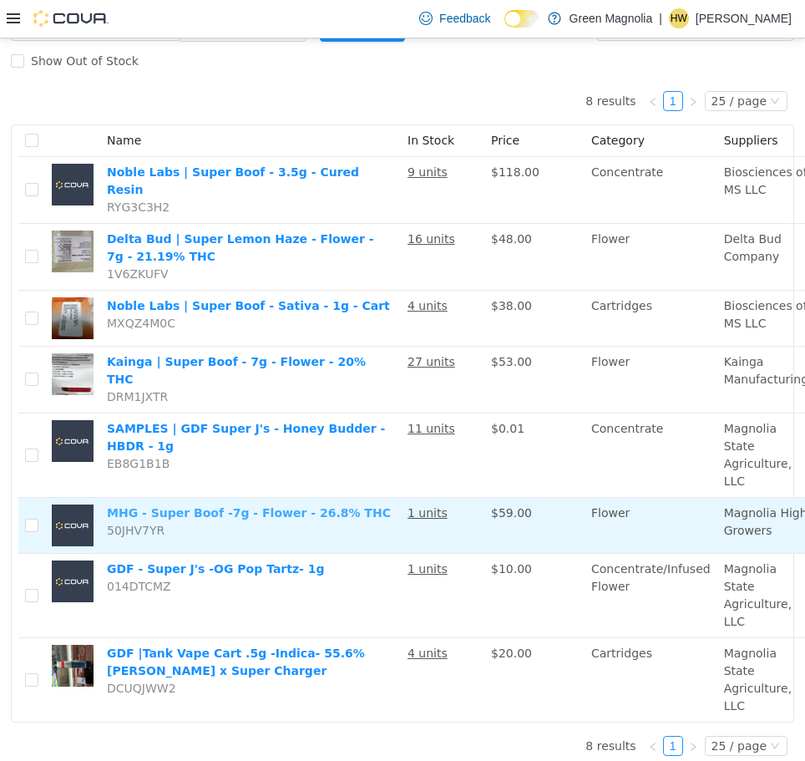
click at [318, 505] on link "MHG - Super Boof -7g - Flower - 26.8% THC" at bounding box center [249, 511] width 284 height 13
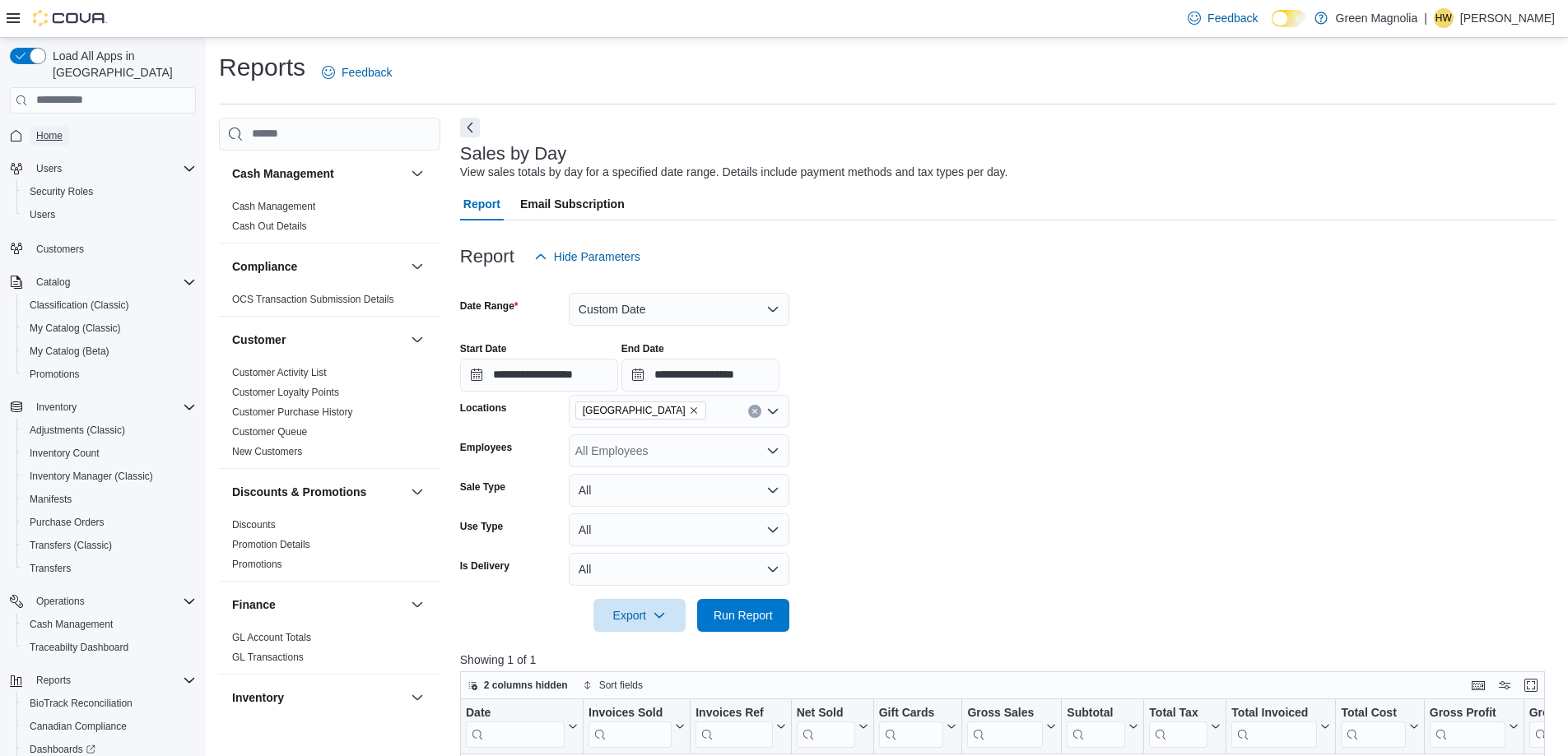
click at [49, 129] on span "Home" at bounding box center [49, 135] width 27 height 13
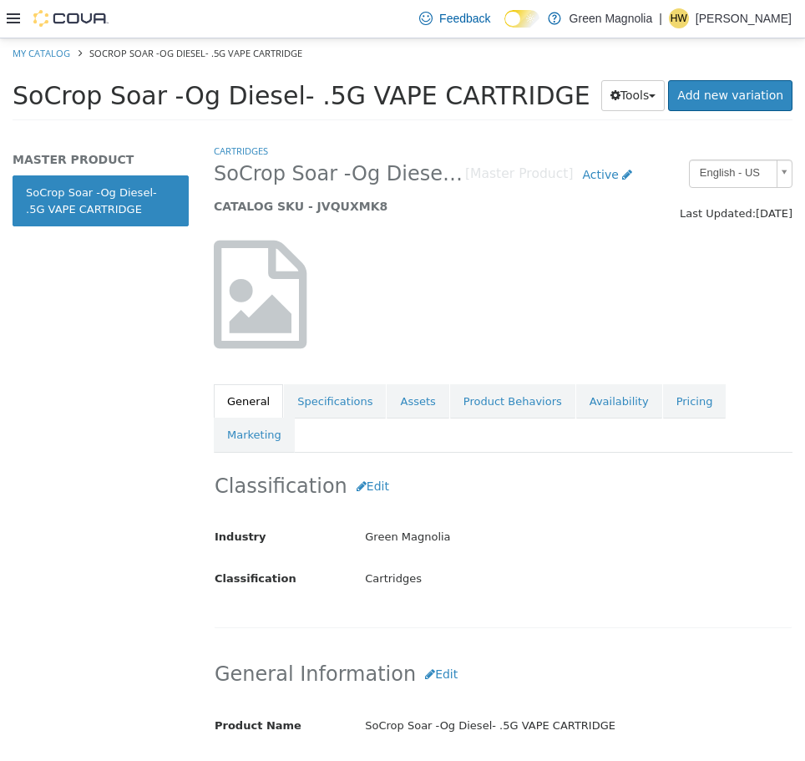
click at [535, 91] on h1 "SoCrop Soar -Og Diesel- .5G VAPE CARTRIDGE" at bounding box center [302, 95] width 578 height 33
drag, startPoint x: 524, startPoint y: 93, endPoint x: 18, endPoint y: 98, distance: 506.3
click at [18, 98] on span "SoCrop Soar -Og Diesel- .5G VAPE CARTRIDGE" at bounding box center [302, 94] width 578 height 29
copy span "SoCrop Soar -Og Diesel- .5G VAPE CARTRIDGE"
click at [672, 399] on link "Pricing" at bounding box center [694, 400] width 63 height 35
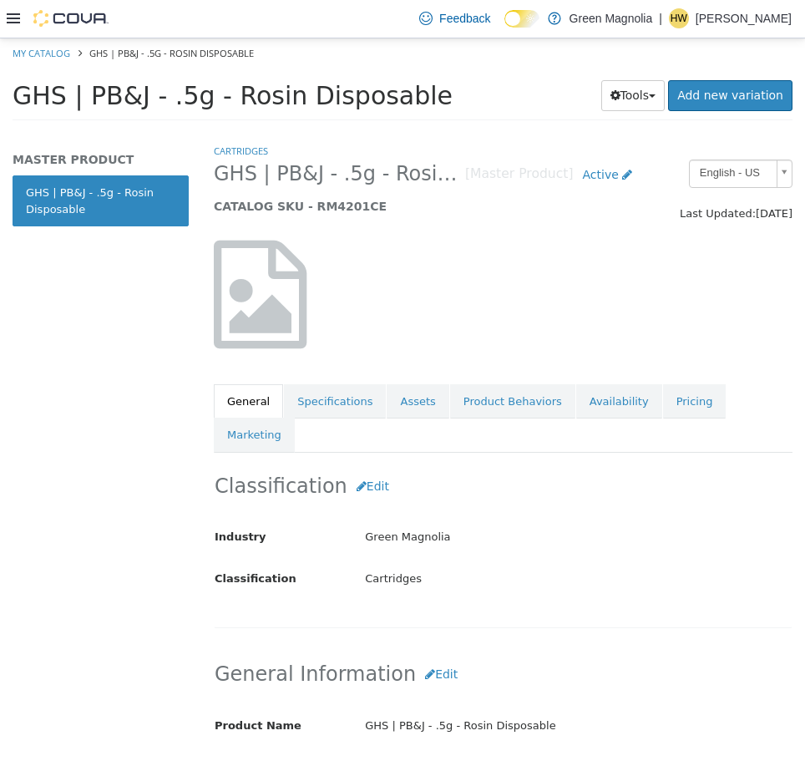
click at [370, 95] on span "GHS | PB&J - .5g - Rosin Disposable" at bounding box center [233, 94] width 440 height 29
drag, startPoint x: 407, startPoint y: 96, endPoint x: 398, endPoint y: 95, distance: 9.2
click at [399, 95] on span "GHS | PB&J - .5g - Rosin Disposable" at bounding box center [233, 94] width 440 height 29
click at [398, 94] on span "GHS | PB&J - .5g - Rosin Disposable" at bounding box center [233, 94] width 440 height 29
drag, startPoint x: 404, startPoint y: 96, endPoint x: 17, endPoint y: 94, distance: 386.8
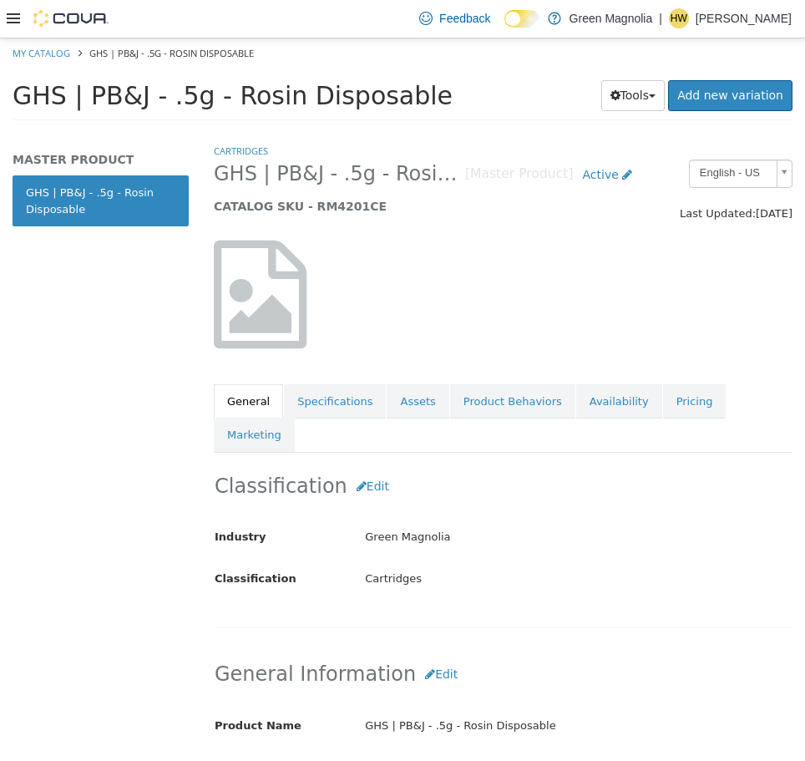
click at [17, 94] on span "GHS | PB&J - .5g - Rosin Disposable" at bounding box center [233, 94] width 440 height 29
copy span "GHS | PB&J - .5g - Rosin Disposable"
click at [663, 399] on link "Pricing" at bounding box center [694, 400] width 63 height 35
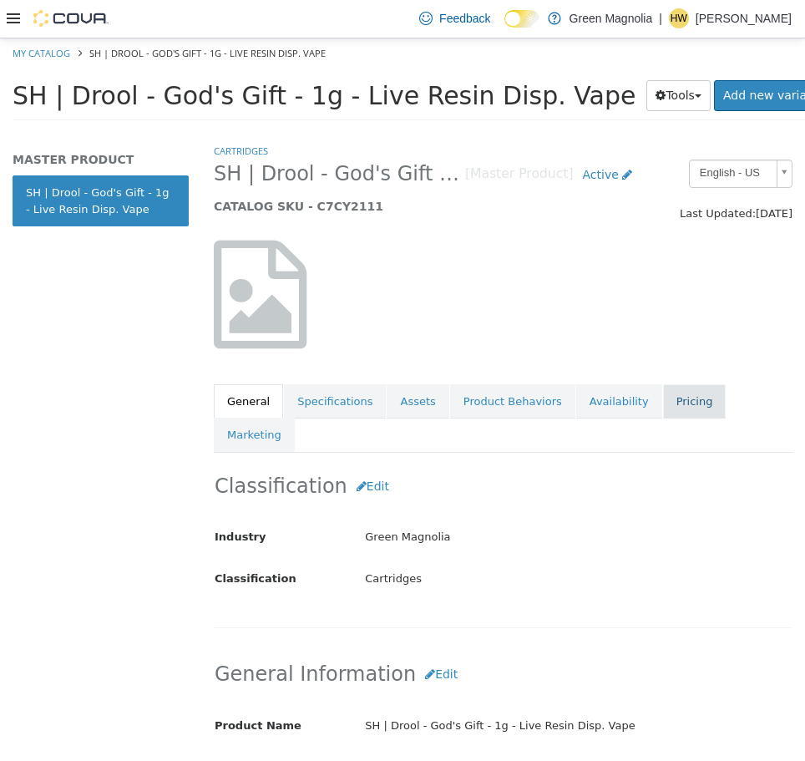
click at [663, 399] on link "Pricing" at bounding box center [694, 400] width 63 height 35
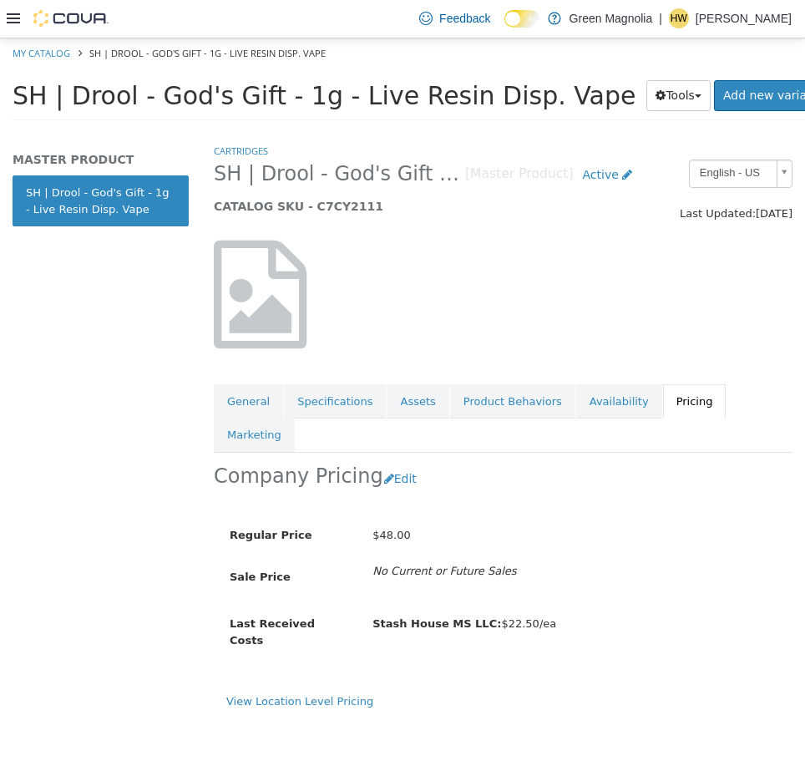
click at [450, 178] on span "SH | Drool - God's Gift - 1g - Live Resin Disp. Vape" at bounding box center [339, 173] width 251 height 26
drag, startPoint x: 566, startPoint y: 99, endPoint x: 10, endPoint y: 94, distance: 555.6
click at [10, 94] on div "SH | Drool - God's Gift - 1g - Live Resin Disp. Vape Tools Clone Print Labels A…" at bounding box center [402, 99] width 805 height 63
copy span "SH | Drool - God's Gift - 1g - Live Resin Disp. Vape"
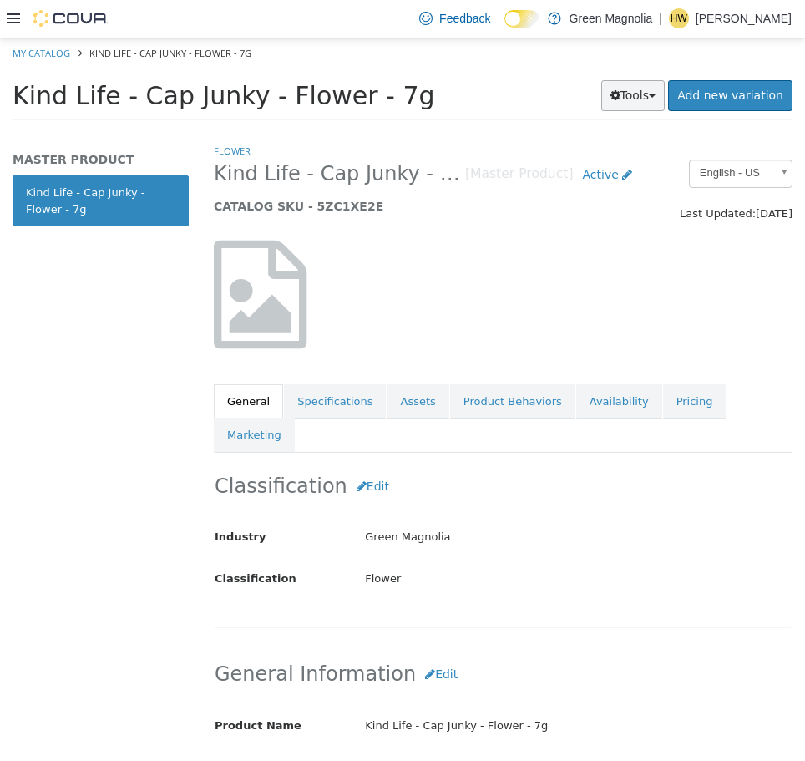
click at [657, 101] on button "Tools" at bounding box center [634, 94] width 64 height 31
click at [607, 150] on link "Print Labels" at bounding box center [598, 151] width 132 height 23
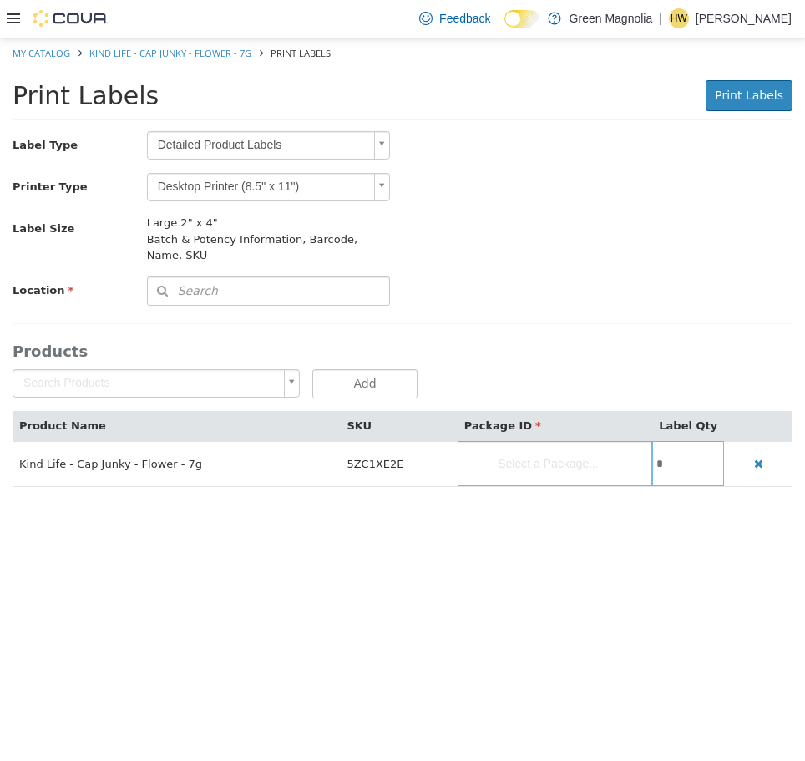
click at [272, 147] on body "Saving Bulk Changes... × My Catalog Kind Life - Cap Junky - Flower - 7g Print L…" at bounding box center [402, 271] width 805 height 466
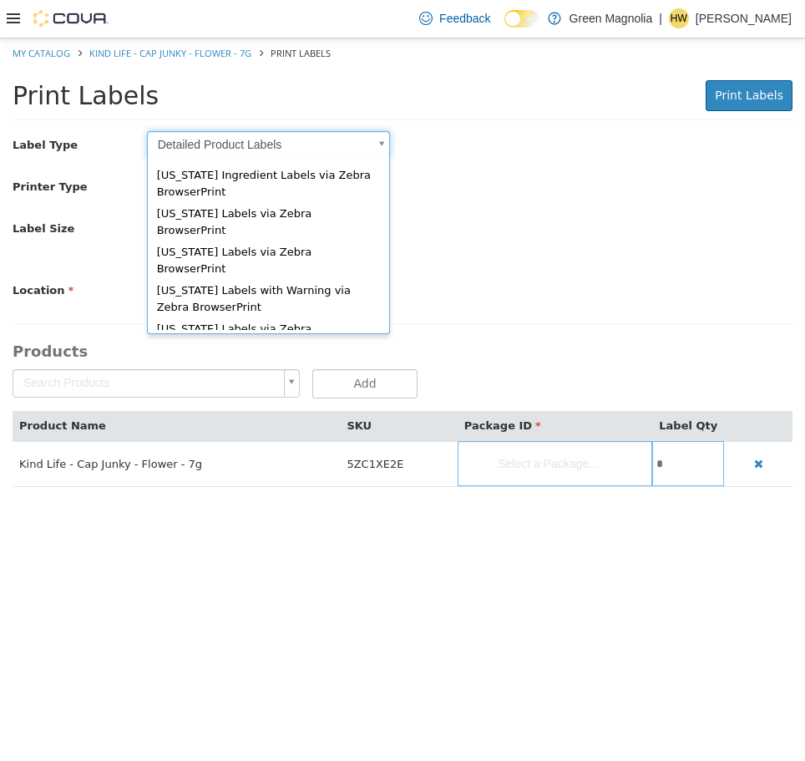
scroll to position [61, 0]
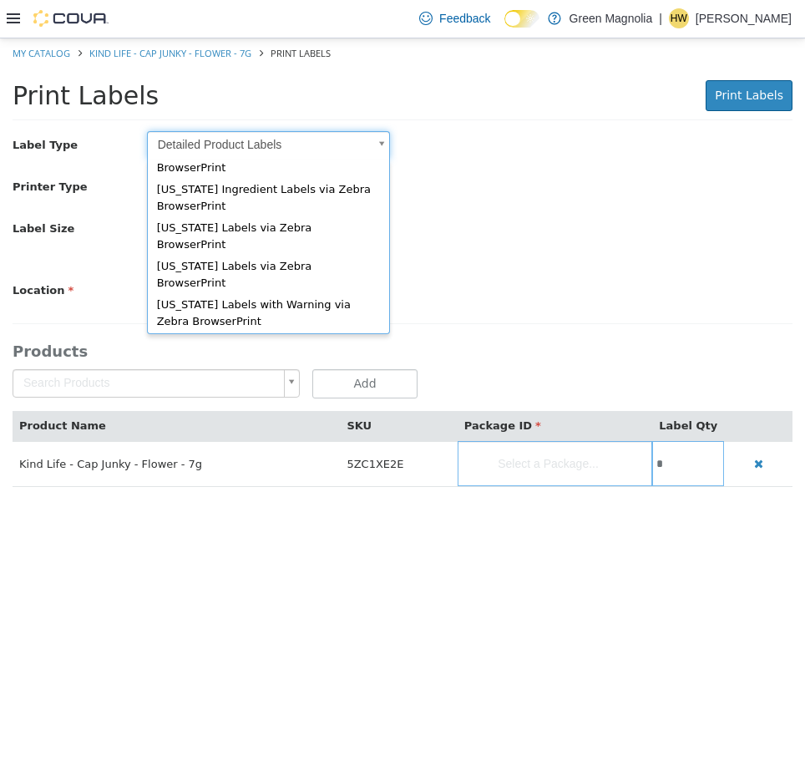
type input "*"
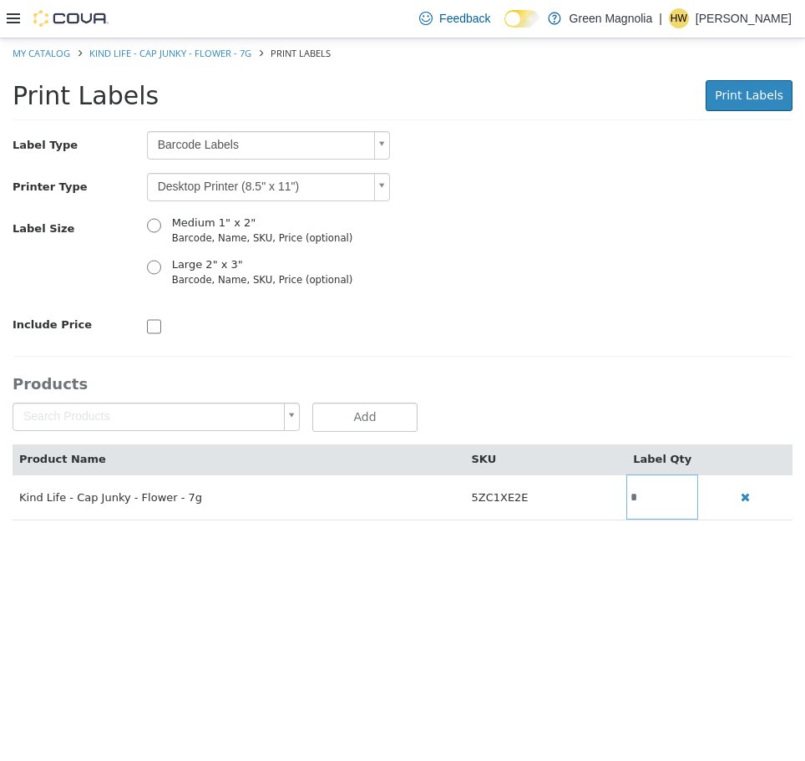
click at [246, 194] on body "Saving Bulk Changes... × My Catalog Kind Life - Cap Junky - Flower - 7g Print L…" at bounding box center [402, 288] width 805 height 500
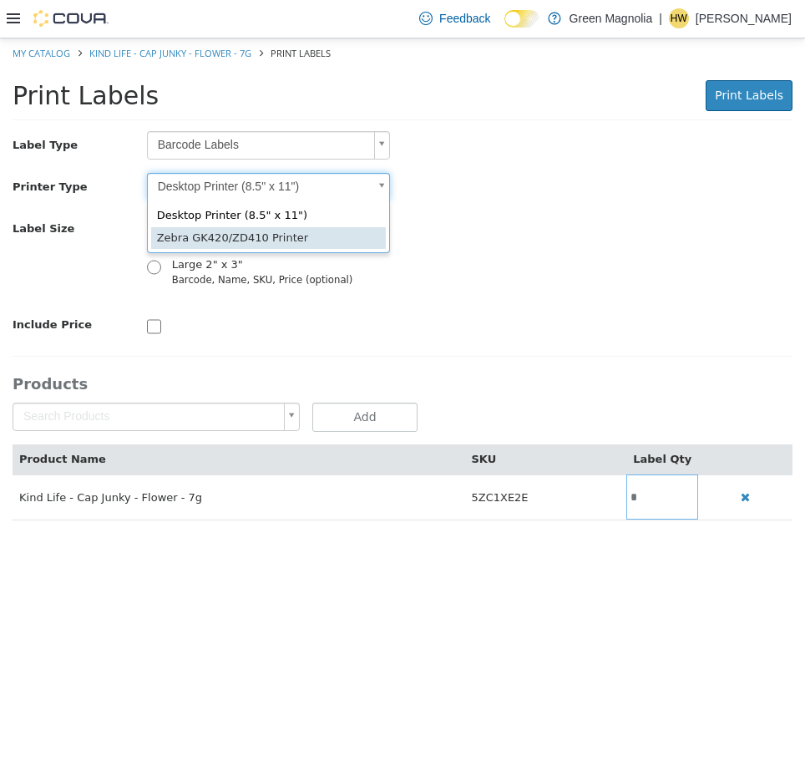
type input "*"
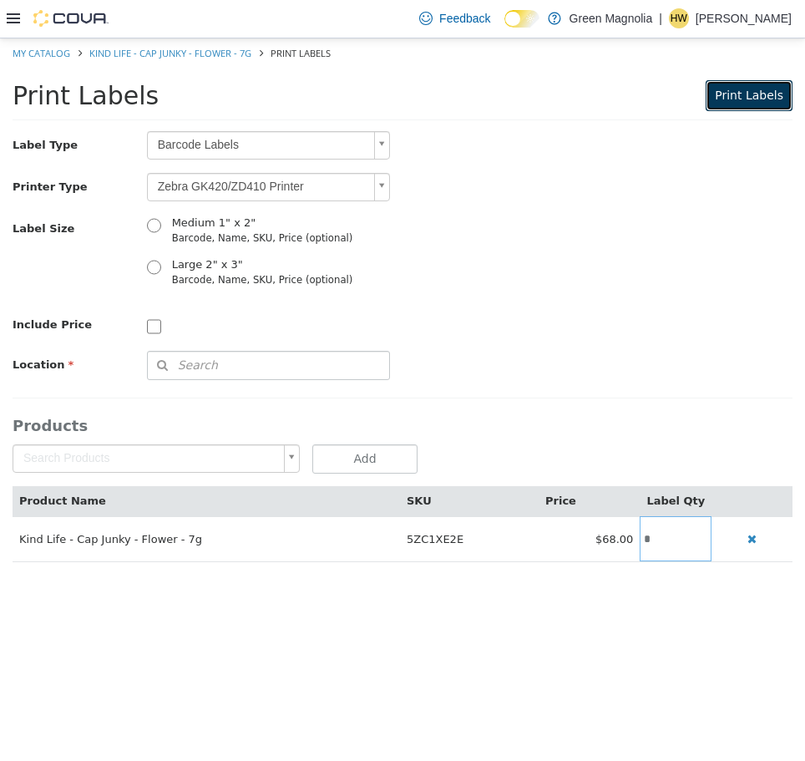
click at [744, 101] on span "Print Labels" at bounding box center [749, 94] width 69 height 13
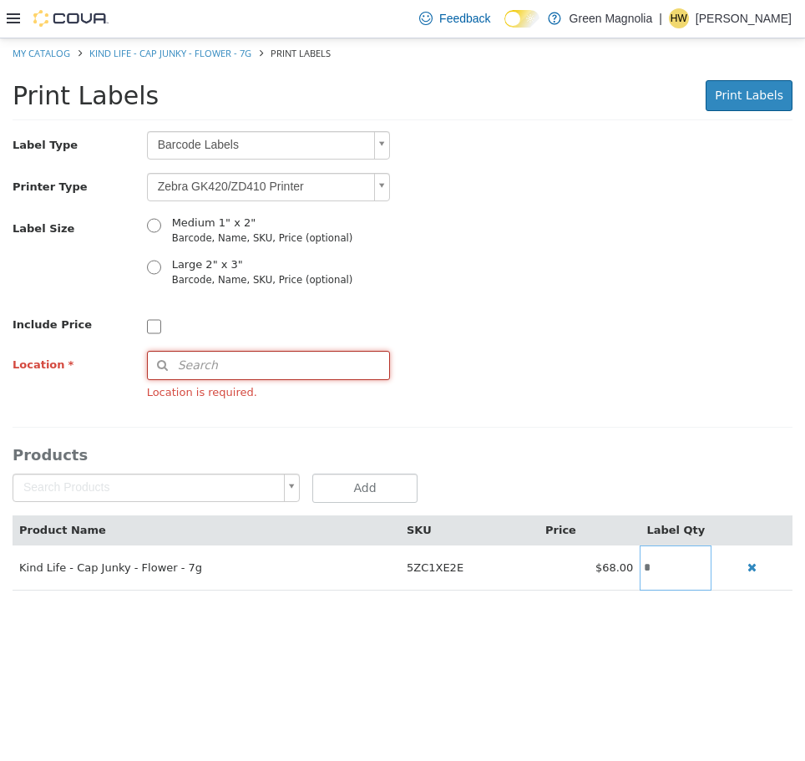
click at [208, 358] on span "Search" at bounding box center [183, 365] width 70 height 18
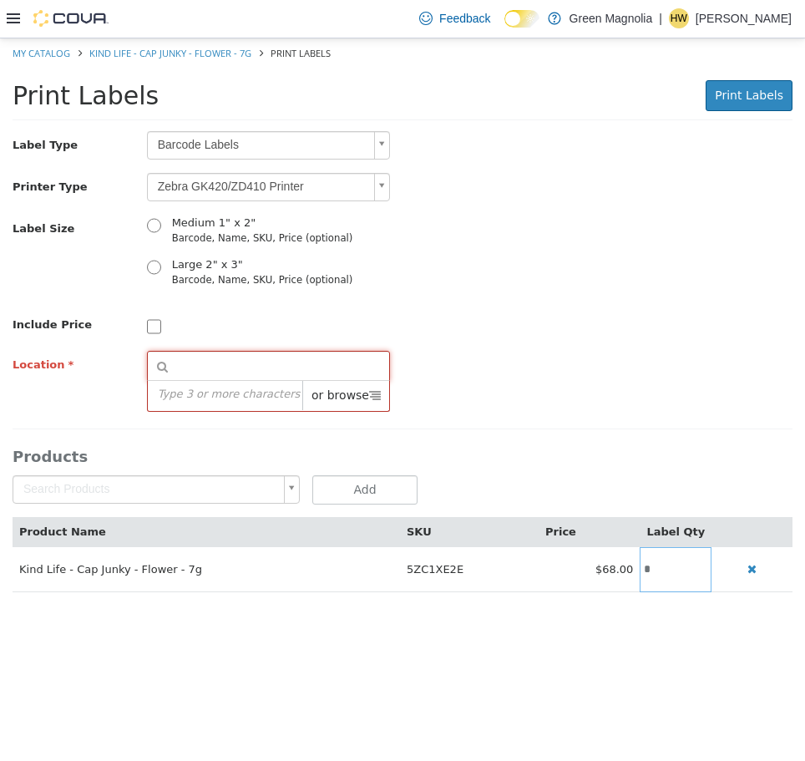
click at [378, 391] on span "or browse" at bounding box center [345, 394] width 87 height 29
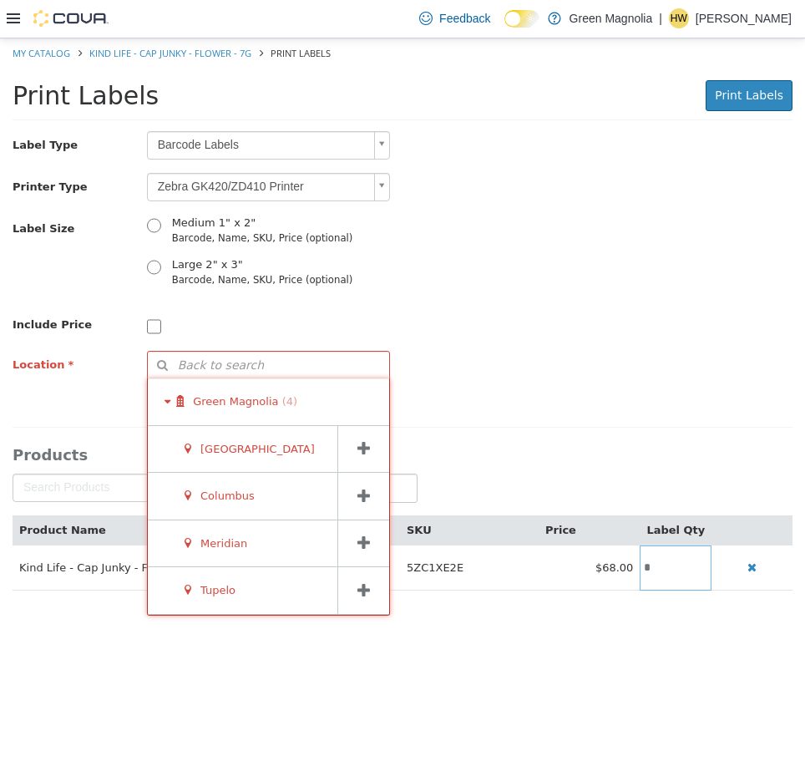
click at [372, 452] on span at bounding box center [364, 448] width 52 height 47
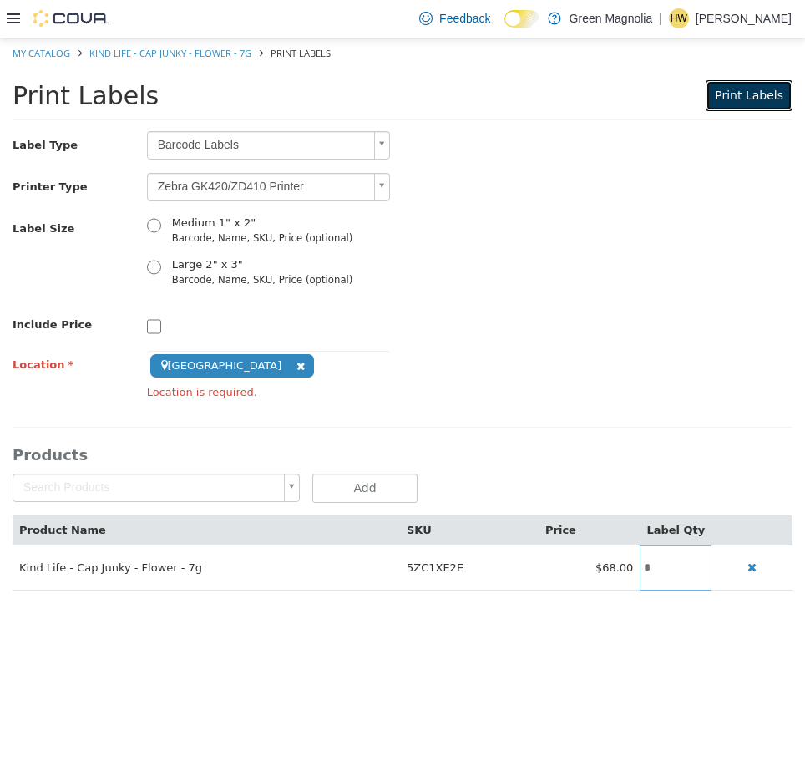
drag, startPoint x: 729, startPoint y: 96, endPoint x: 721, endPoint y: 100, distance: 9.3
click at [730, 96] on span "Print Labels" at bounding box center [749, 94] width 69 height 13
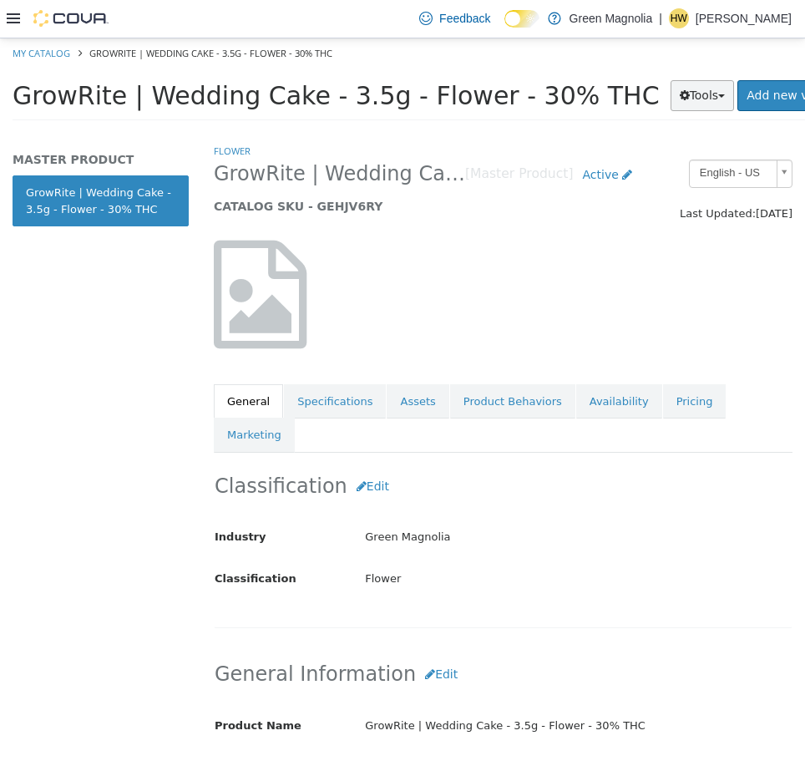
click at [719, 97] on span "button" at bounding box center [722, 95] width 7 height 3
click at [602, 148] on link "Print Labels" at bounding box center [668, 151] width 132 height 23
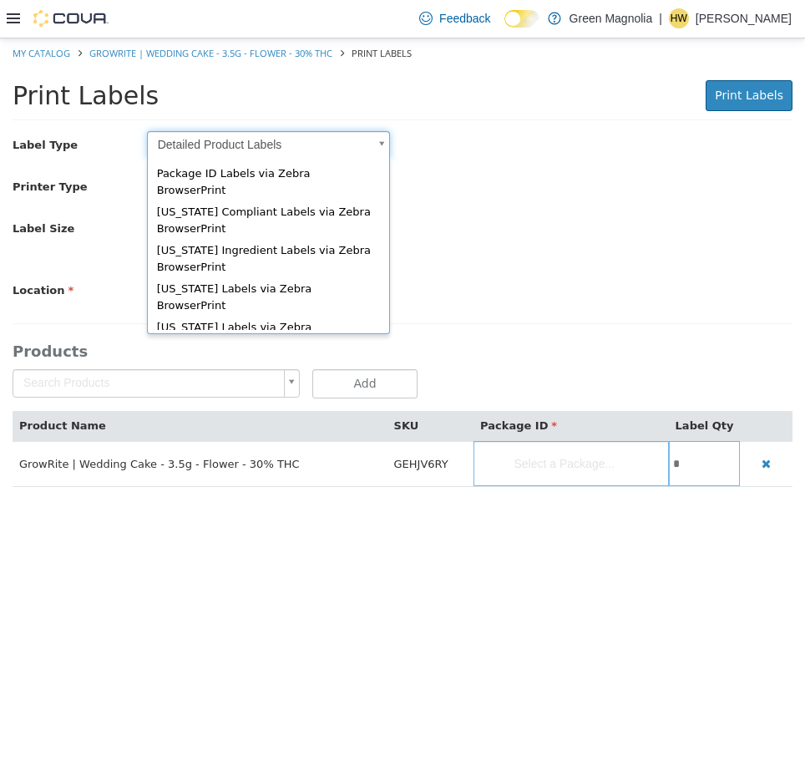
click at [203, 140] on body "Saving Bulk Changes... × My Catalog GrowRite | Wedding Cake - 3.5g - Flower - 3…" at bounding box center [402, 271] width 805 height 466
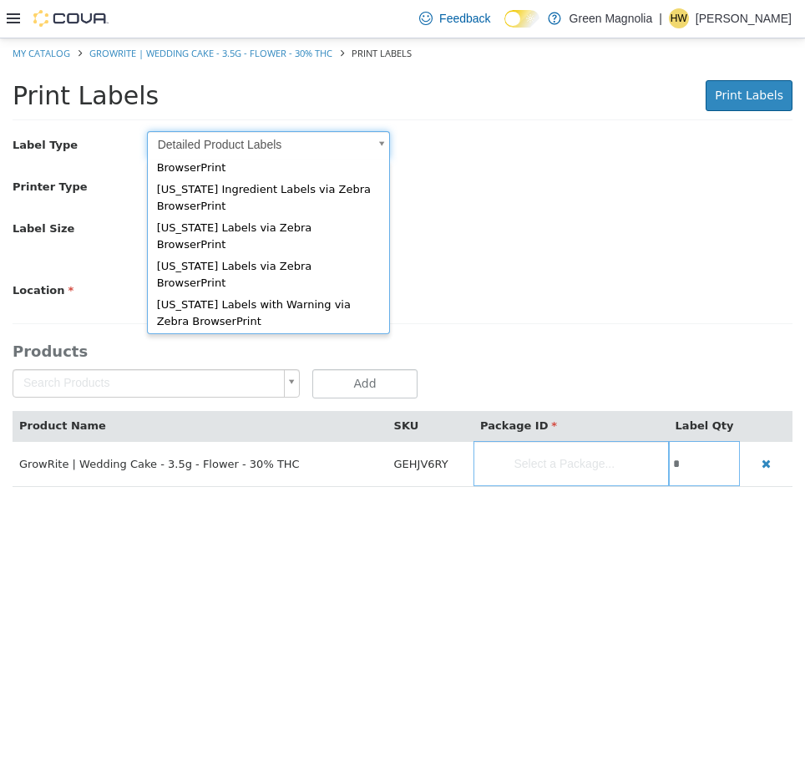
scroll to position [75, 0]
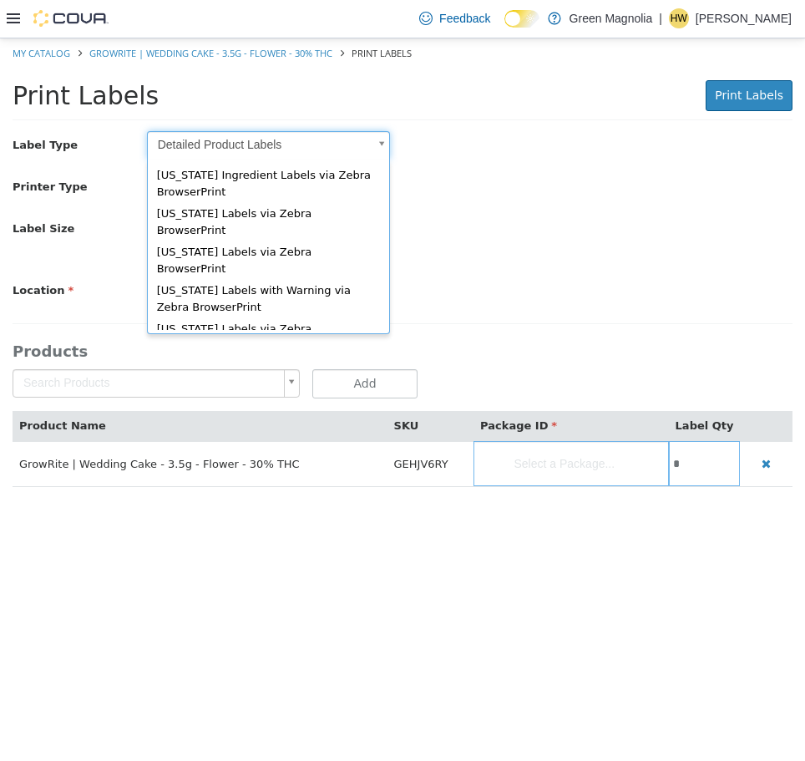
type input "*"
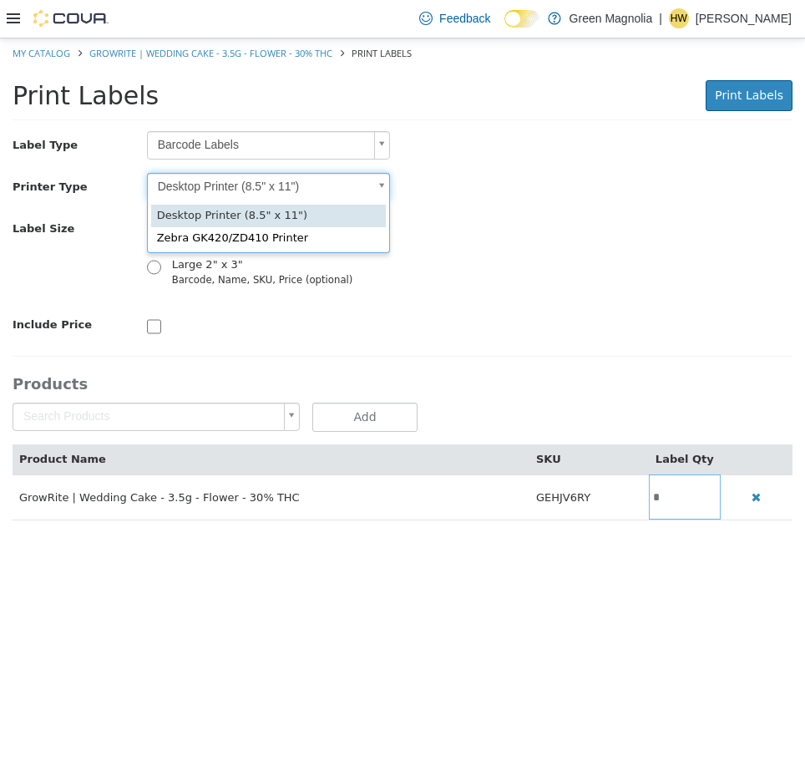
click at [216, 188] on body "Saving Bulk Changes... × My Catalog GrowRite | Wedding Cake - 3.5g - Flower - 3…" at bounding box center [402, 288] width 805 height 500
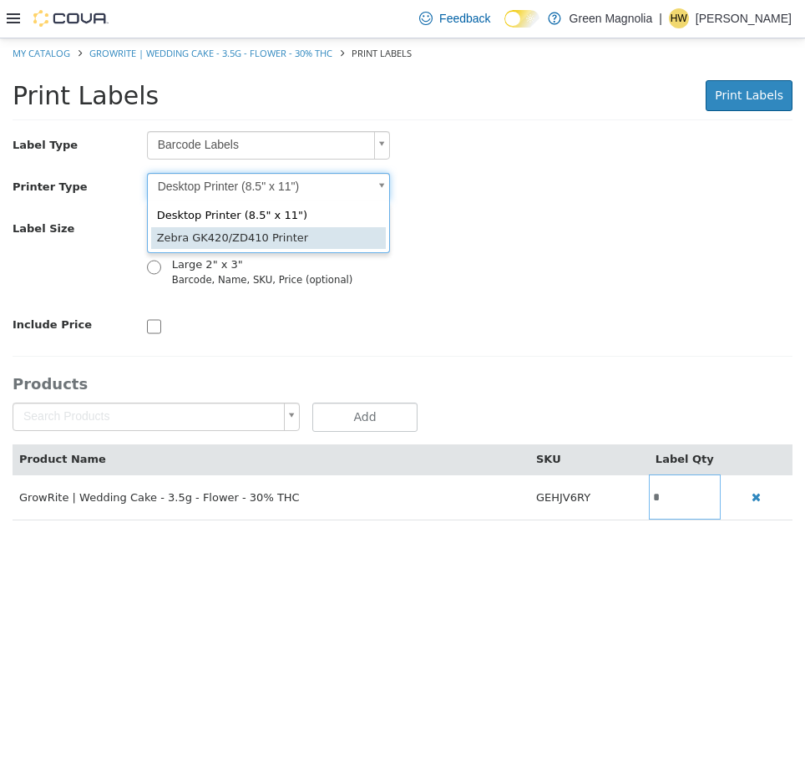
type input "*"
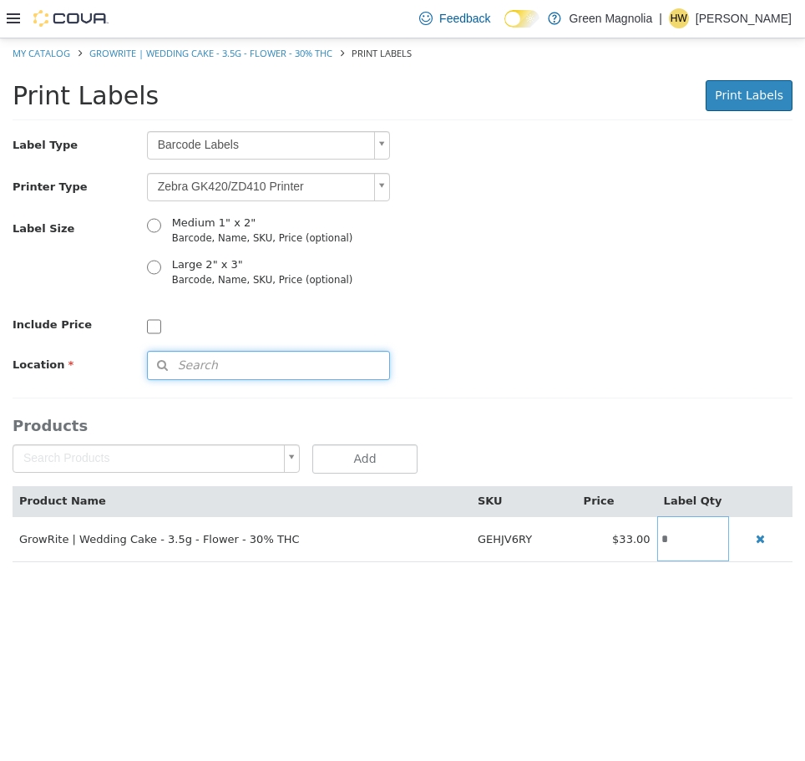
click at [189, 356] on button "Search" at bounding box center [268, 364] width 243 height 29
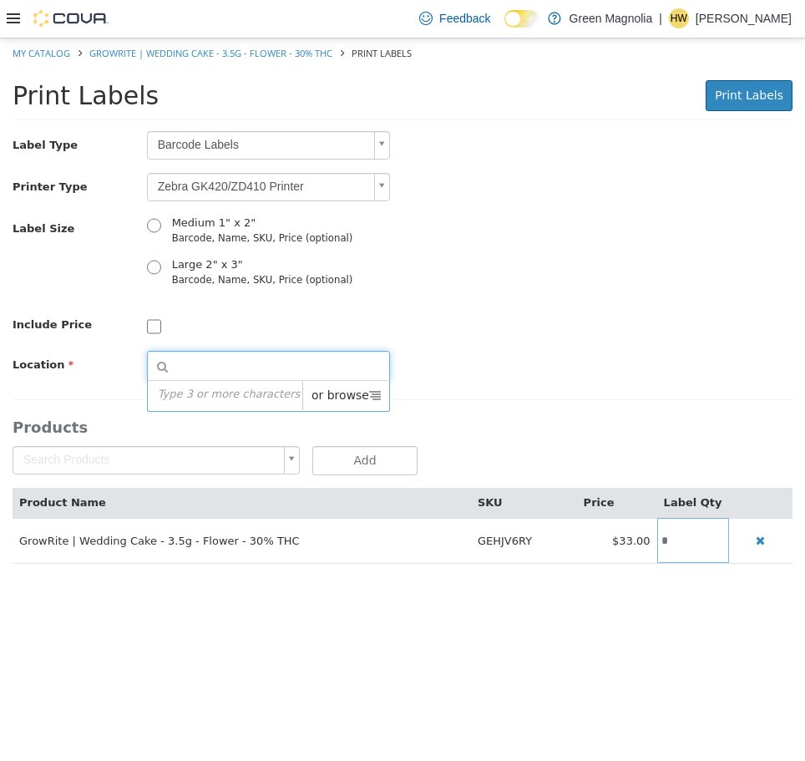
click at [356, 388] on span "or browse" at bounding box center [345, 394] width 87 height 29
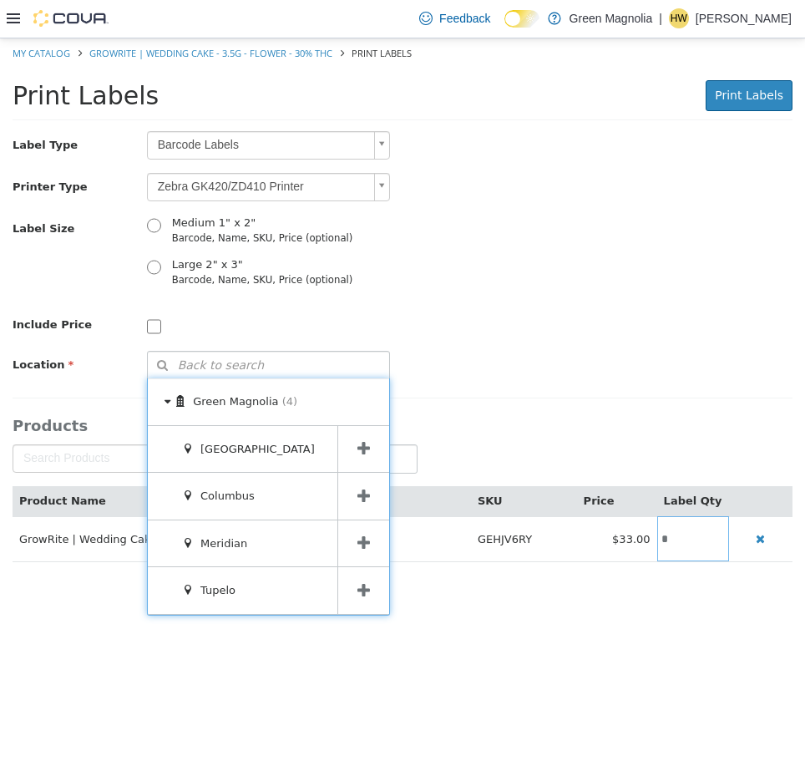
click at [373, 444] on span at bounding box center [364, 448] width 52 height 47
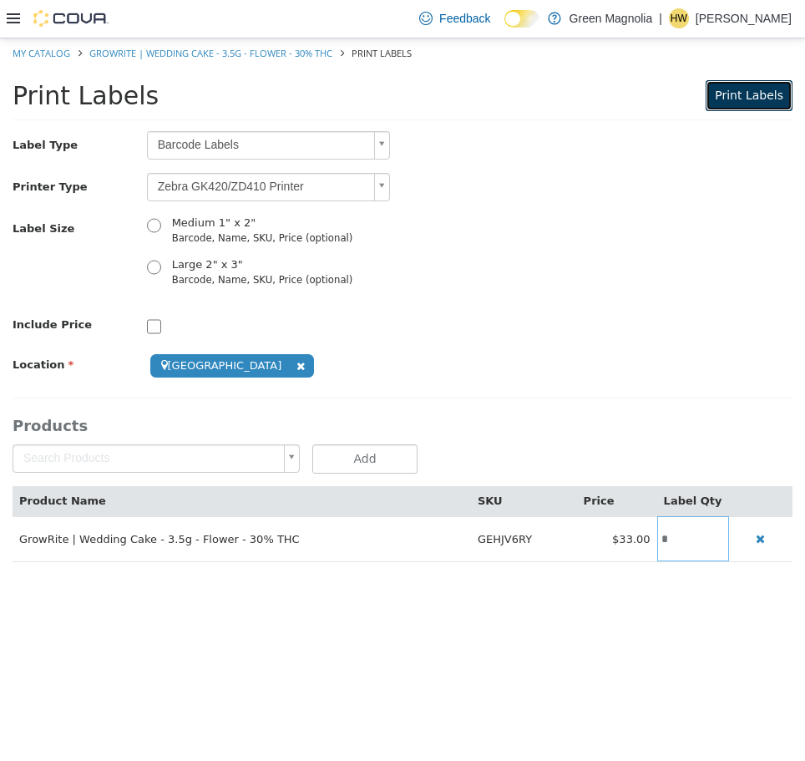
click at [755, 99] on span "Print Labels" at bounding box center [749, 94] width 69 height 13
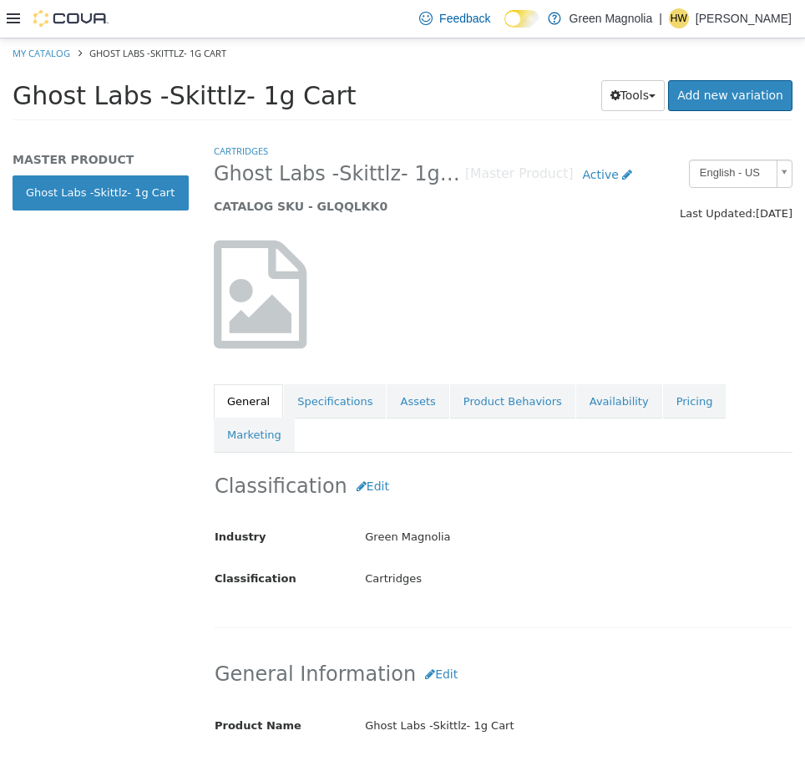
drag, startPoint x: 317, startPoint y: 95, endPoint x: 10, endPoint y: 86, distance: 307.6
click at [10, 86] on div "Ghost Labs -Skittlz- 1g Cart Tools Clone Print Labels Add new variation" at bounding box center [402, 99] width 805 height 63
copy span "Ghost Labs -Skittlz- 1g Cart"
click at [663, 404] on link "Pricing" at bounding box center [694, 400] width 63 height 35
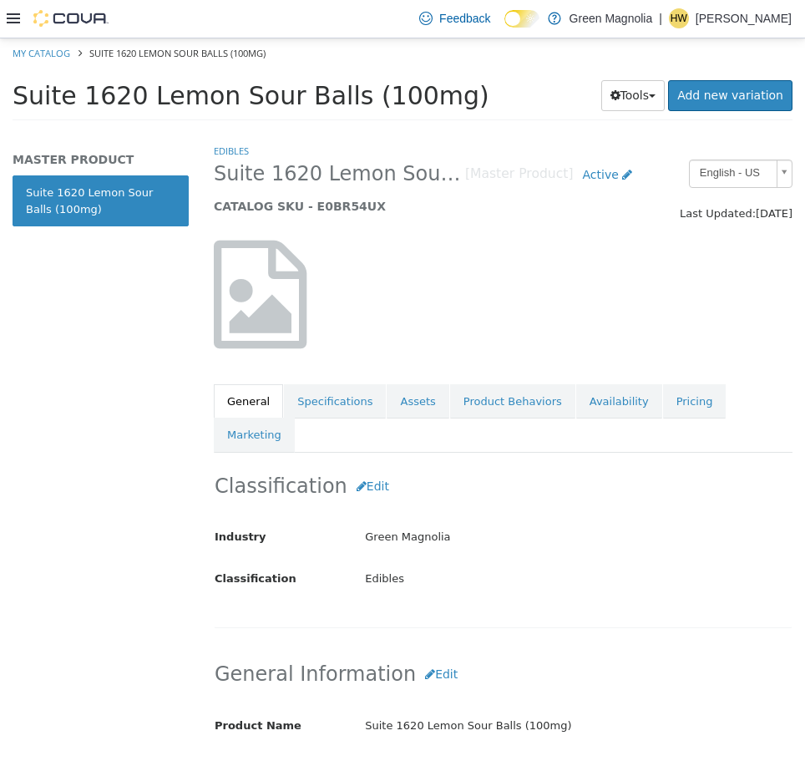
drag, startPoint x: 437, startPoint y: 101, endPoint x: 13, endPoint y: 96, distance: 424.5
click at [13, 96] on h1 "Suite 1620 Lemon Sour Balls (100mg)" at bounding box center [287, 95] width 548 height 33
copy span "Suite 1620 Lemon Sour Balls (100mg)"
click at [663, 408] on link "Pricing" at bounding box center [694, 400] width 63 height 35
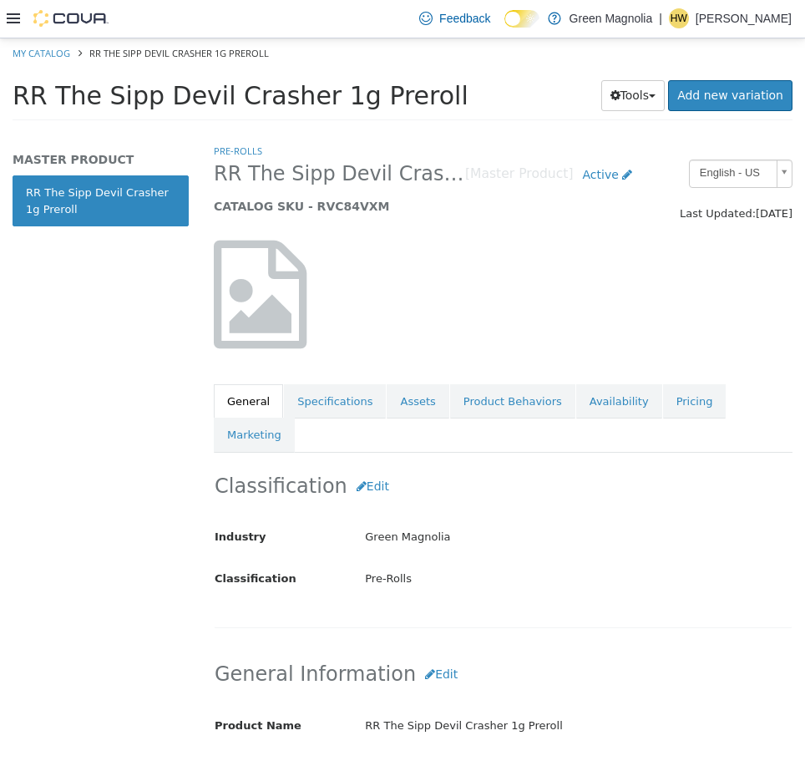
click at [393, 98] on span "RR The Sipp Devil Crasher 1g Preroll" at bounding box center [241, 94] width 456 height 29
drag, startPoint x: 418, startPoint y: 94, endPoint x: 8, endPoint y: 83, distance: 410.4
click at [8, 83] on div "RR The Sipp Devil Crasher 1g Preroll Tools Clone Print Labels Add new variation" at bounding box center [402, 99] width 805 height 63
copy span "RR The Sipp Devil Crasher 1g Preroll"
click at [663, 411] on link "Pricing" at bounding box center [694, 400] width 63 height 35
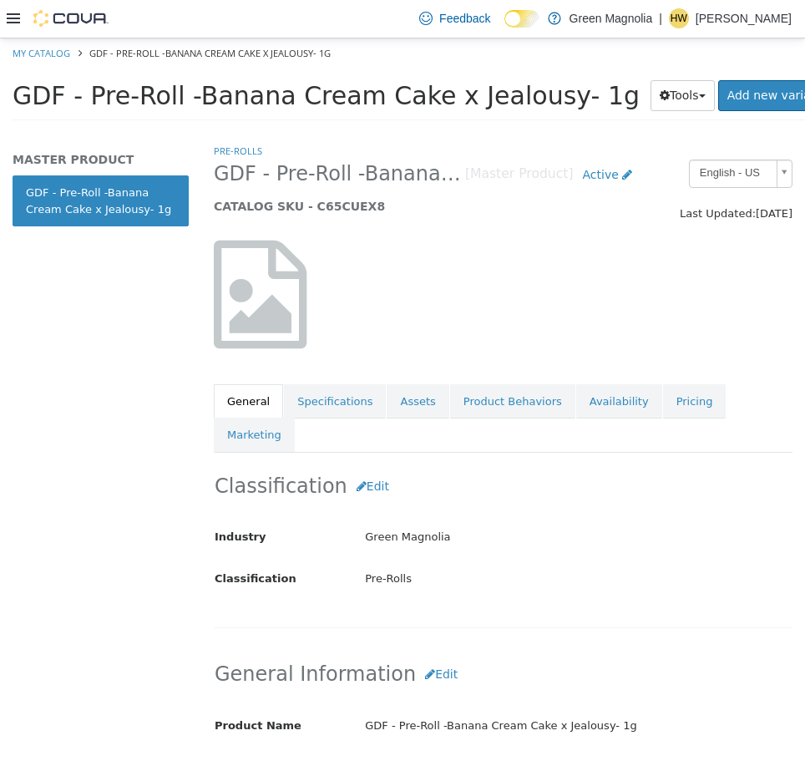
drag, startPoint x: 569, startPoint y: 99, endPoint x: 13, endPoint y: 109, distance: 556.5
click at [13, 109] on span "GDF - Pre-Roll -Banana Cream Cake x Jealousy- 1g" at bounding box center [326, 94] width 627 height 29
copy span "GDF - Pre-Roll -Banana Cream Cake x Jealousy- 1g"
click at [663, 406] on link "Pricing" at bounding box center [694, 400] width 63 height 35
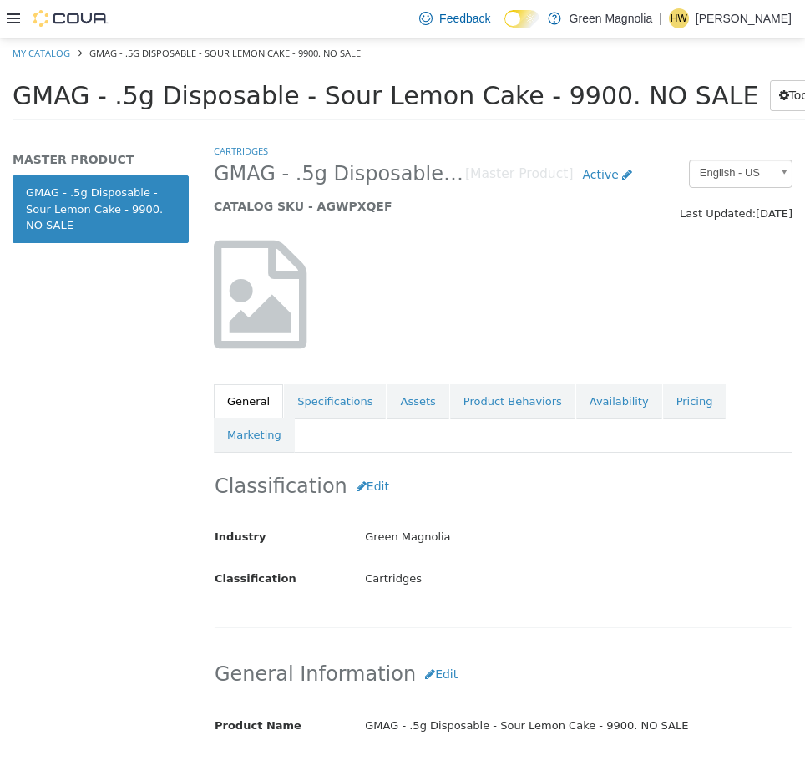
drag, startPoint x: 675, startPoint y: 95, endPoint x: 5, endPoint y: 84, distance: 670.2
click at [5, 84] on div "GMAG - .5g Disposable - Sour Lemon Cake - 9900. NO SALE Tools Clone Print Label…" at bounding box center [402, 99] width 805 height 63
copy span "GMAG - .5g Disposable - Sour Lemon Cake - 9900. NO SALE"
click at [663, 395] on link "Pricing" at bounding box center [694, 400] width 63 height 35
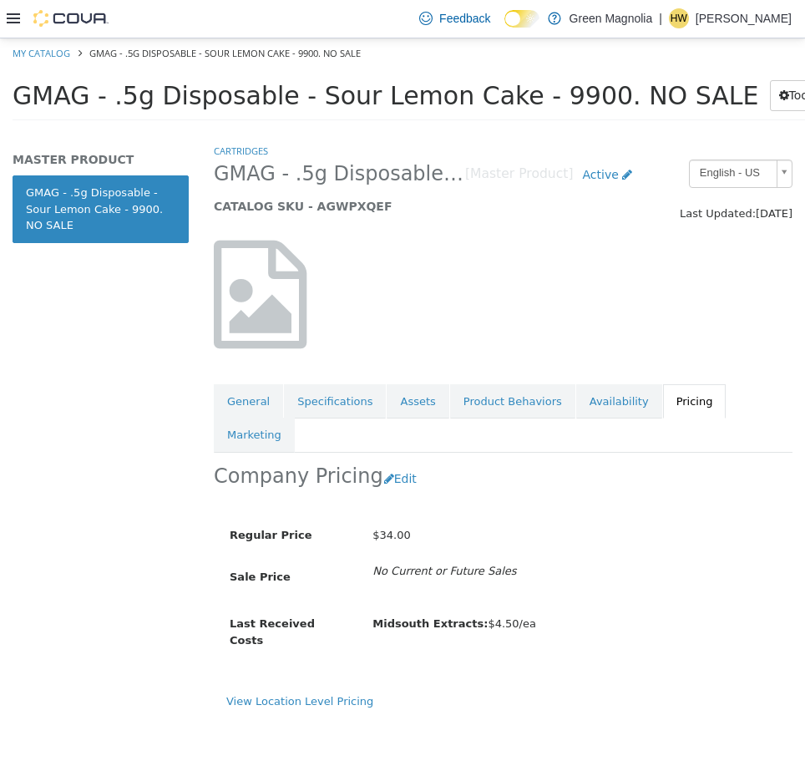
click at [39, 410] on div "MASTER PRODUCT GMAG - .5g Disposable - Sour Lemon Cake - 9900. NO SALE" at bounding box center [100, 451] width 201 height 618
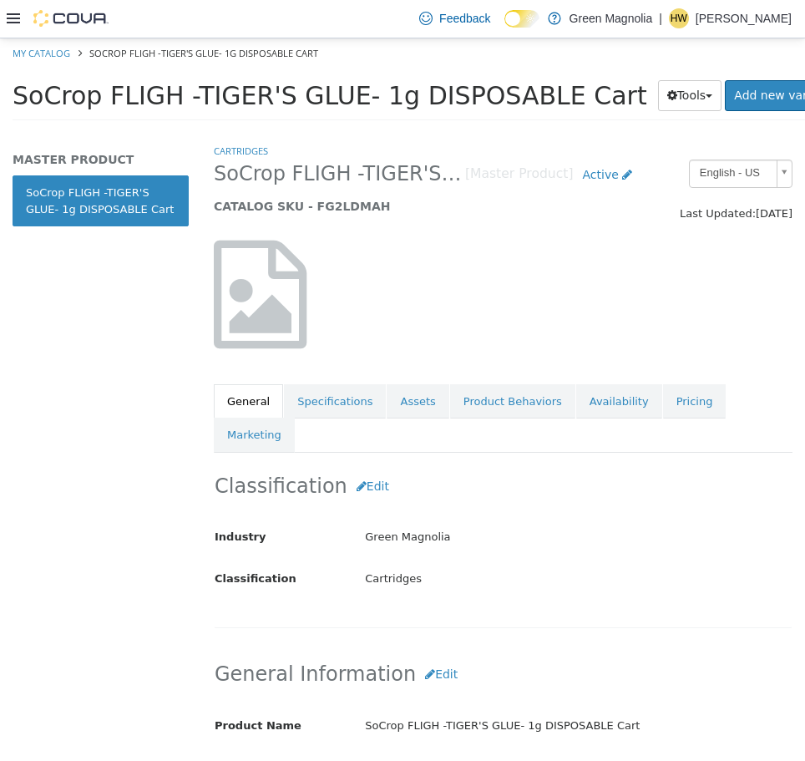
drag, startPoint x: 576, startPoint y: 97, endPoint x: 14, endPoint y: 104, distance: 562.3
click at [14, 104] on h1 "SoCrop FLIGH -TIGER'S GLUE- 1g DISPOSABLE Cart" at bounding box center [330, 95] width 635 height 33
copy span "SoCrop FLIGH -TIGER'S GLUE- 1g DISPOSABLE Cart"
click at [663, 402] on link "Pricing" at bounding box center [694, 400] width 63 height 35
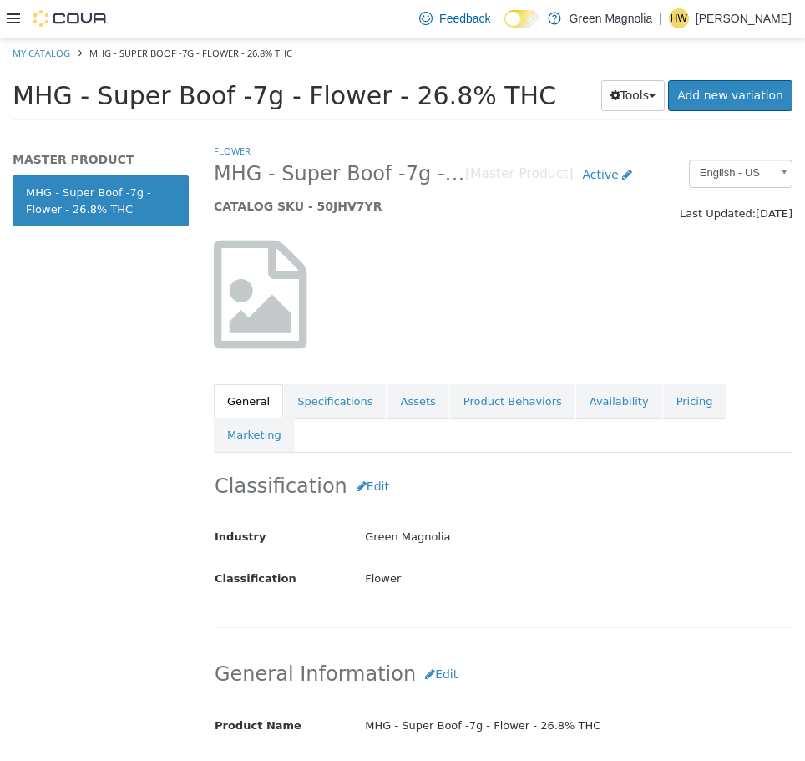
drag, startPoint x: 509, startPoint y: 95, endPoint x: 13, endPoint y: 98, distance: 496.3
click at [13, 98] on h1 "MHG - Super Boof -7g - Flower - 26.8% THC" at bounding box center [297, 95] width 569 height 33
copy span "MHG - Super Boof -7g - Flower - 26.8% THC"
click at [663, 408] on link "Pricing" at bounding box center [694, 400] width 63 height 35
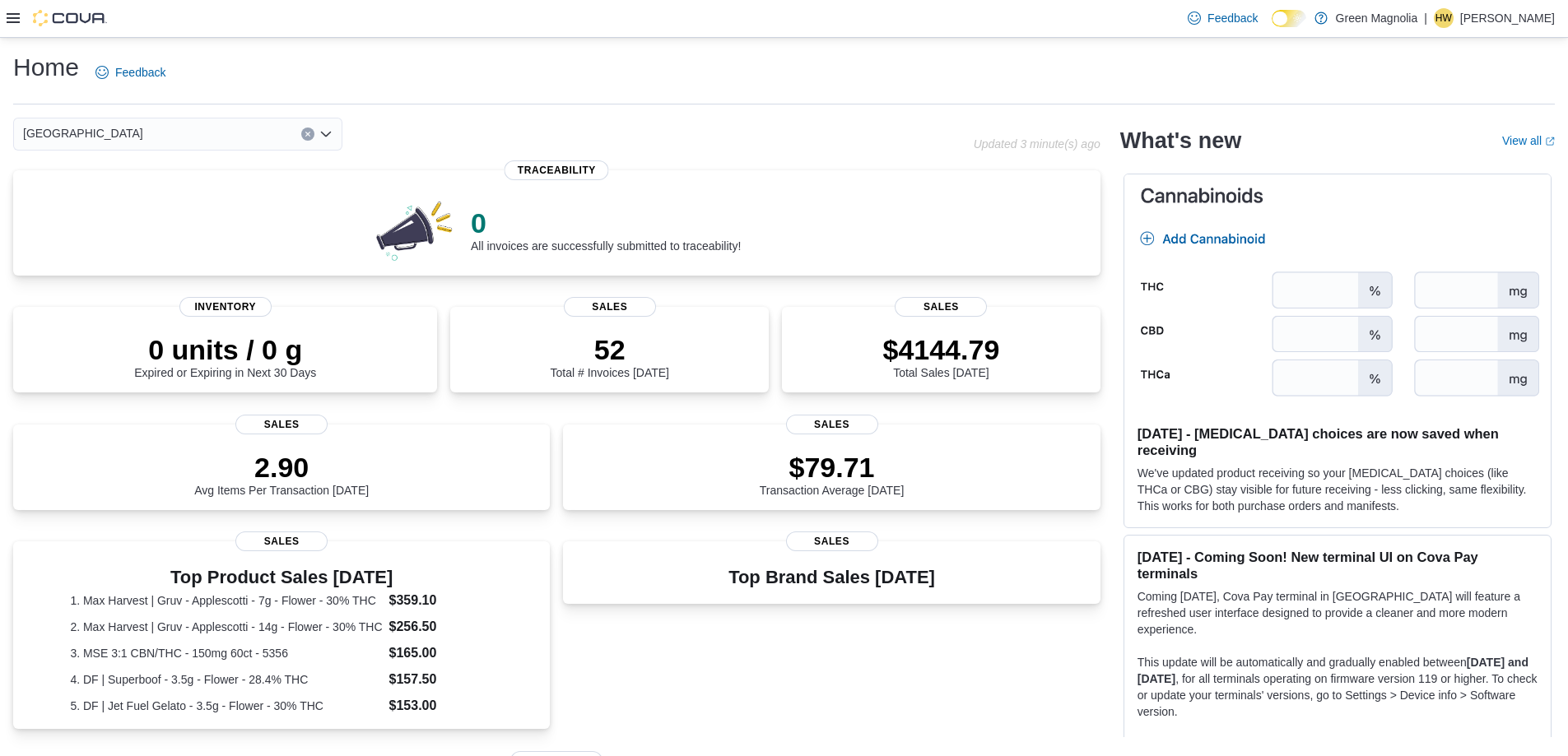
click at [124, 136] on div "[GEOGRAPHIC_DATA]" at bounding box center [177, 133] width 329 height 32
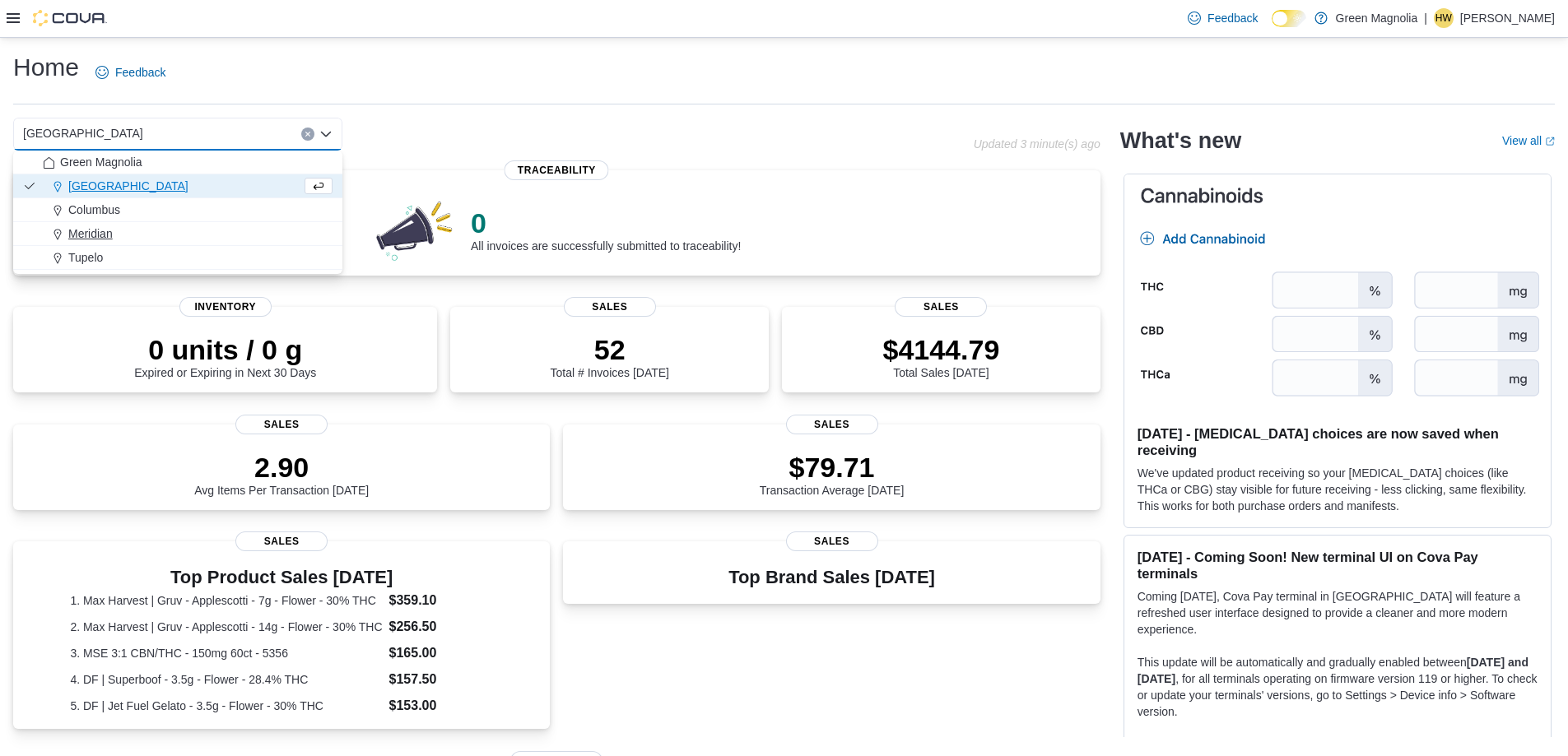
click at [96, 231] on span "Meridian" at bounding box center [90, 233] width 44 height 17
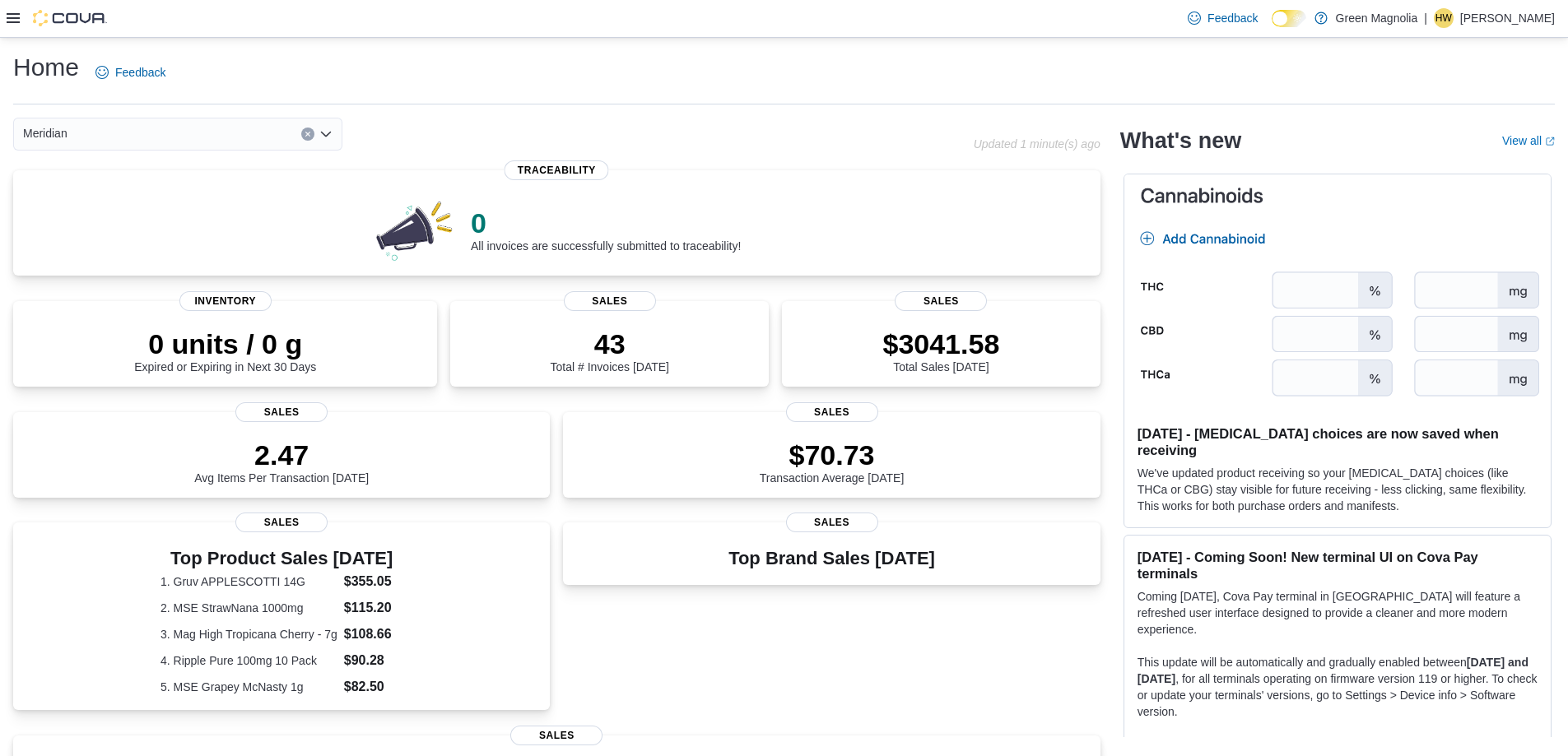
click at [12, 14] on icon at bounding box center [13, 18] width 13 height 10
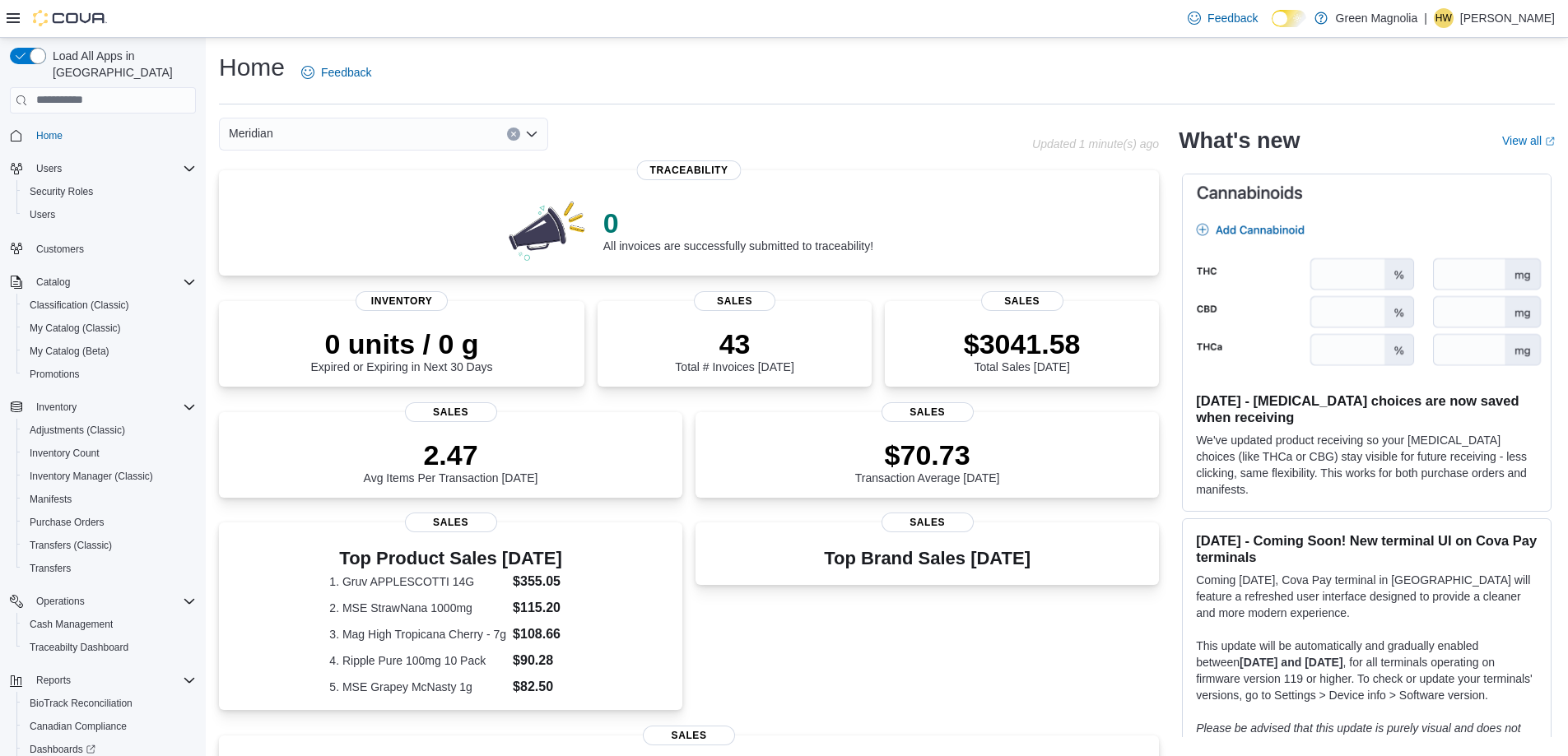
click at [347, 133] on div "Meridian" at bounding box center [383, 133] width 329 height 32
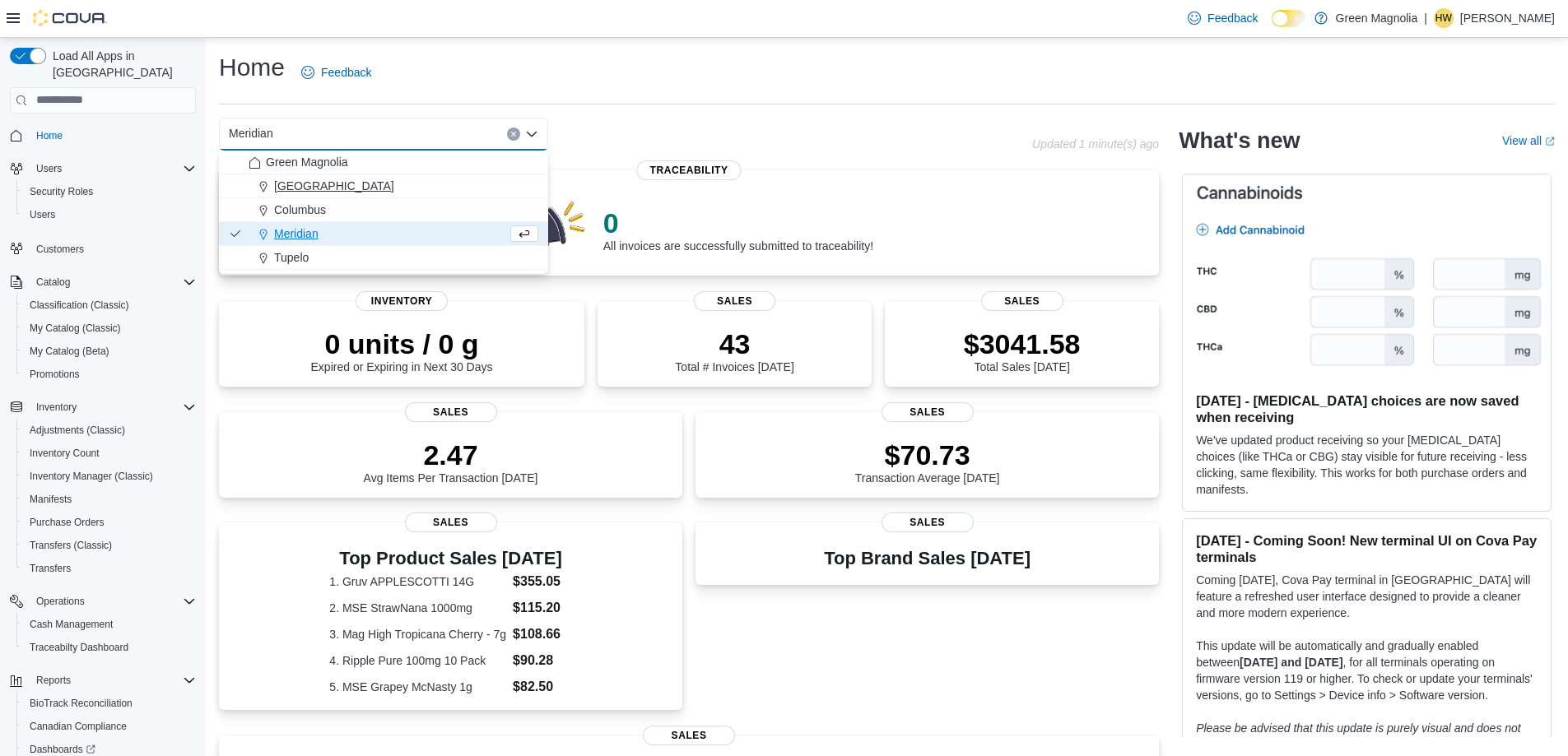
click at [310, 187] on span "[GEOGRAPHIC_DATA]" at bounding box center [334, 185] width 120 height 17
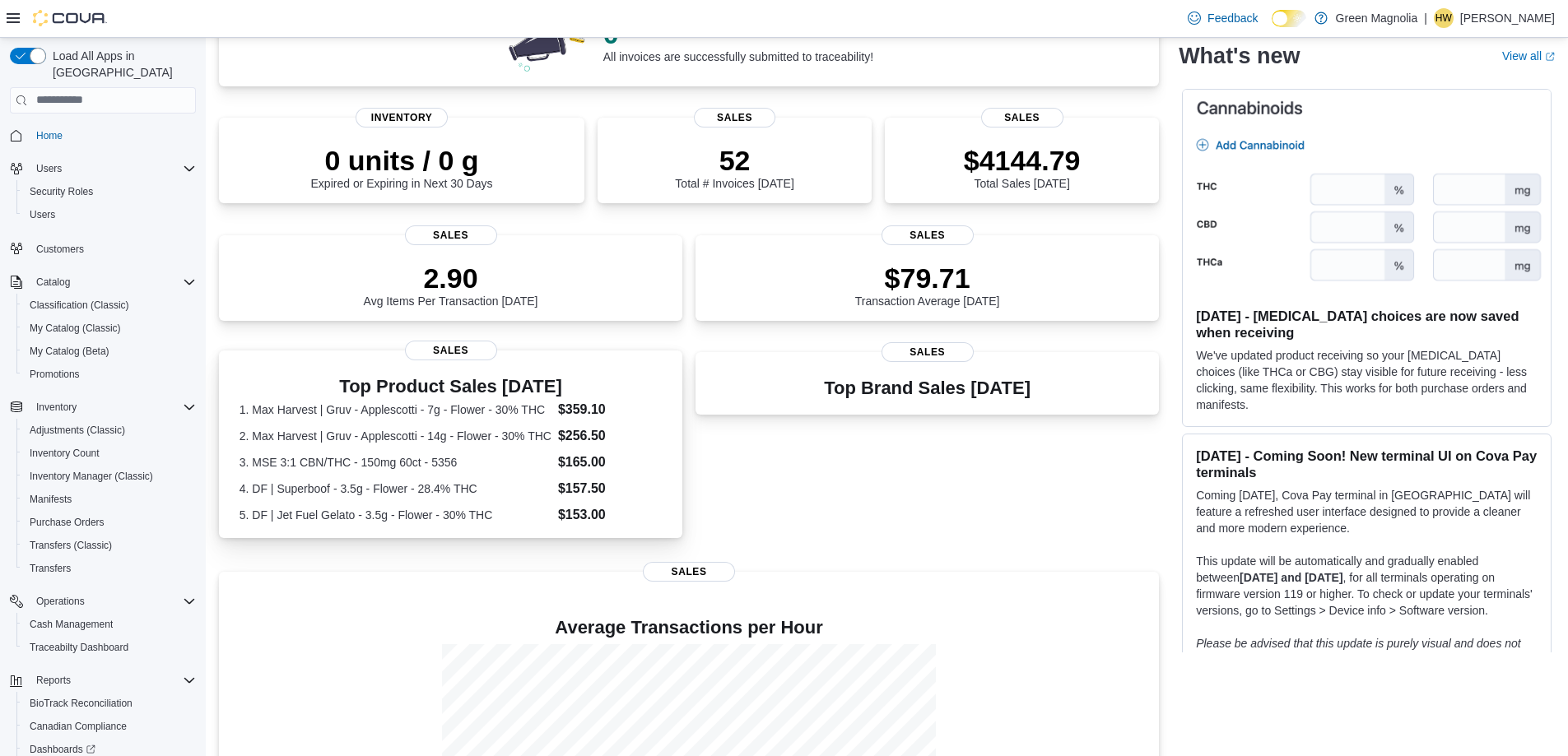
scroll to position [362, 0]
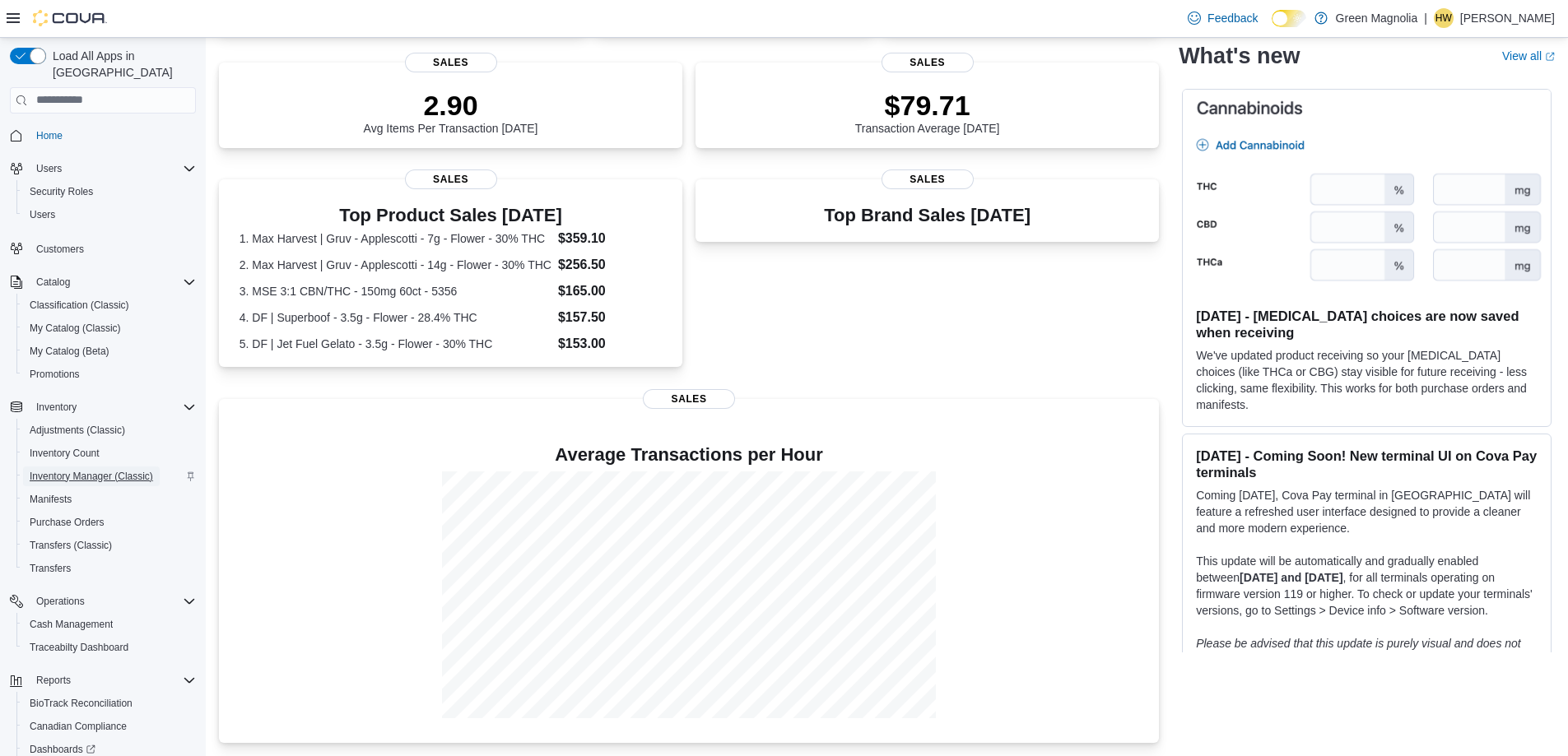
click at [113, 470] on span "Inventory Manager (Classic)" at bounding box center [91, 475] width 123 height 13
